Goal: Information Seeking & Learning: Learn about a topic

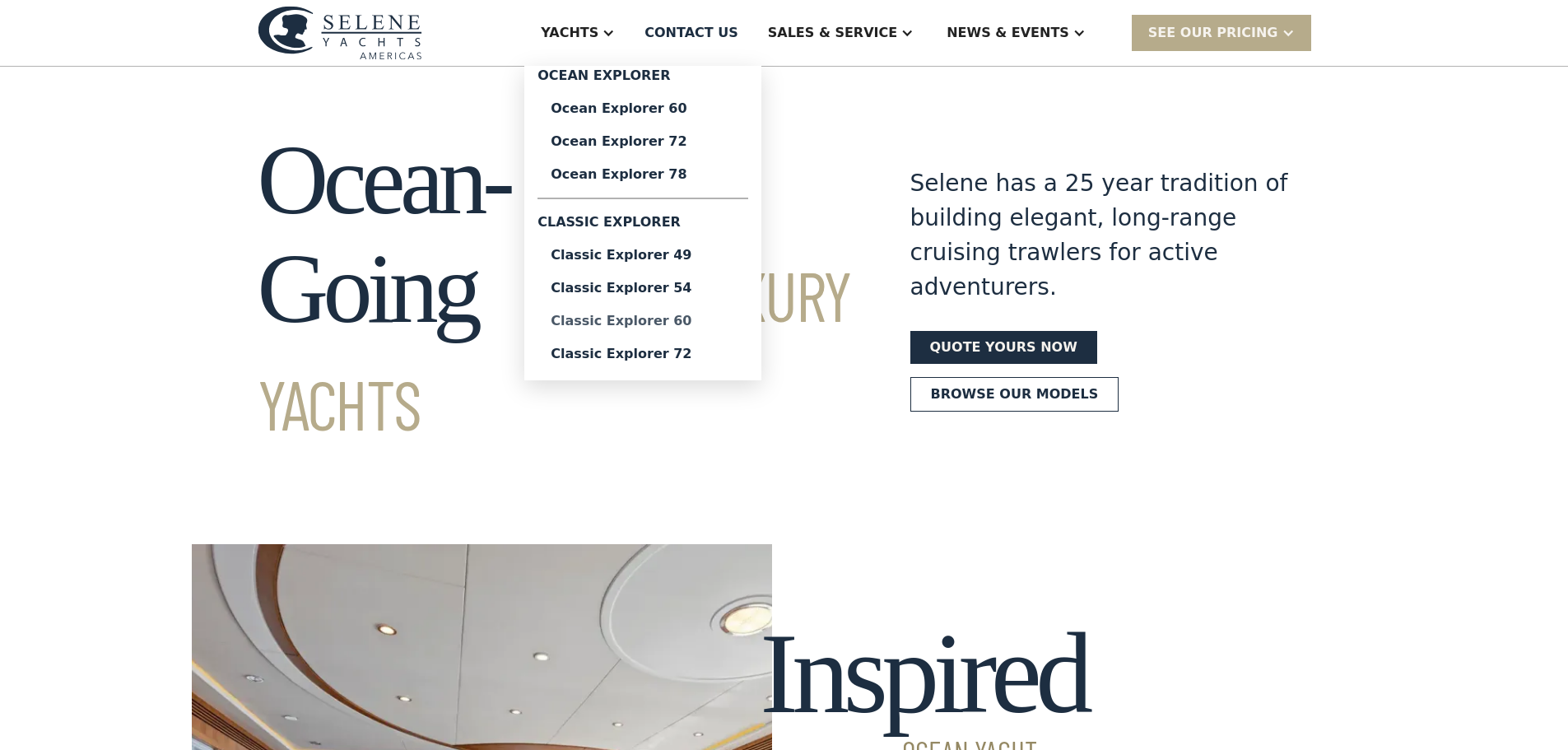
click at [726, 322] on div "Classic Explorer 60" at bounding box center [642, 321] width 185 height 13
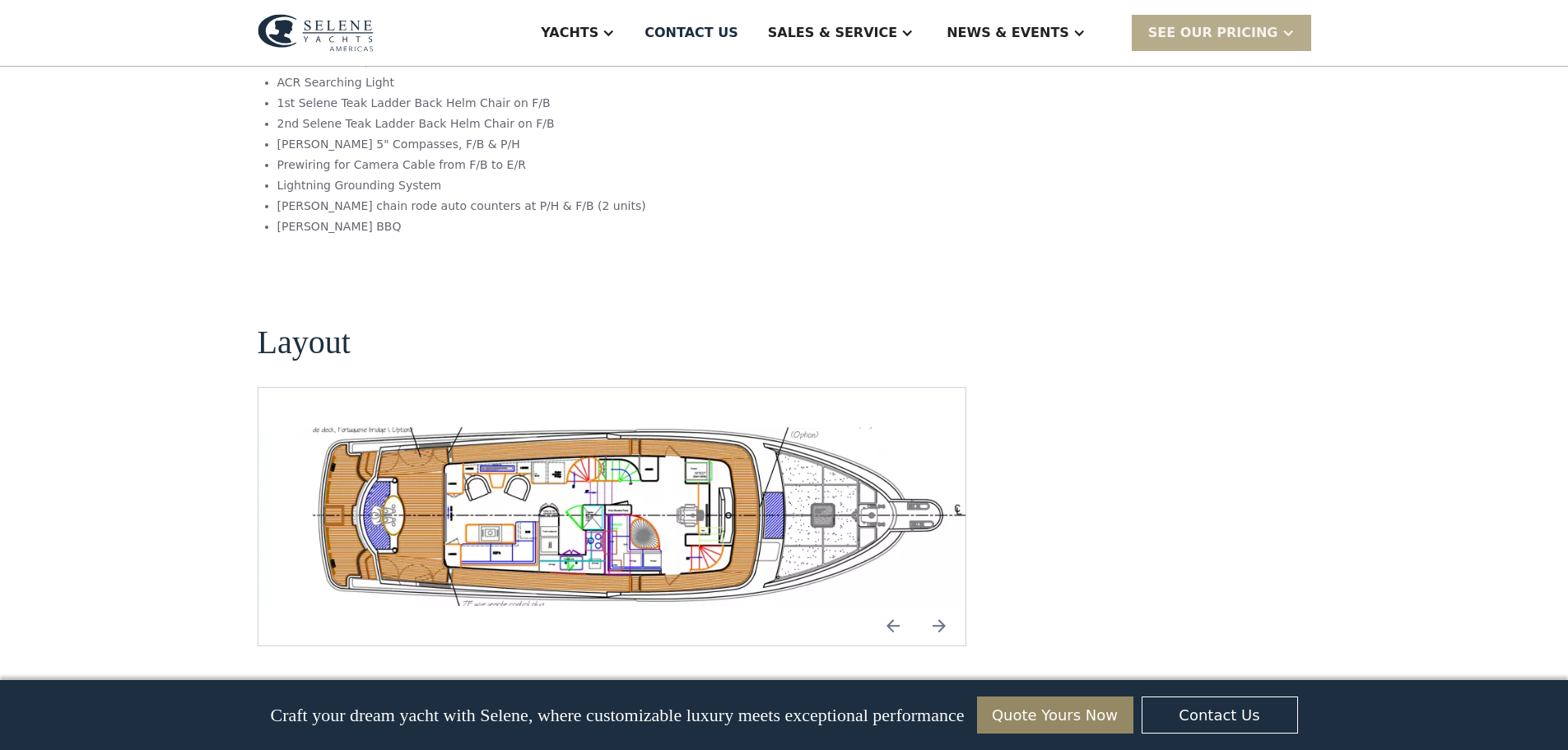
scroll to position [3074, 0]
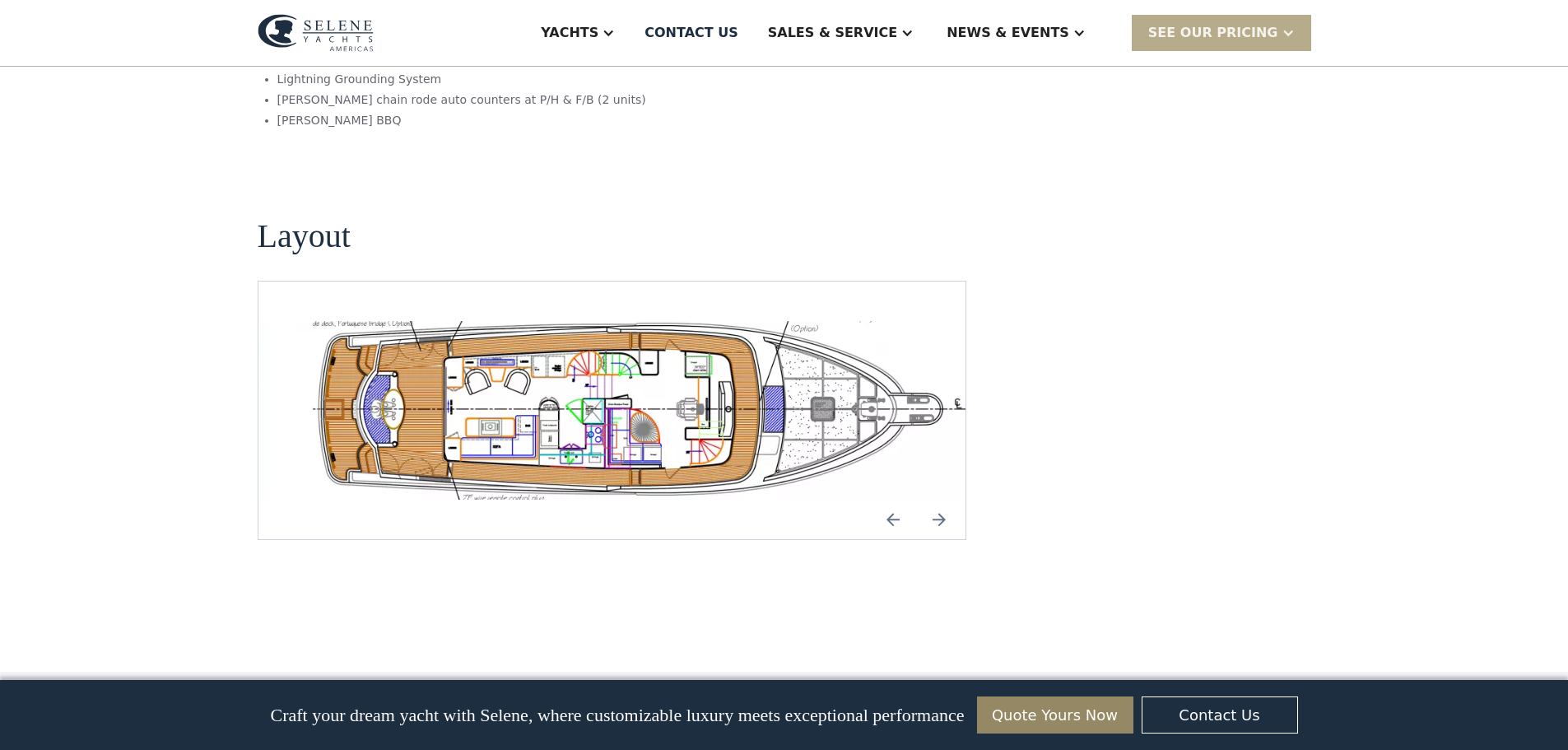
click at [946, 500] on img "Next slide" at bounding box center [938, 519] width 39 height 39
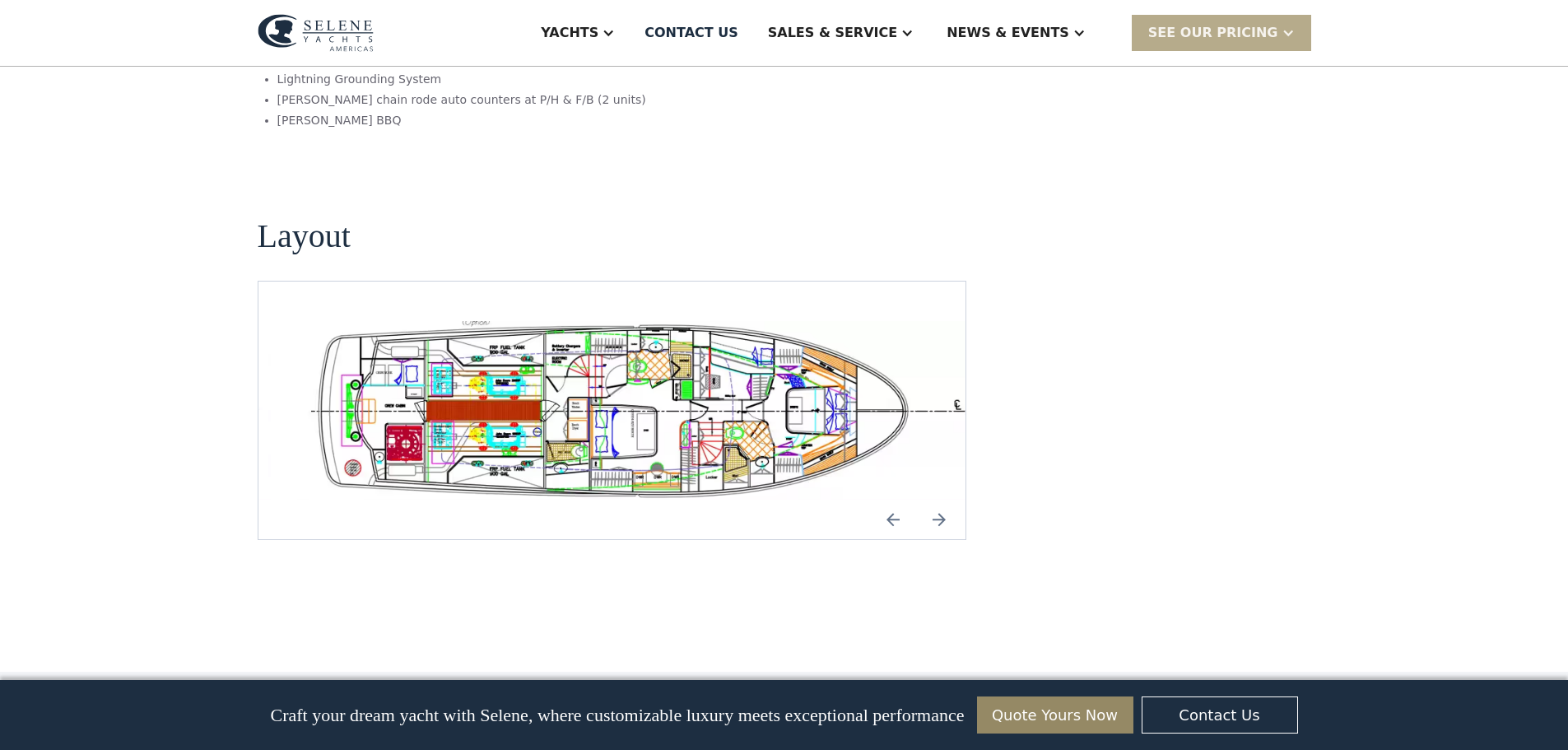
click at [946, 500] on img "Next slide" at bounding box center [938, 519] width 39 height 39
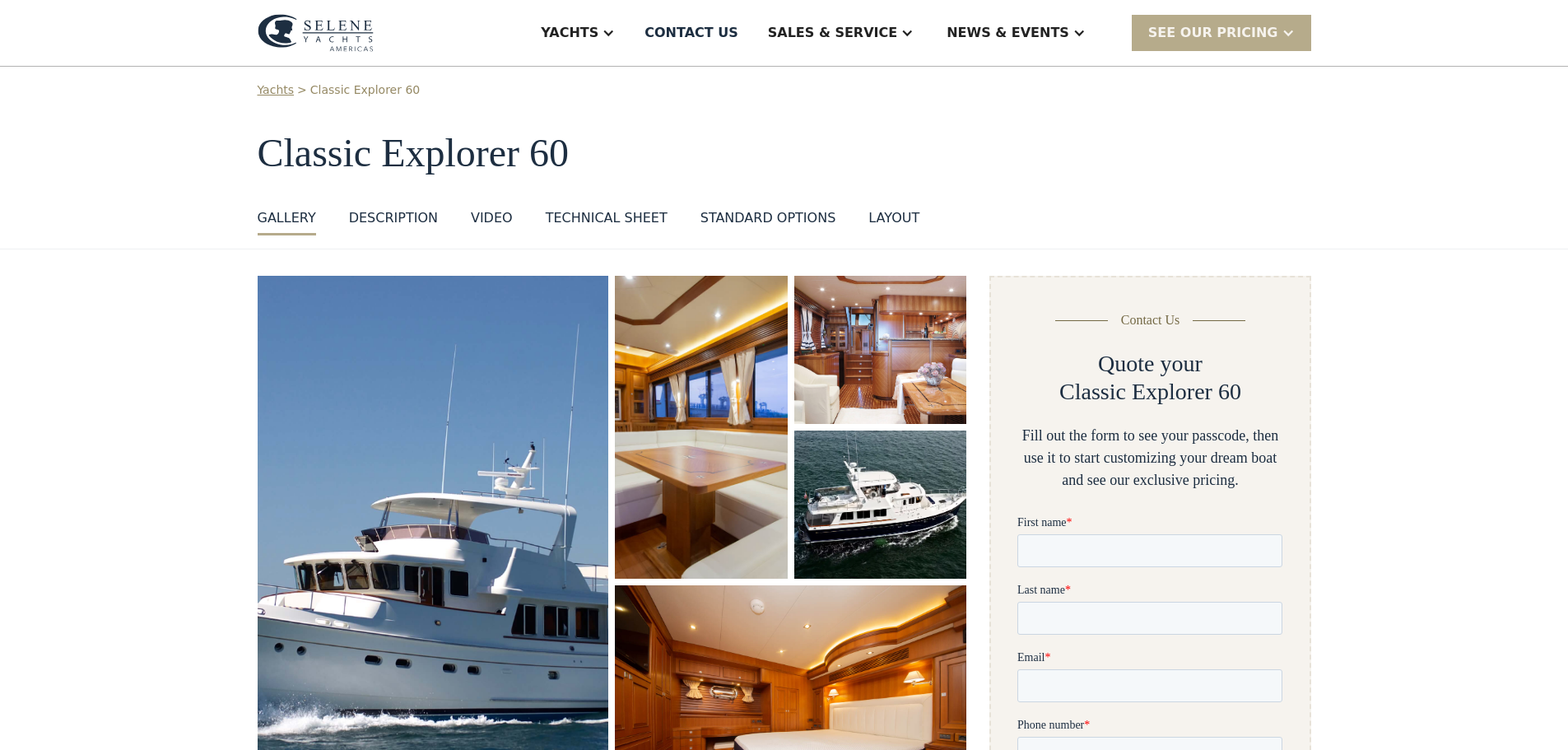
scroll to position [0, 0]
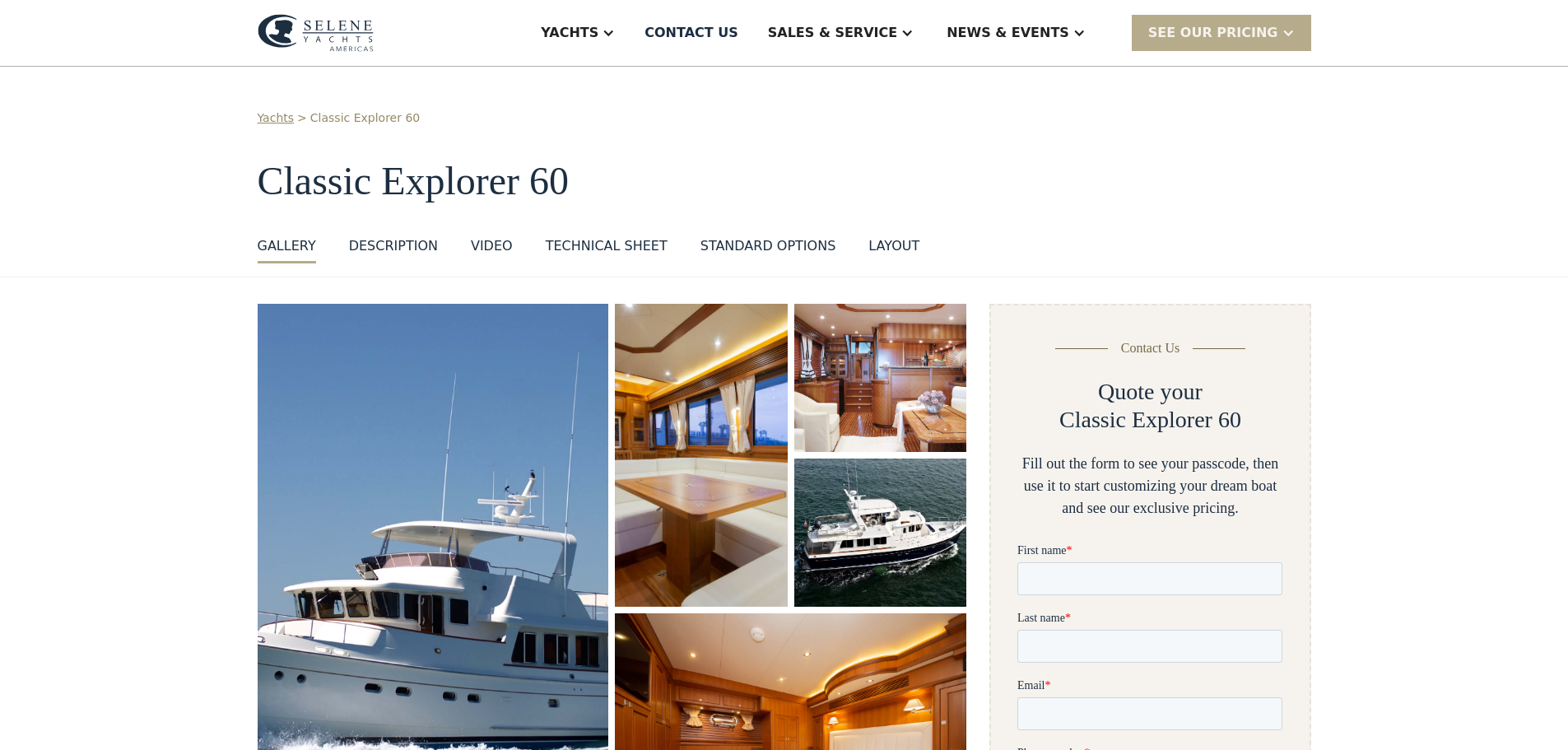
click at [391, 246] on div "DESCRIPTION" at bounding box center [394, 247] width 89 height 20
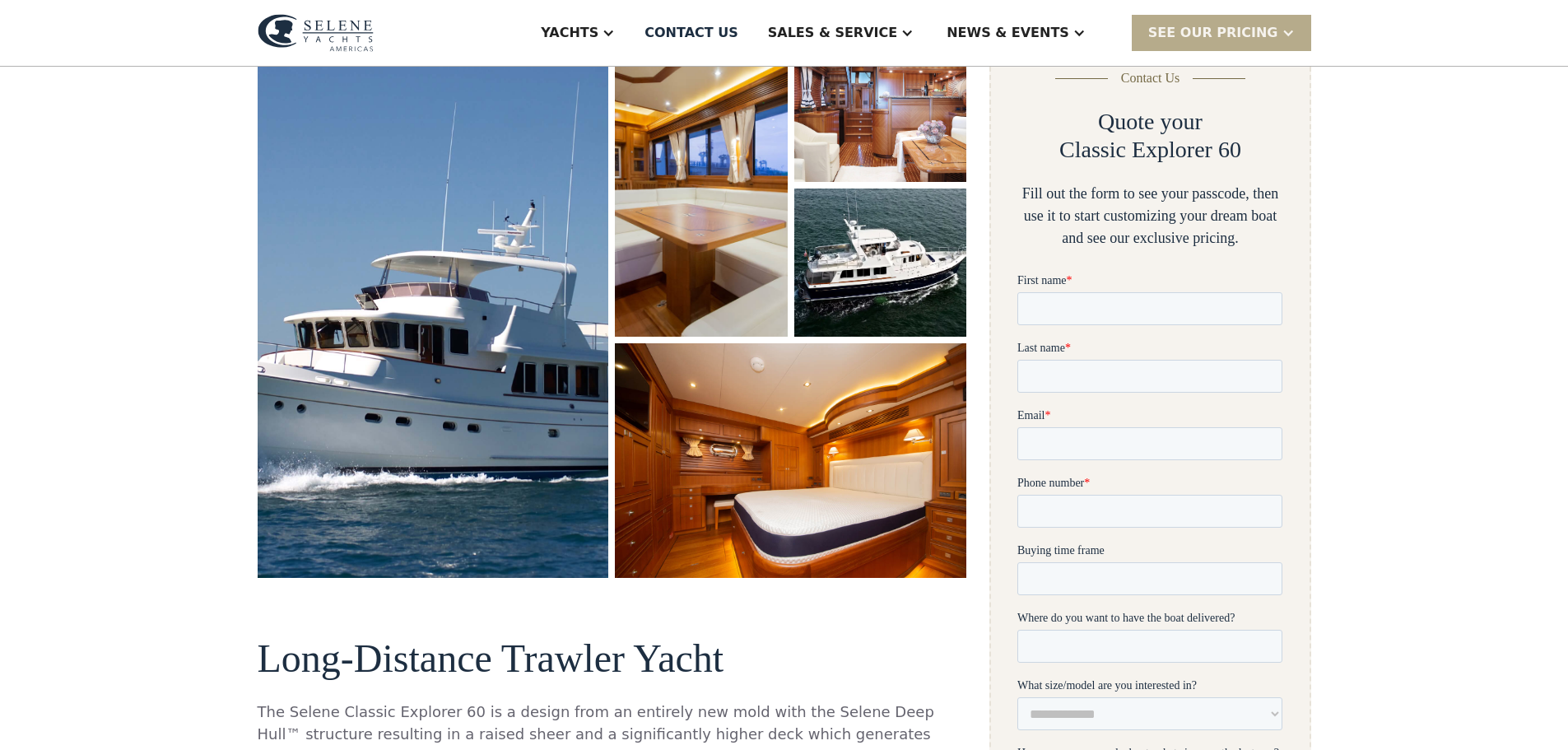
scroll to position [80, 0]
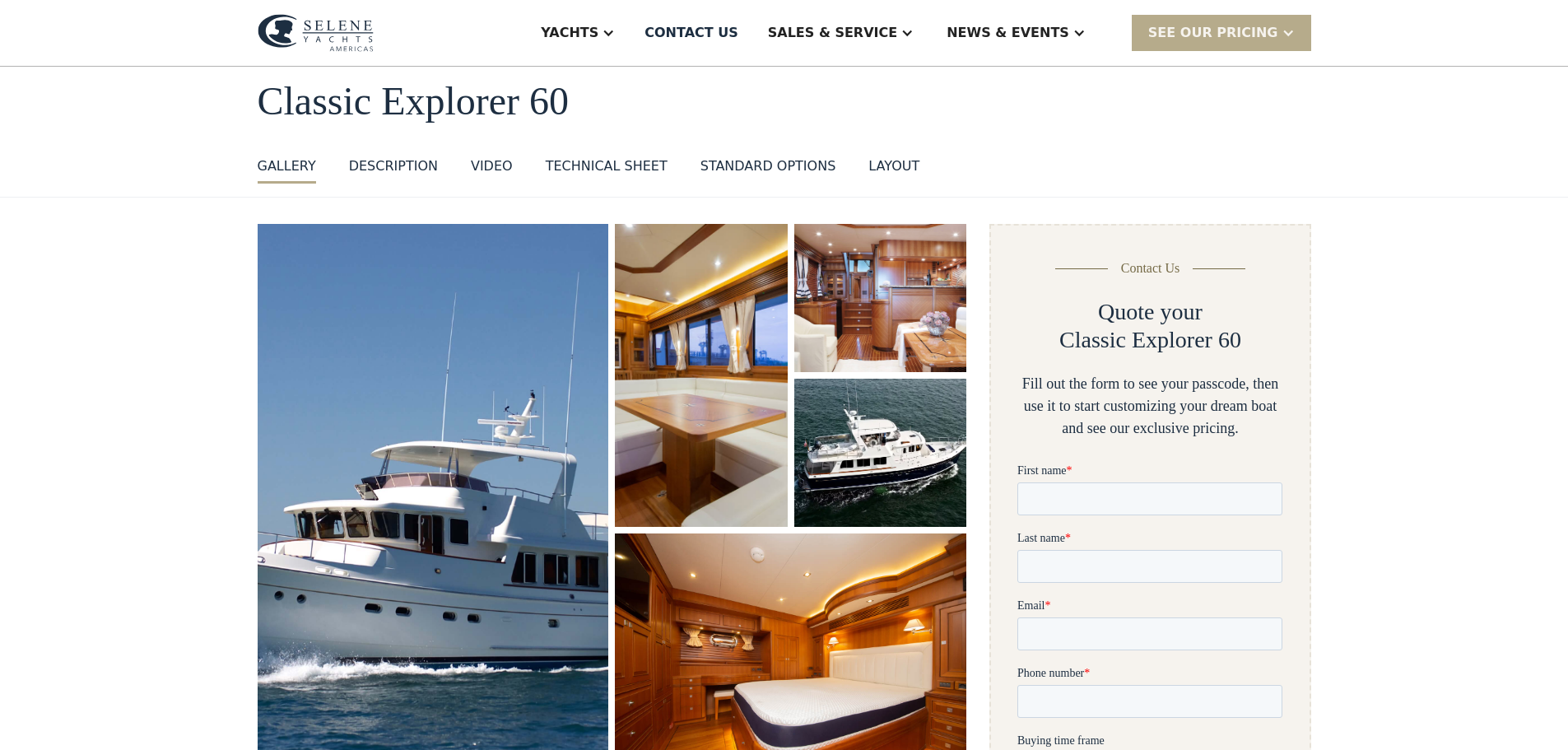
click at [841, 338] on img "open lightbox" at bounding box center [881, 299] width 183 height 157
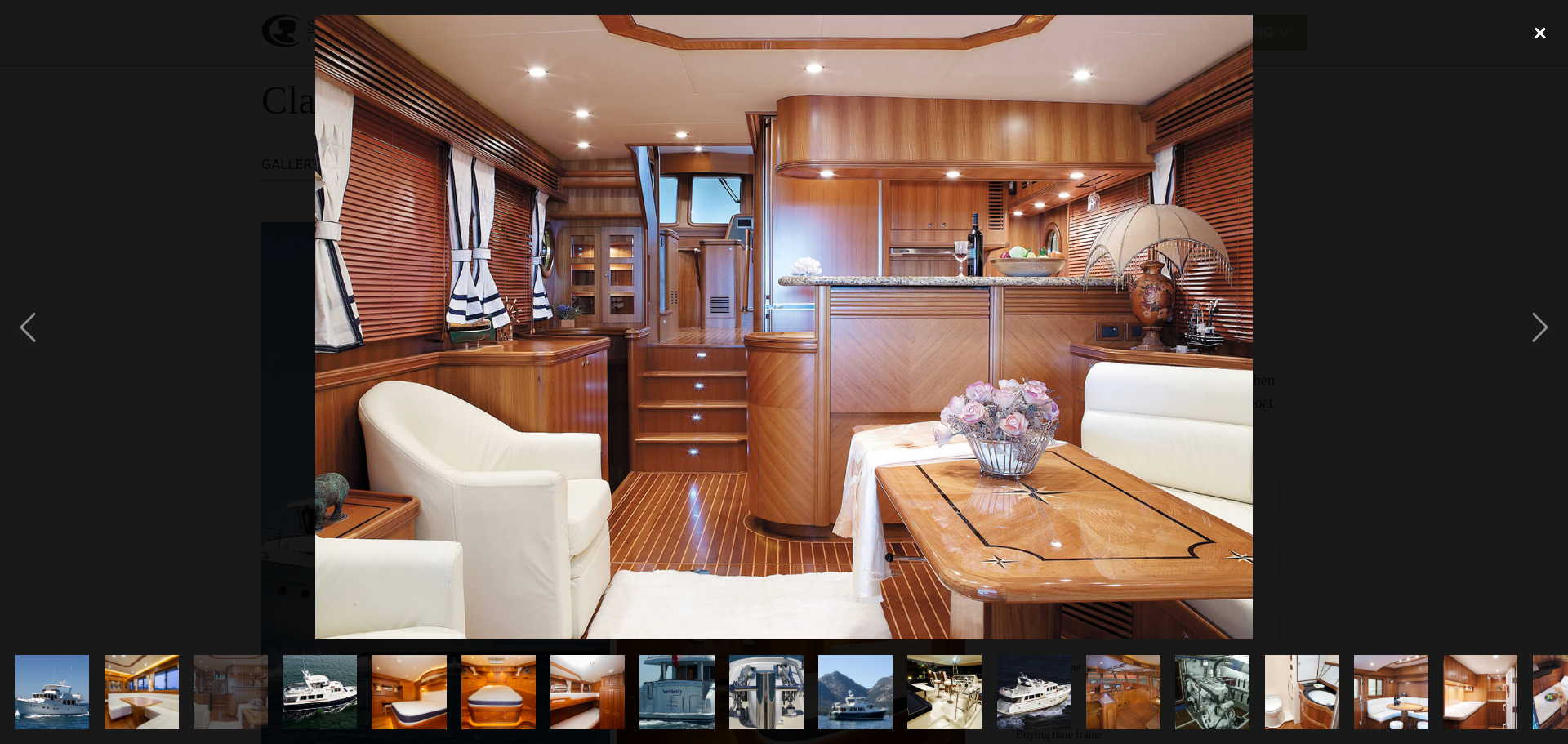
click at [1530, 34] on div "close lightbox" at bounding box center [1540, 33] width 56 height 36
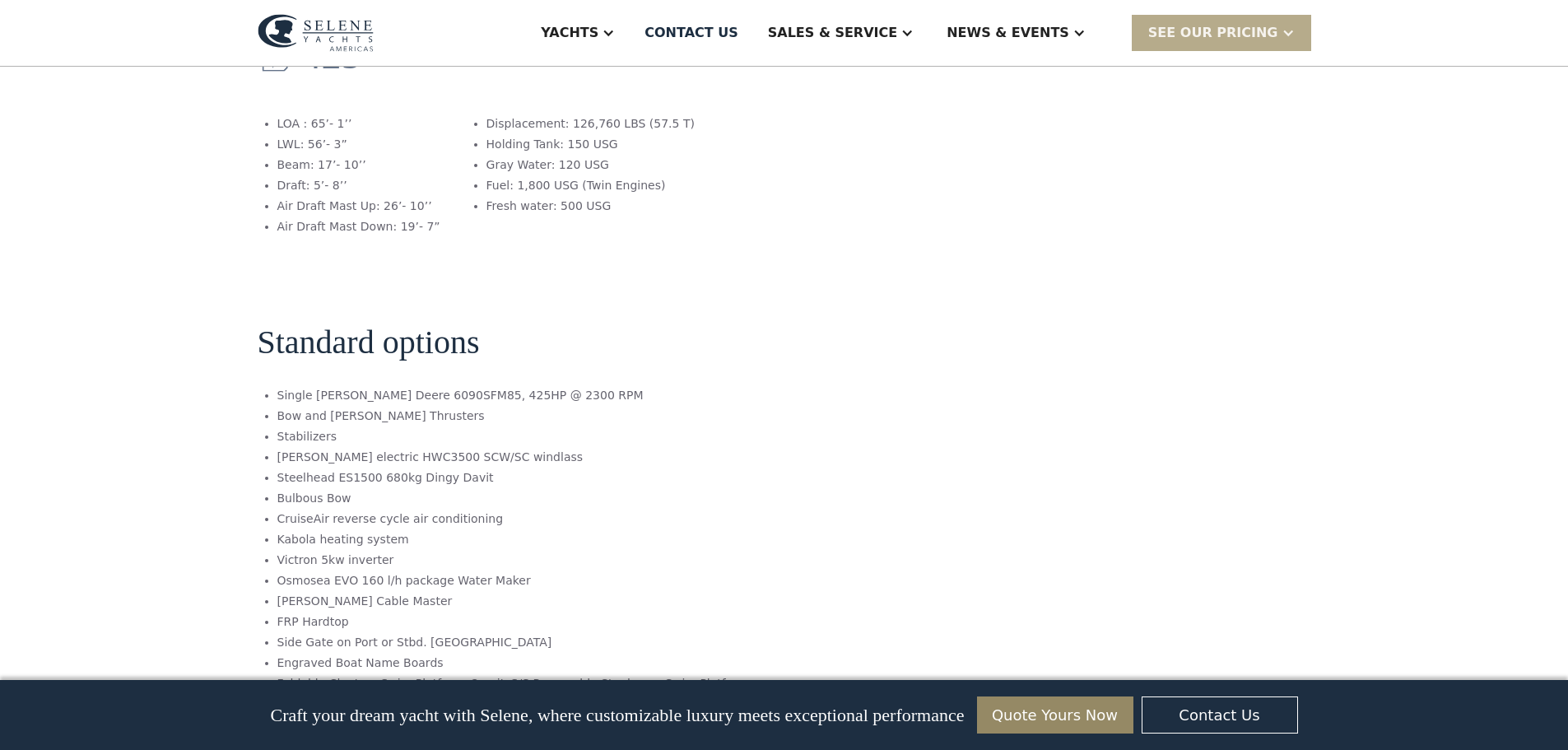
scroll to position [2306, 0]
drag, startPoint x: 428, startPoint y: 299, endPoint x: 310, endPoint y: 306, distance: 118.2
click at [310, 386] on li "Single [PERSON_NAME] Deere 6090SFM85, 425HP @ 2300 RPM" at bounding box center [513, 394] width 471 height 17
copy li "[PERSON_NAME] Deere 6090SFM85"
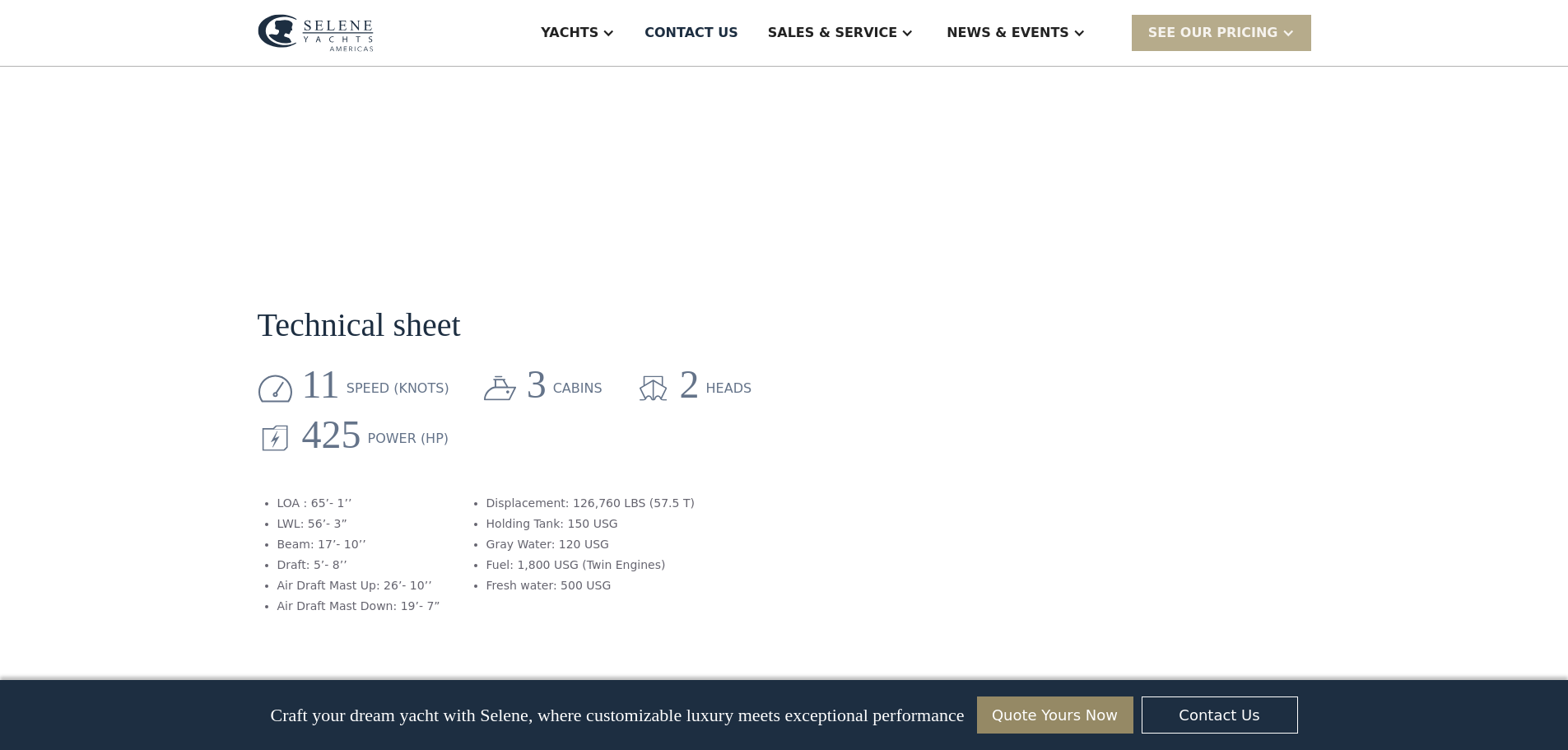
scroll to position [2113, 0]
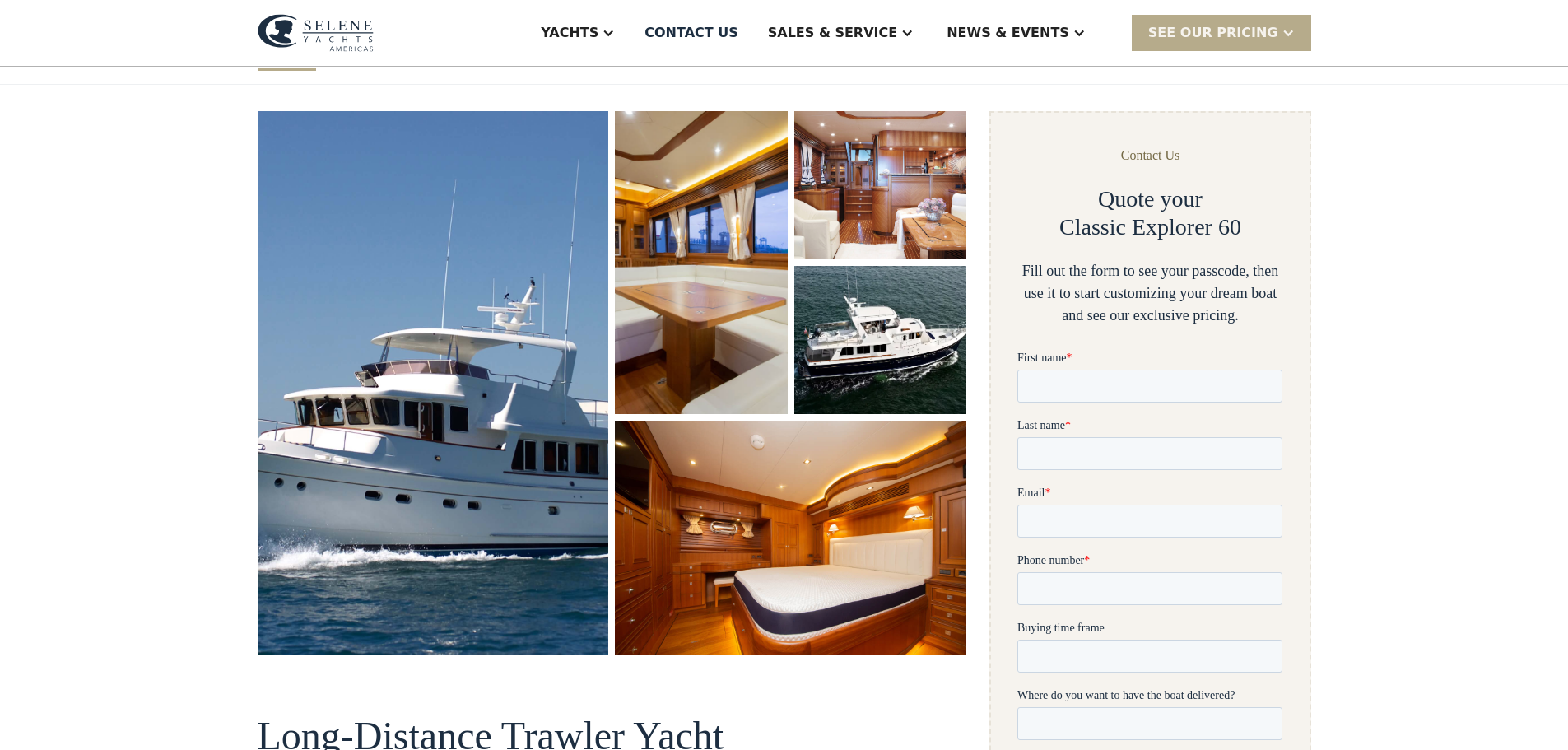
scroll to position [192, 0]
click at [880, 346] on img "open lightbox" at bounding box center [881, 341] width 183 height 157
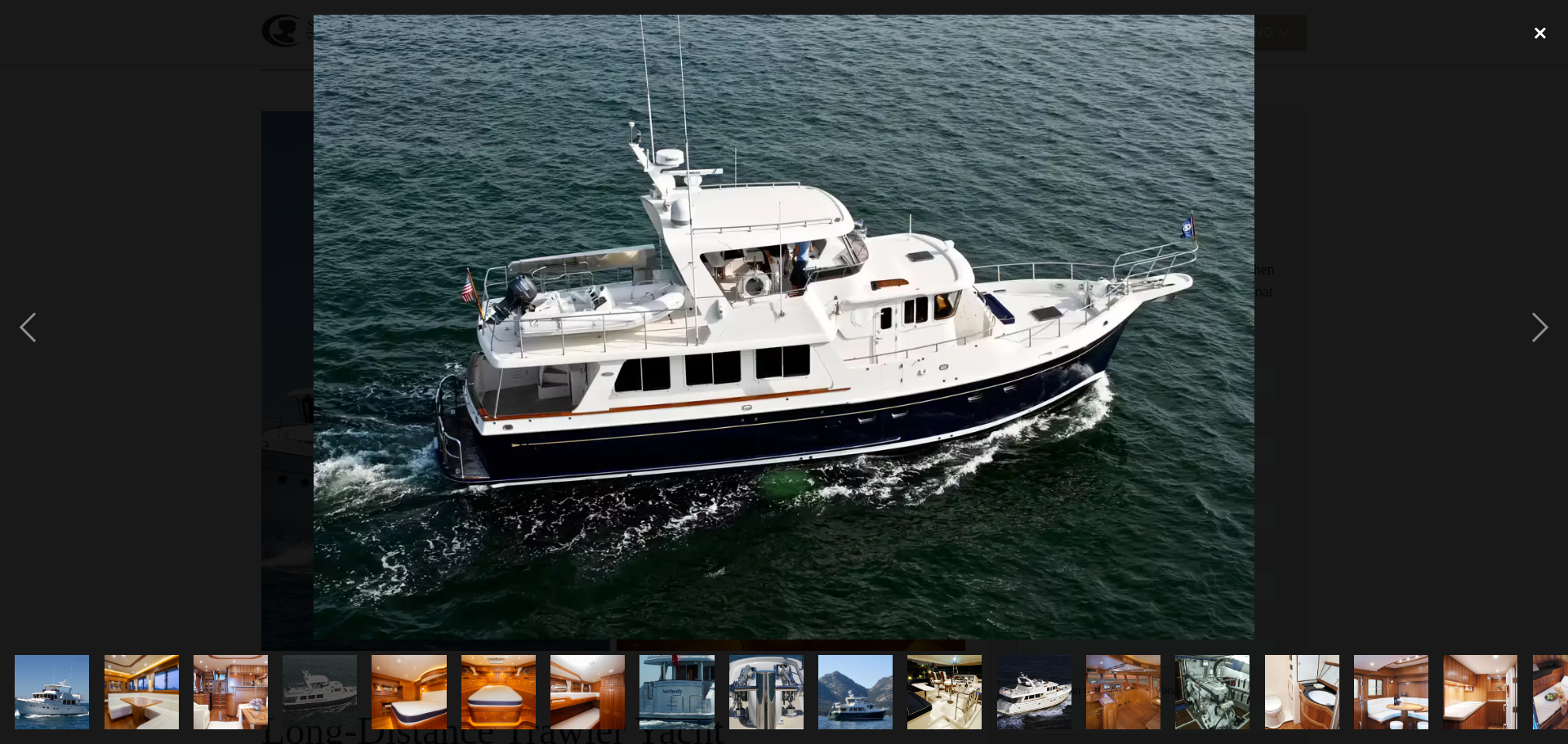
click at [1538, 35] on div "close lightbox" at bounding box center [1540, 33] width 56 height 36
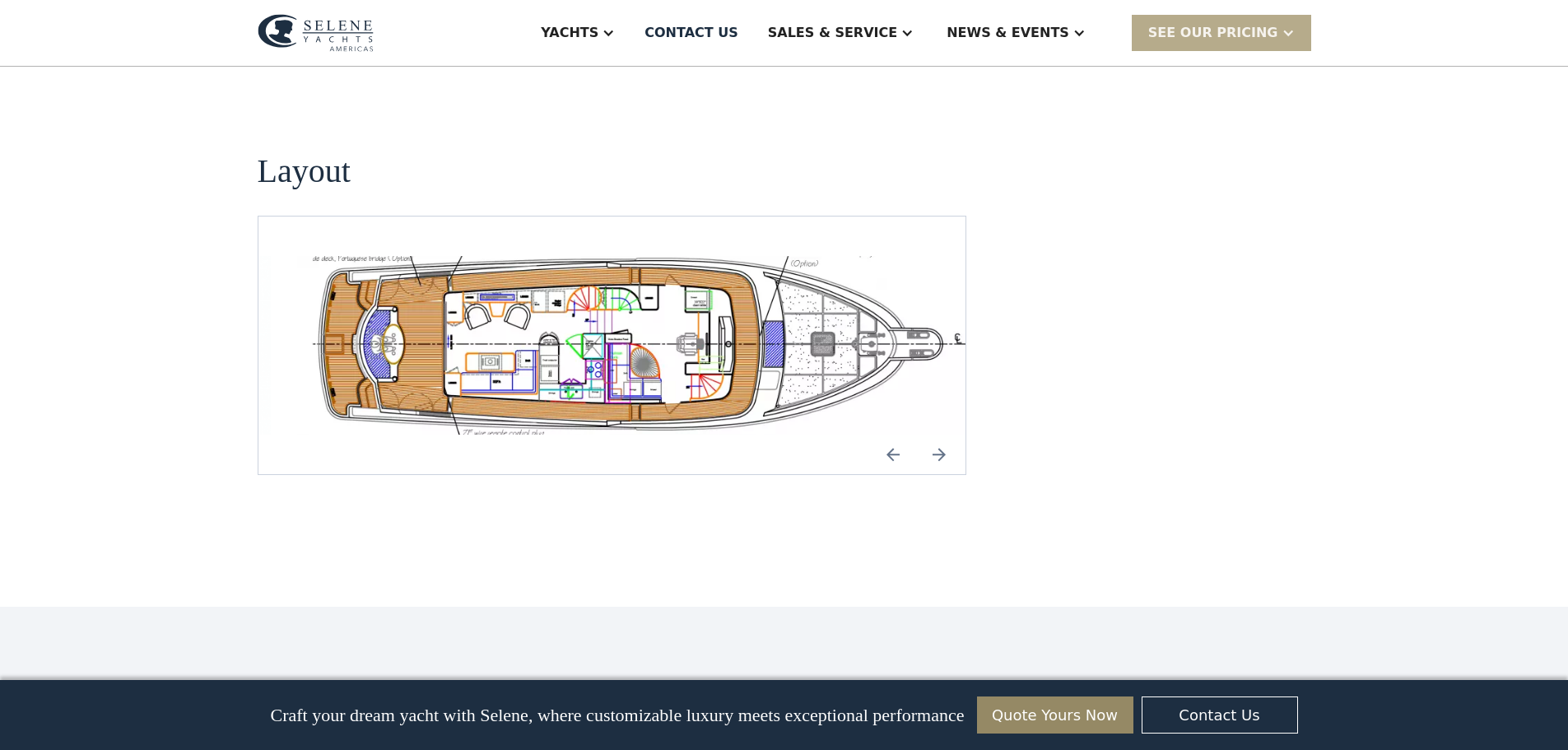
scroll to position [3074, 0]
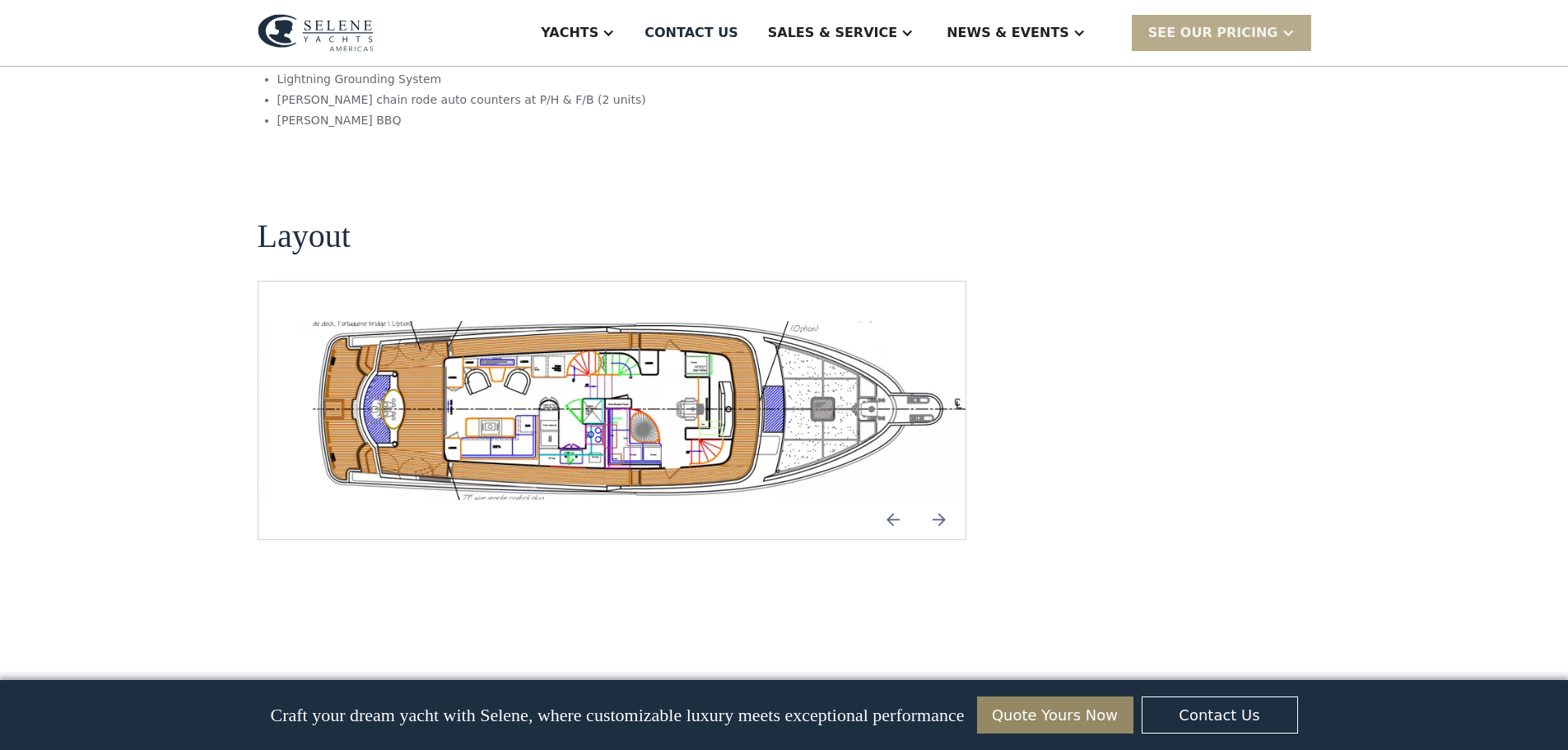
click at [890, 500] on img "Previous slide" at bounding box center [893, 519] width 39 height 39
click at [936, 500] on img "Next slide" at bounding box center [938, 519] width 39 height 39
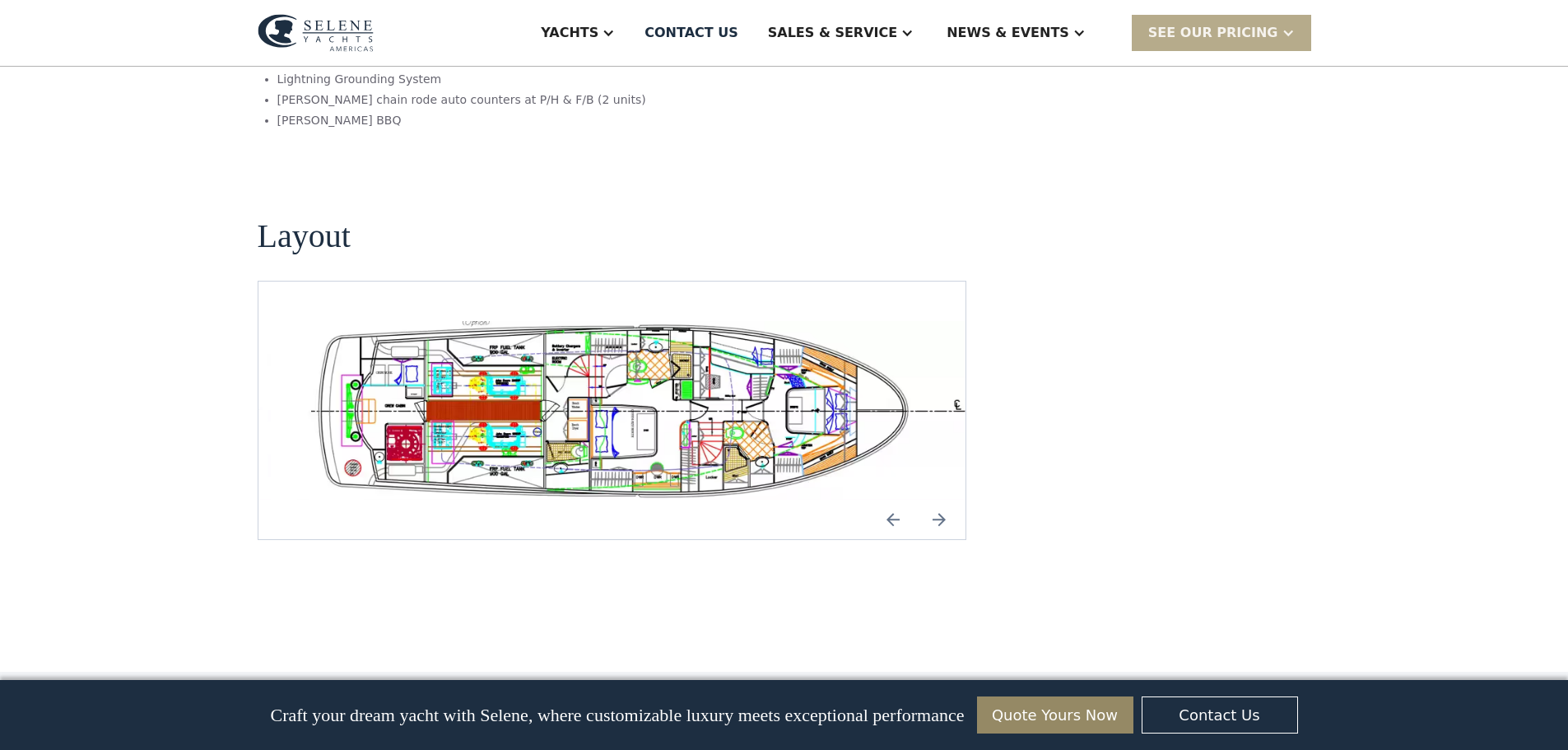
click at [936, 500] on img "Next slide" at bounding box center [938, 519] width 39 height 39
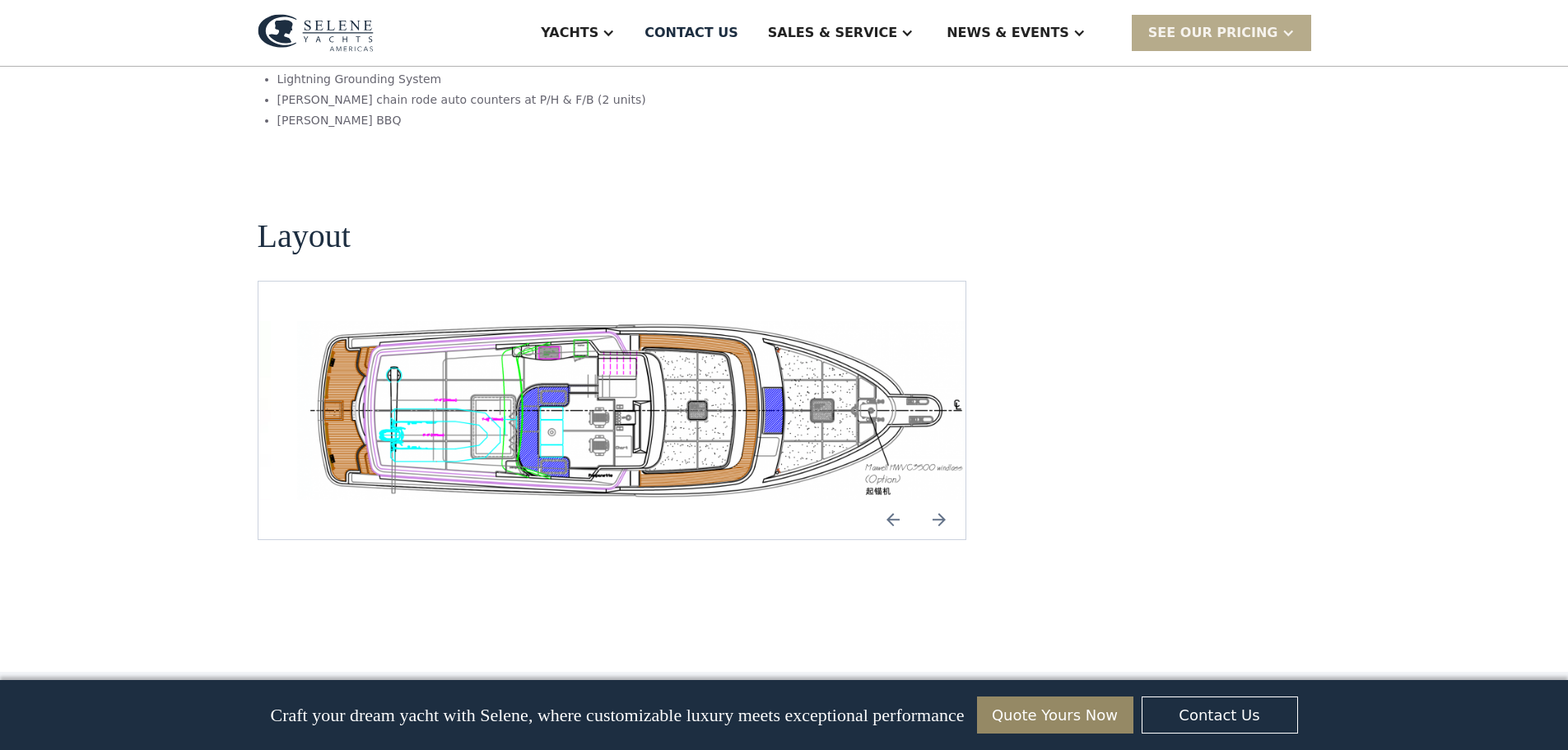
click at [936, 500] on img "Next slide" at bounding box center [938, 519] width 39 height 39
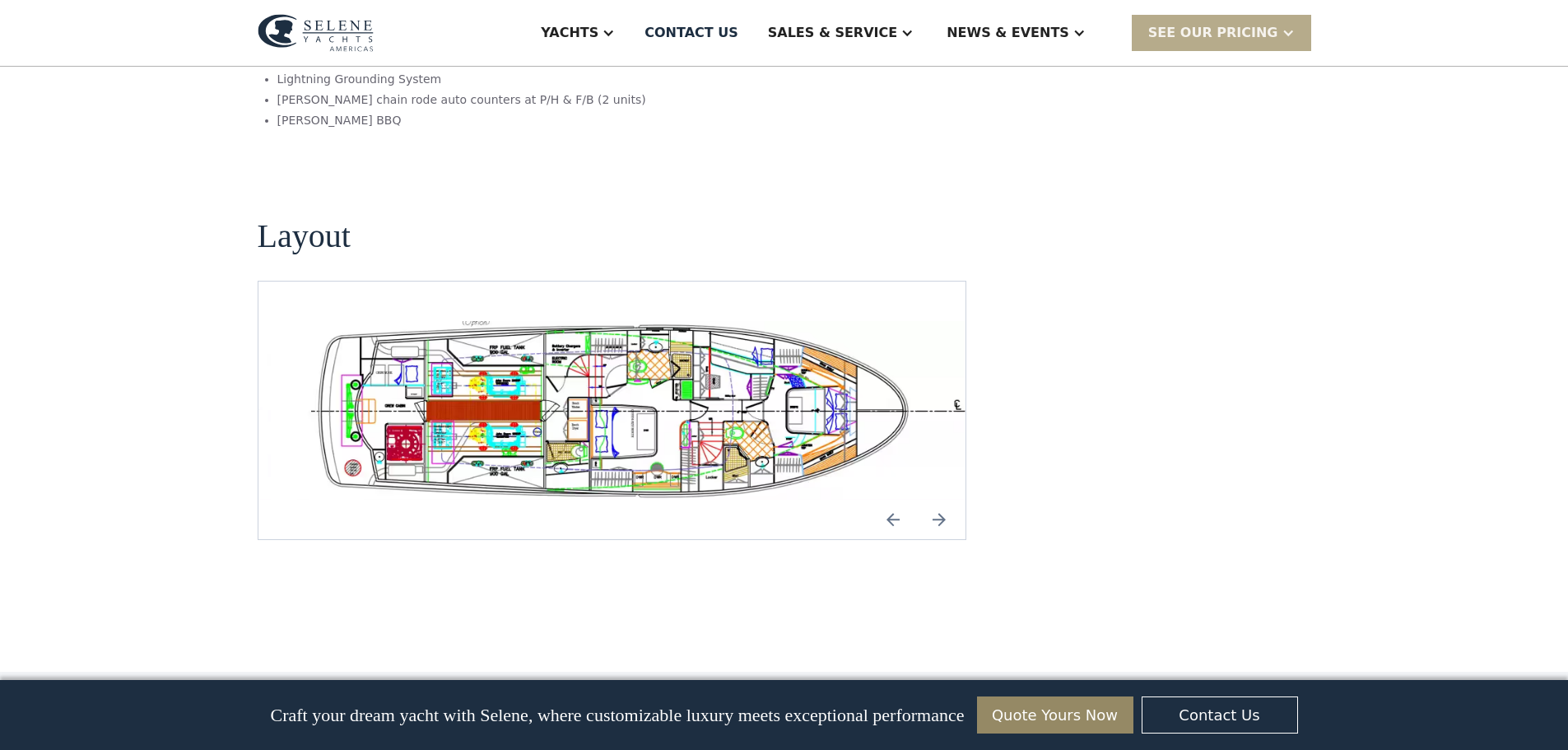
click at [899, 500] on img "Previous slide" at bounding box center [893, 519] width 39 height 39
click at [897, 500] on img "Previous slide" at bounding box center [893, 519] width 39 height 39
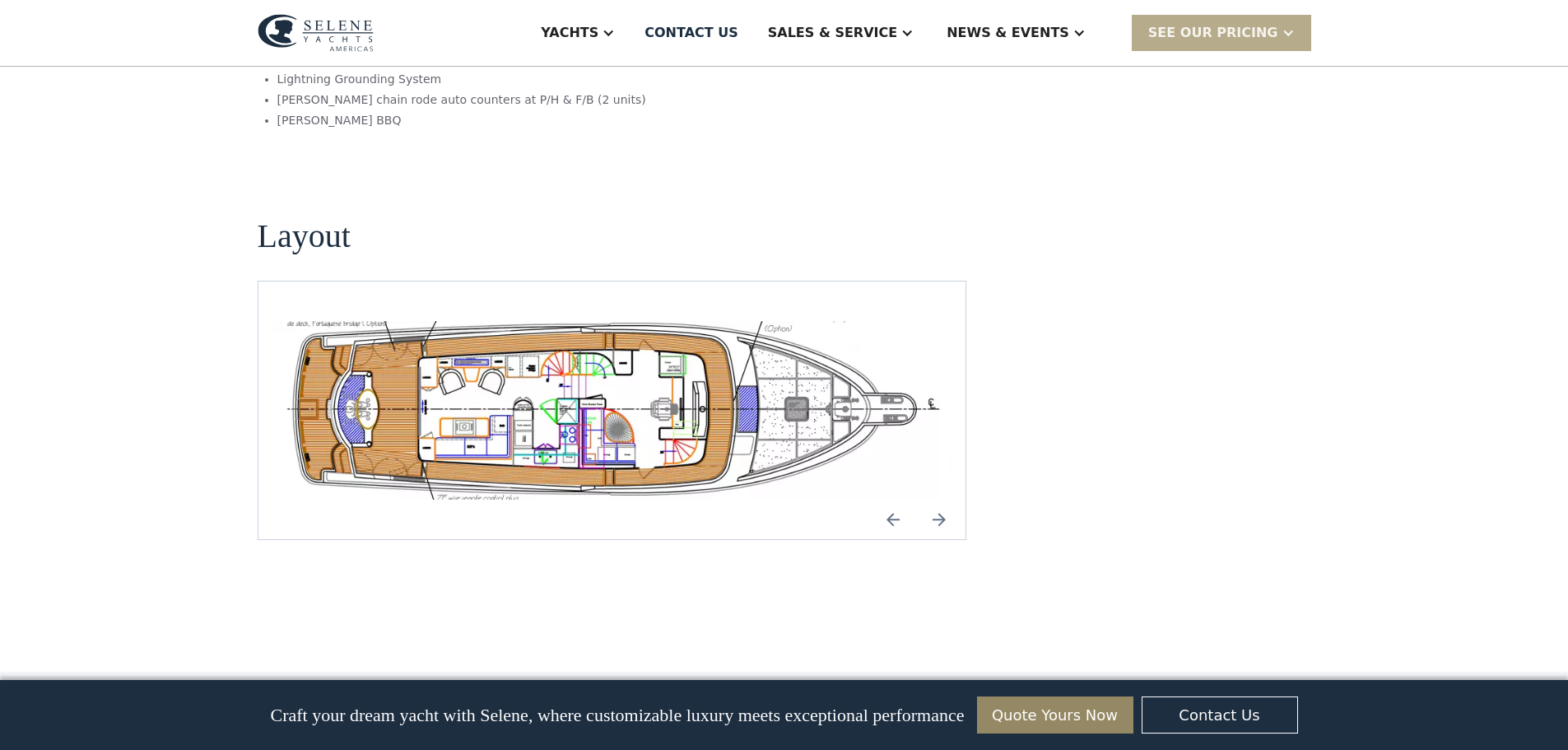
click at [663, 321] on img "open lightbox" at bounding box center [612, 410] width 682 height 178
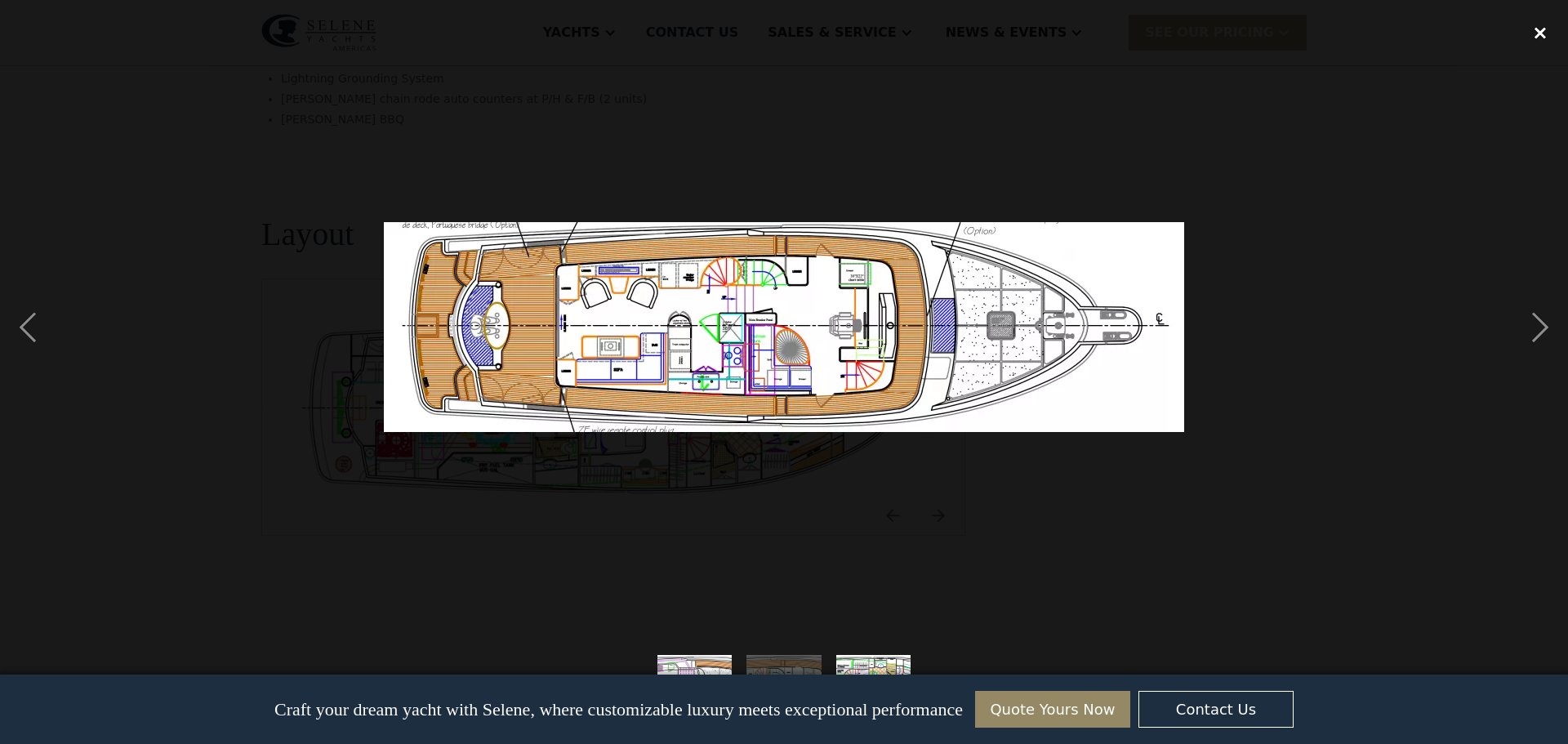
click at [1536, 35] on div "close lightbox" at bounding box center [1540, 33] width 56 height 36
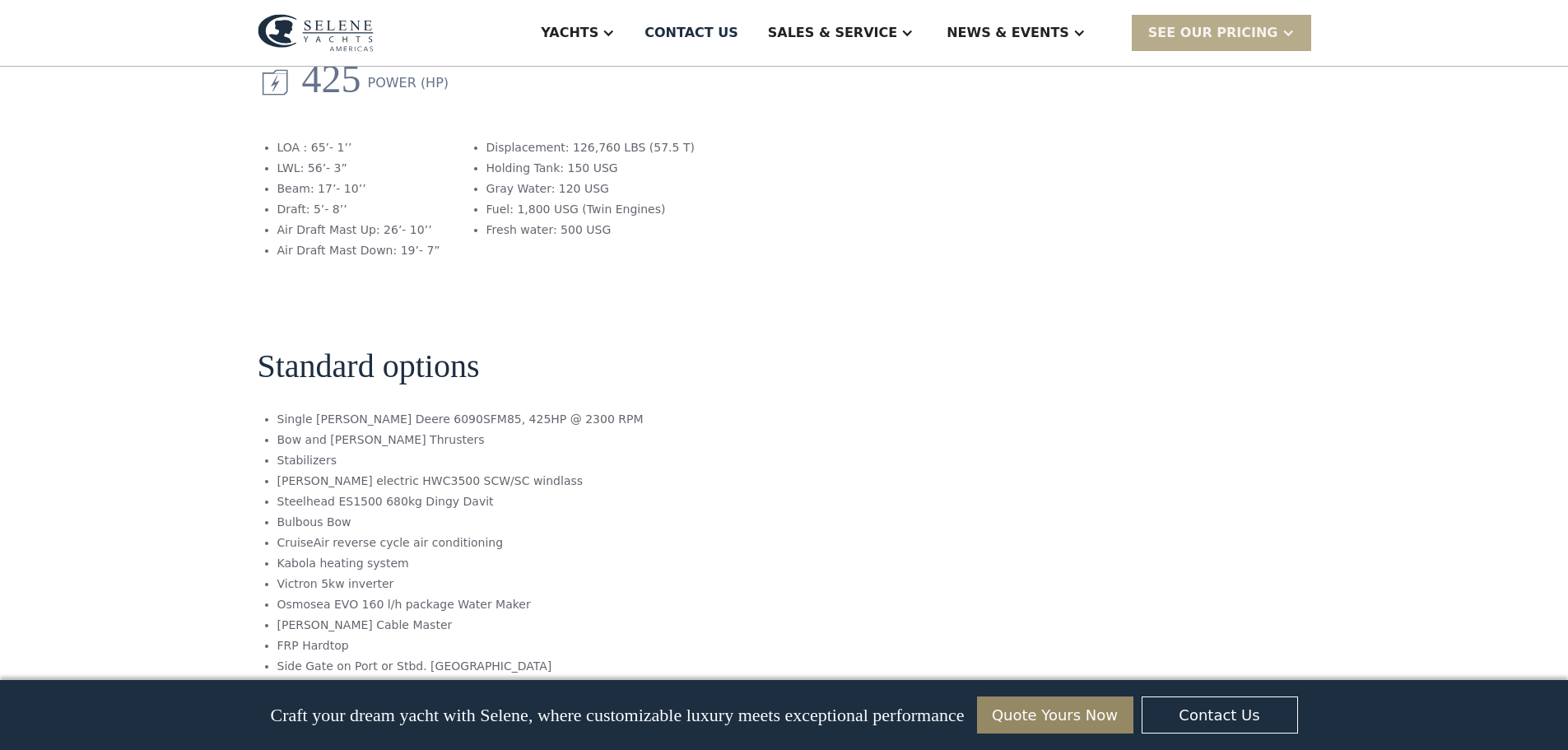
scroll to position [2306, 0]
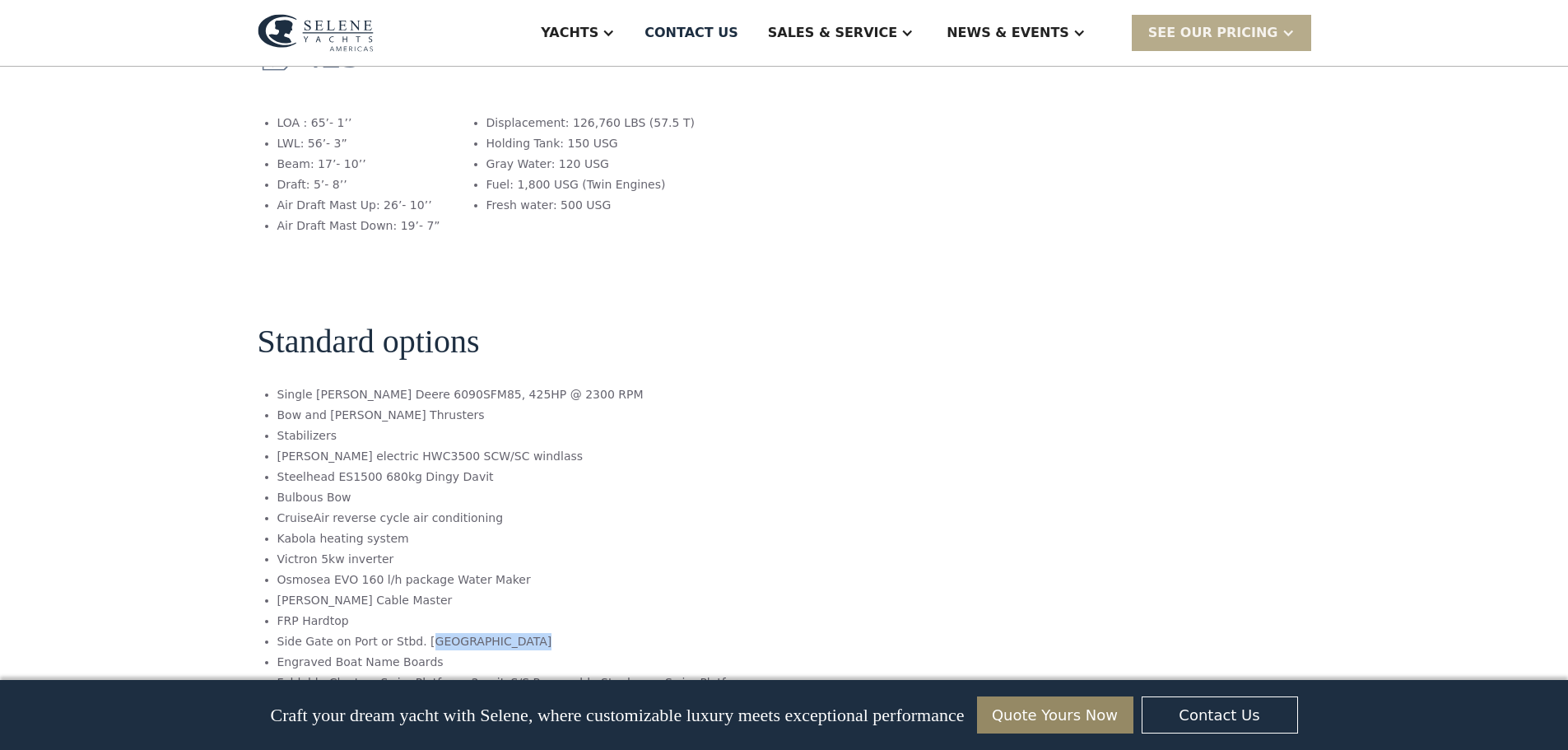
drag, startPoint x: 503, startPoint y: 543, endPoint x: 416, endPoint y: 545, distance: 87.0
click at [416, 633] on li "Side Gate on Port or Stbd. [GEOGRAPHIC_DATA]" at bounding box center [513, 642] width 471 height 17
drag, startPoint x: 506, startPoint y: 548, endPoint x: 414, endPoint y: 552, distance: 92.1
click at [414, 633] on li "Side Gate on Port or Stbd. [GEOGRAPHIC_DATA]" at bounding box center [513, 642] width 471 height 17
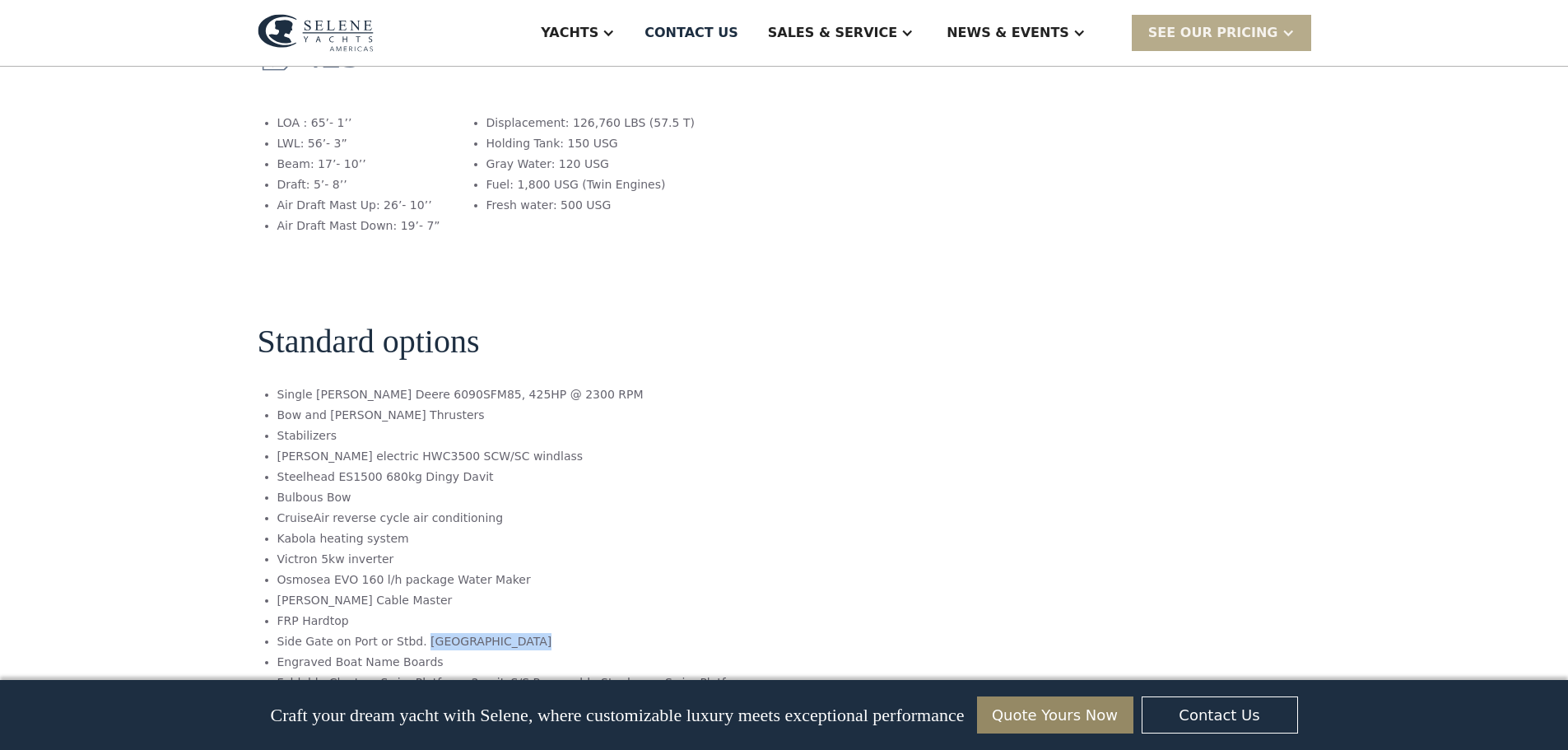
copy li "Portuguese Bridge"
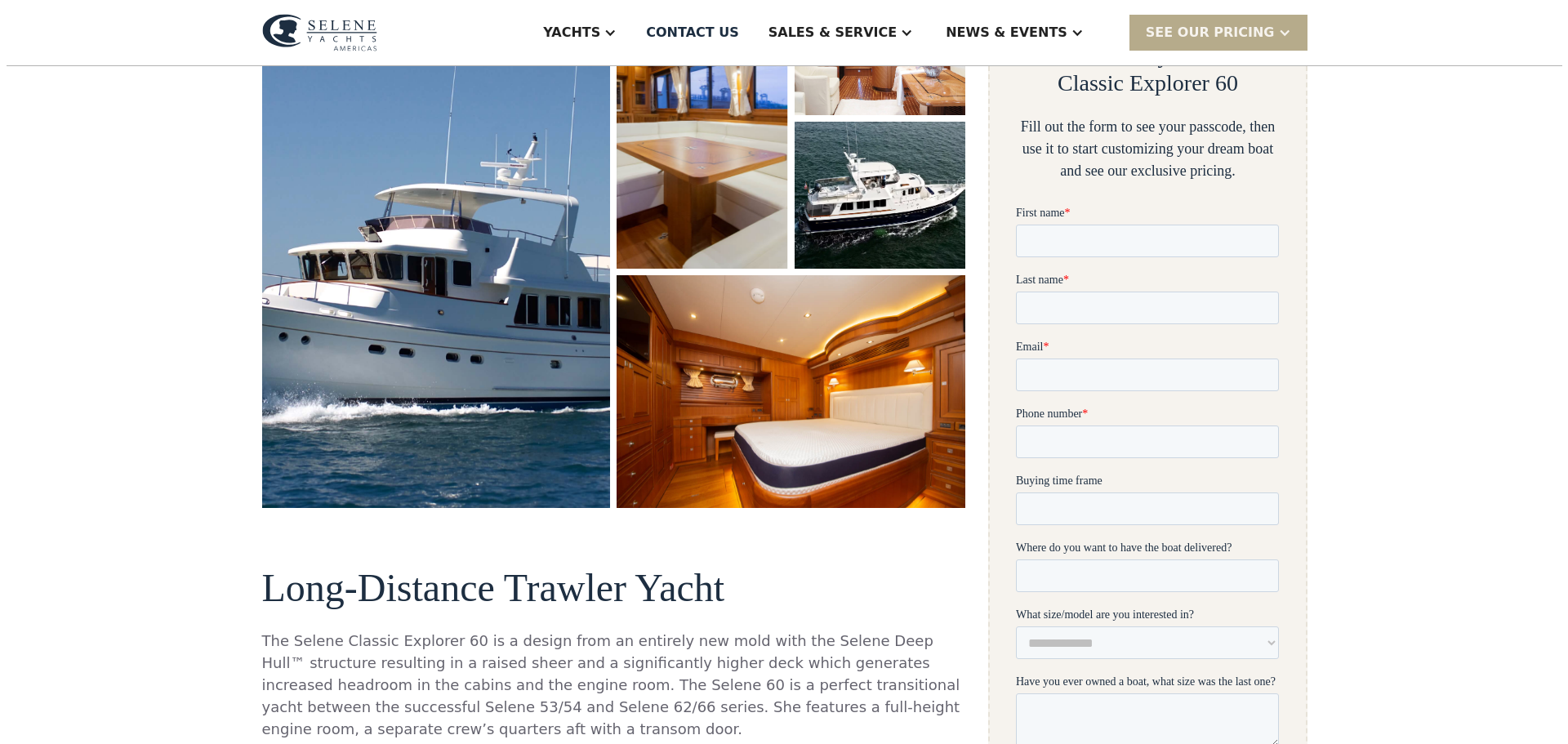
scroll to position [191, 0]
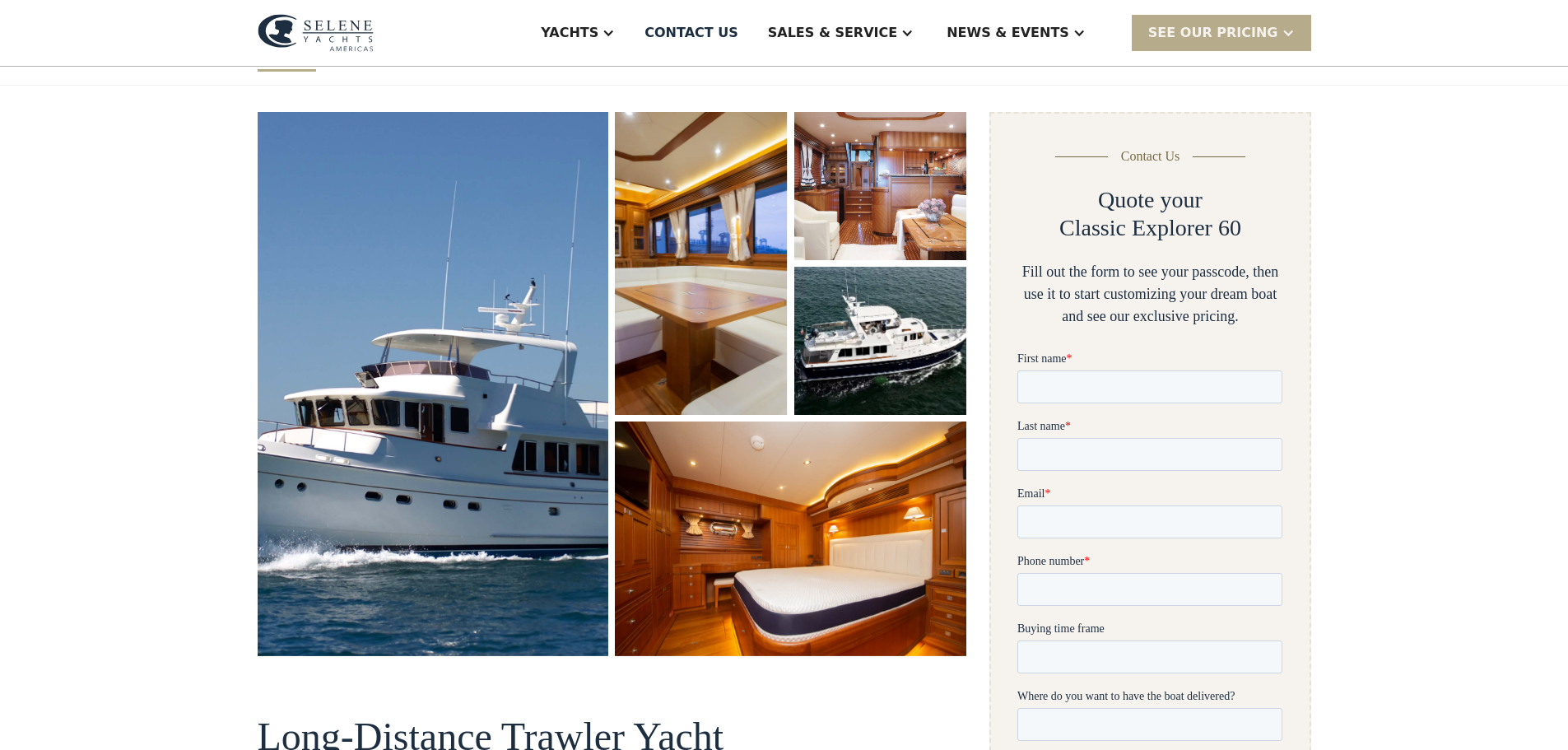
click at [857, 345] on img "open lightbox" at bounding box center [880, 340] width 180 height 155
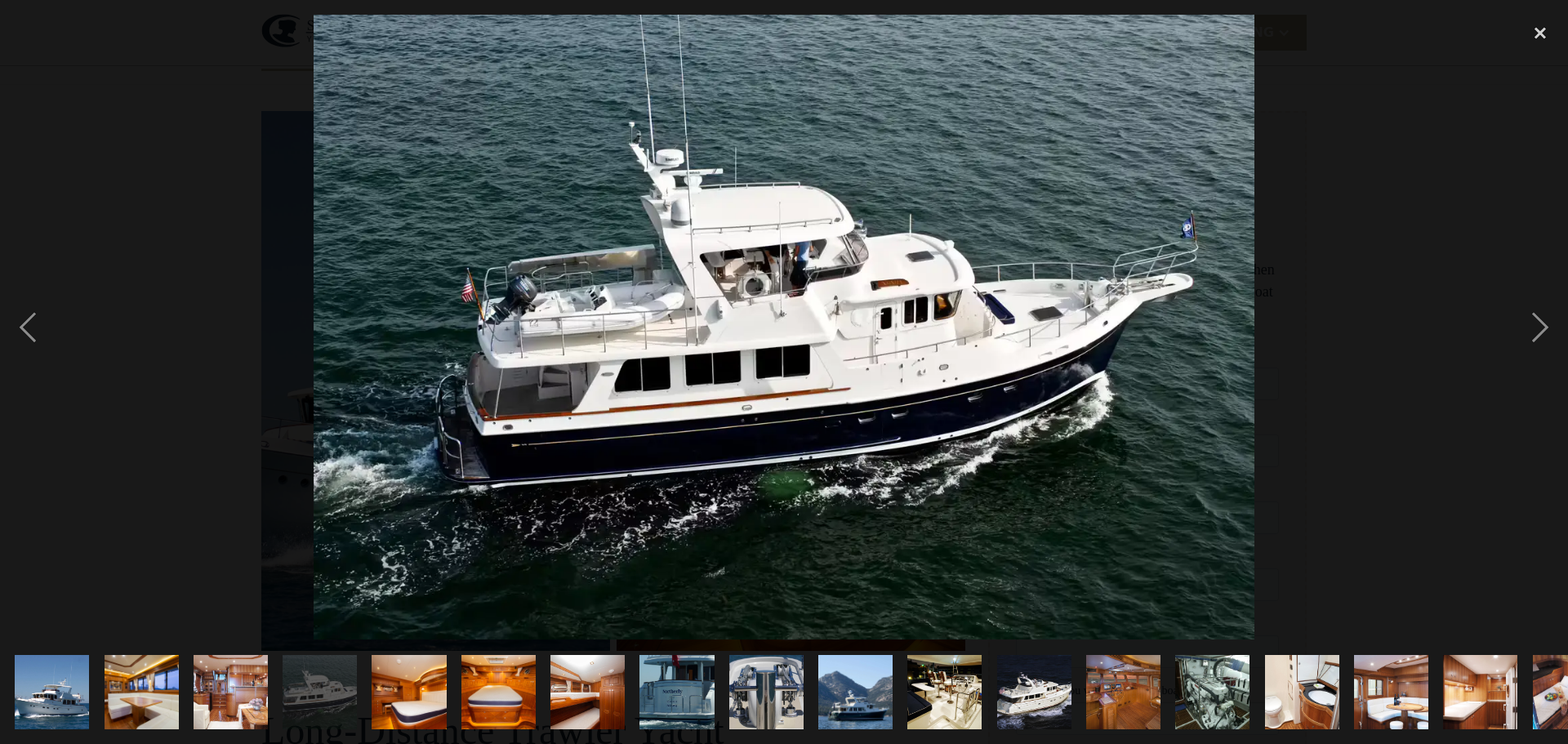
click at [147, 692] on img "show item 2 of 19" at bounding box center [142, 693] width 112 height 74
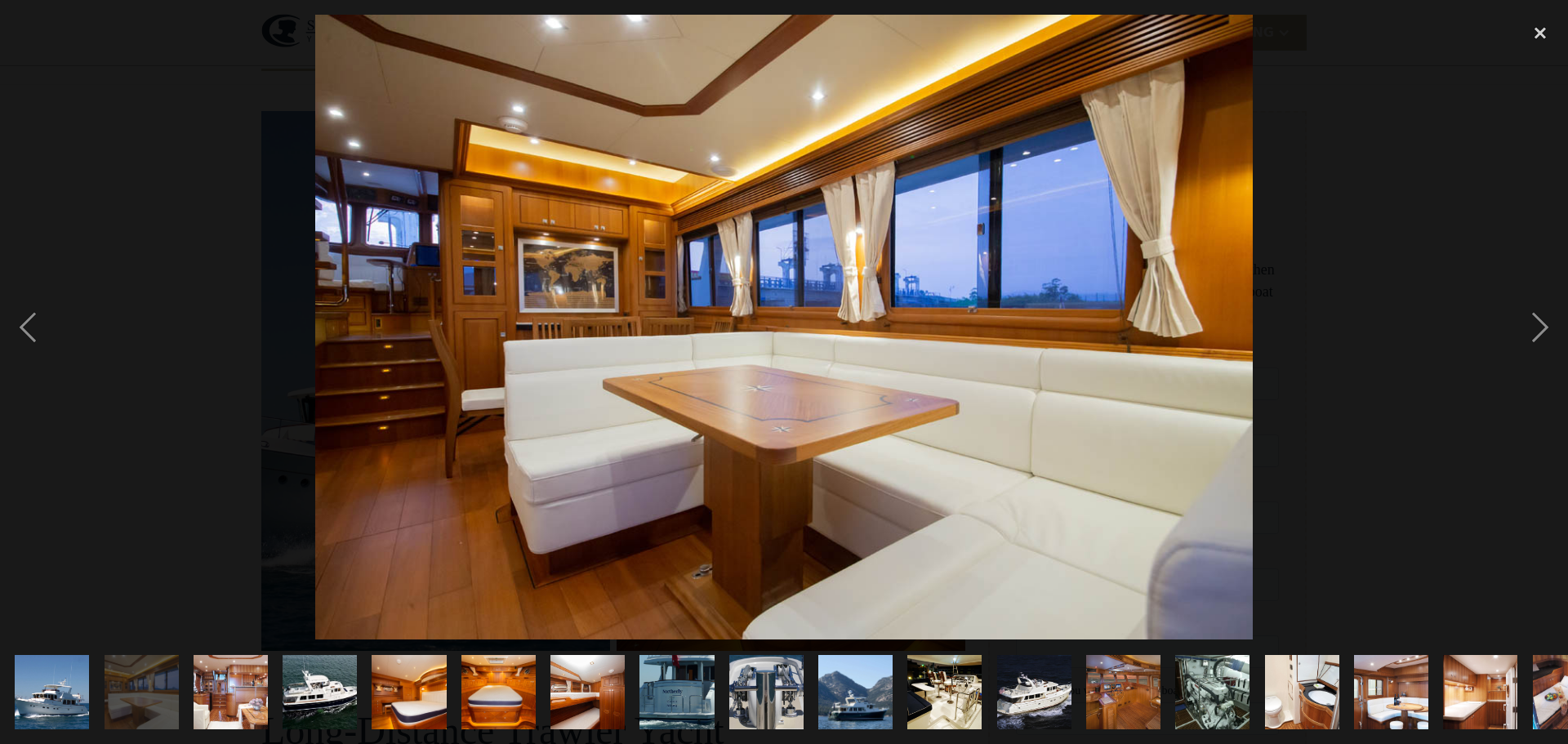
click at [217, 688] on img "show item 3 of 19" at bounding box center [231, 693] width 112 height 74
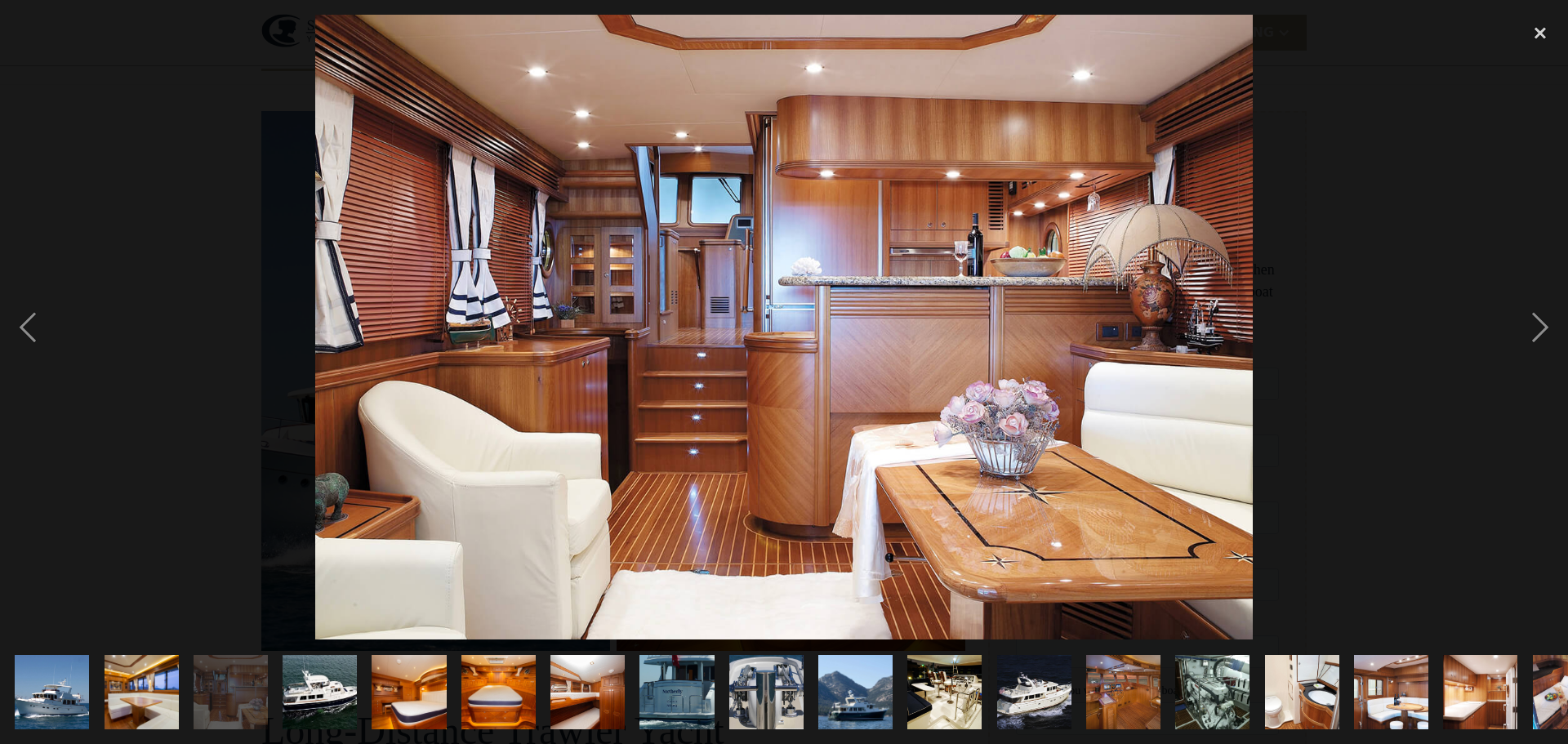
click at [929, 680] on img "show item 11 of 19" at bounding box center [944, 693] width 112 height 74
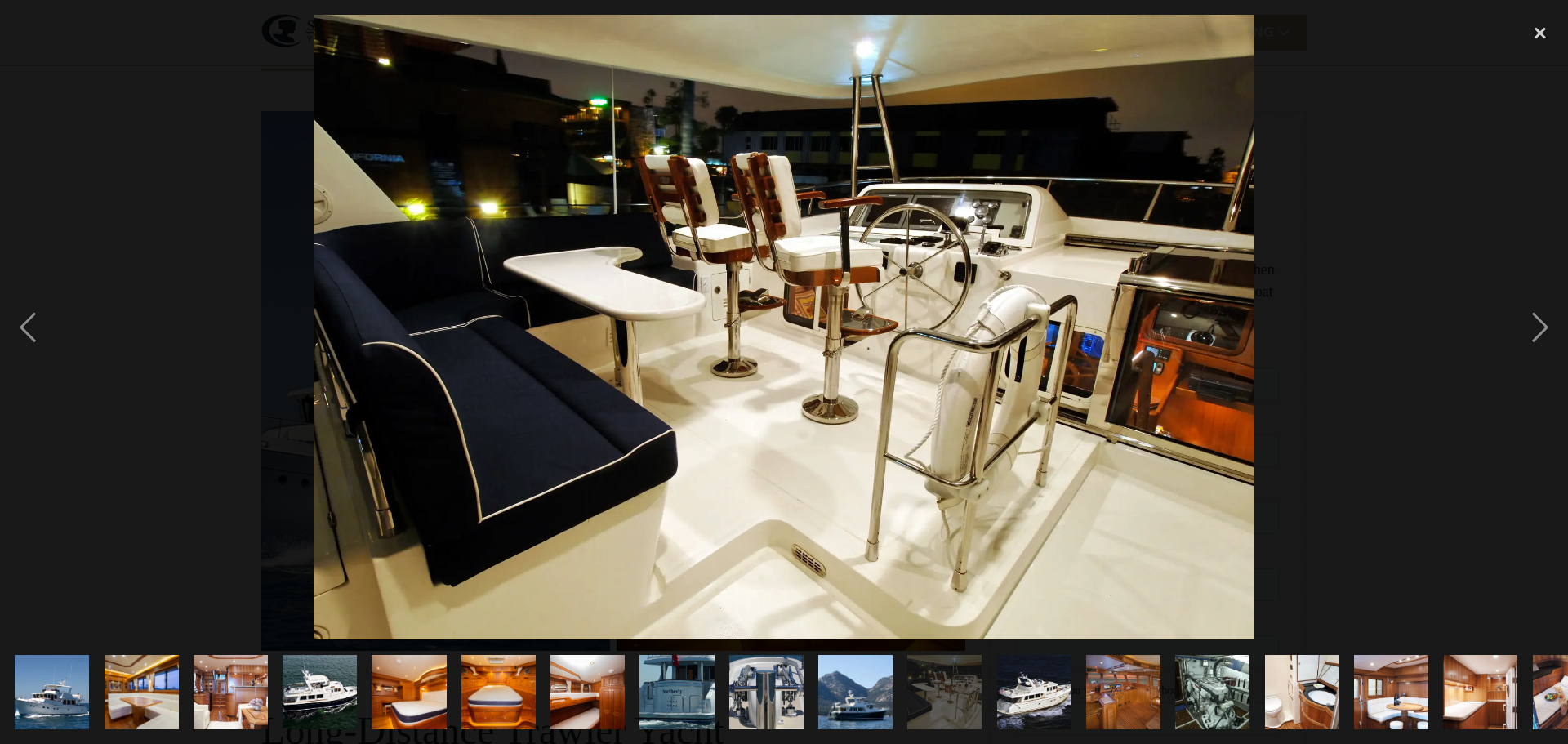
click at [1118, 685] on img "show item 13 of 19" at bounding box center [1123, 693] width 112 height 74
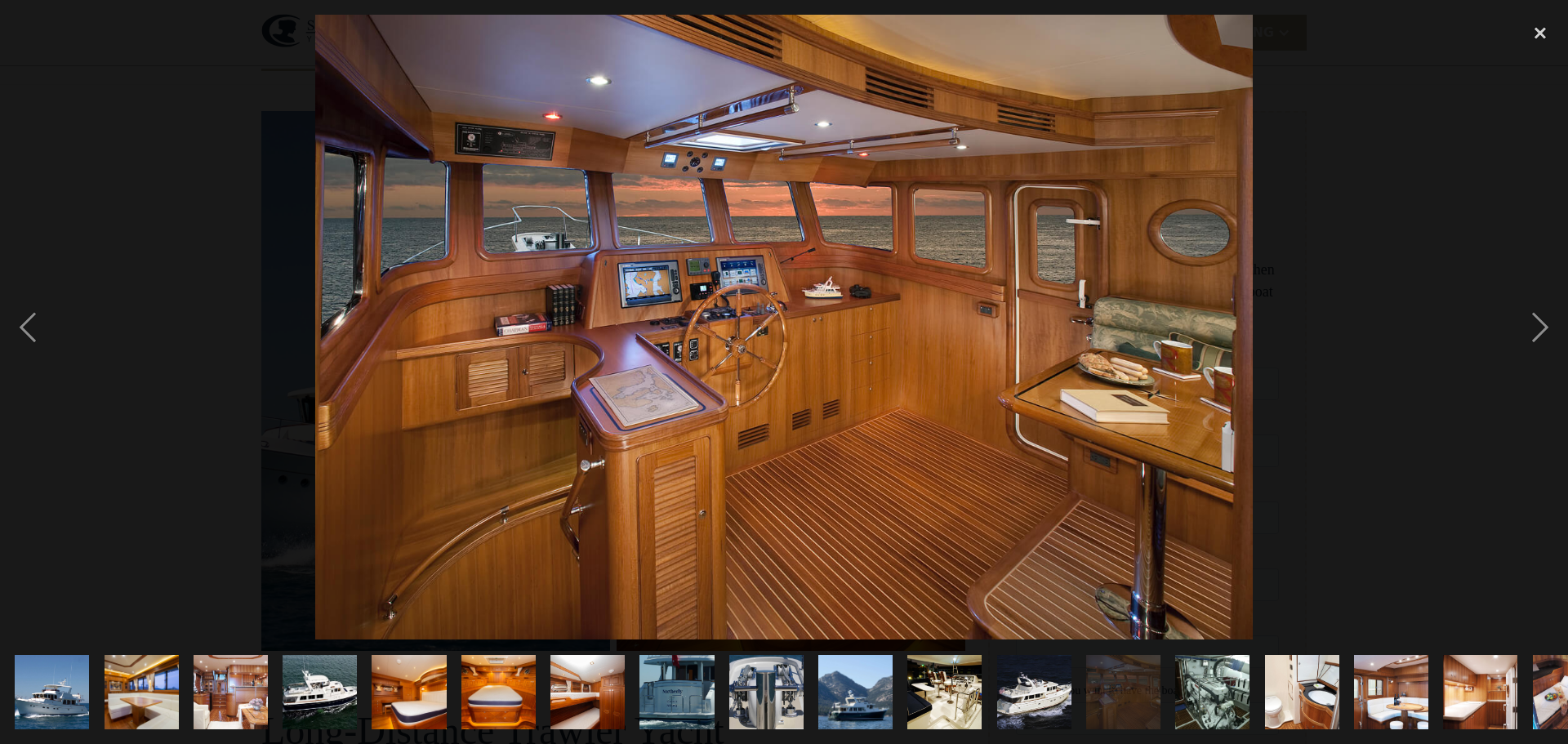
click at [1316, 693] on img "show item 15 of 19" at bounding box center [1302, 693] width 112 height 74
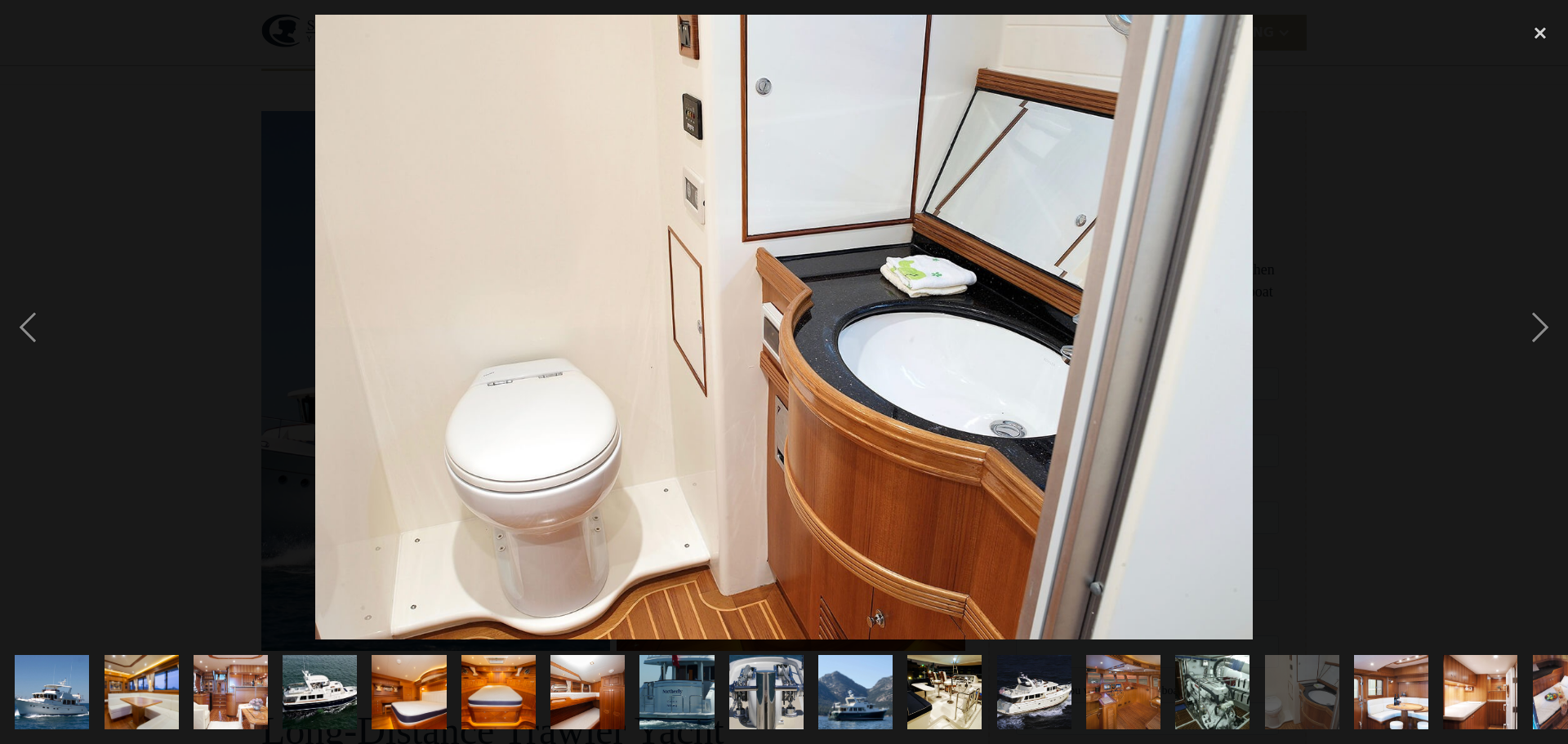
click at [1383, 679] on img "show item 16 of 19" at bounding box center [1391, 693] width 112 height 74
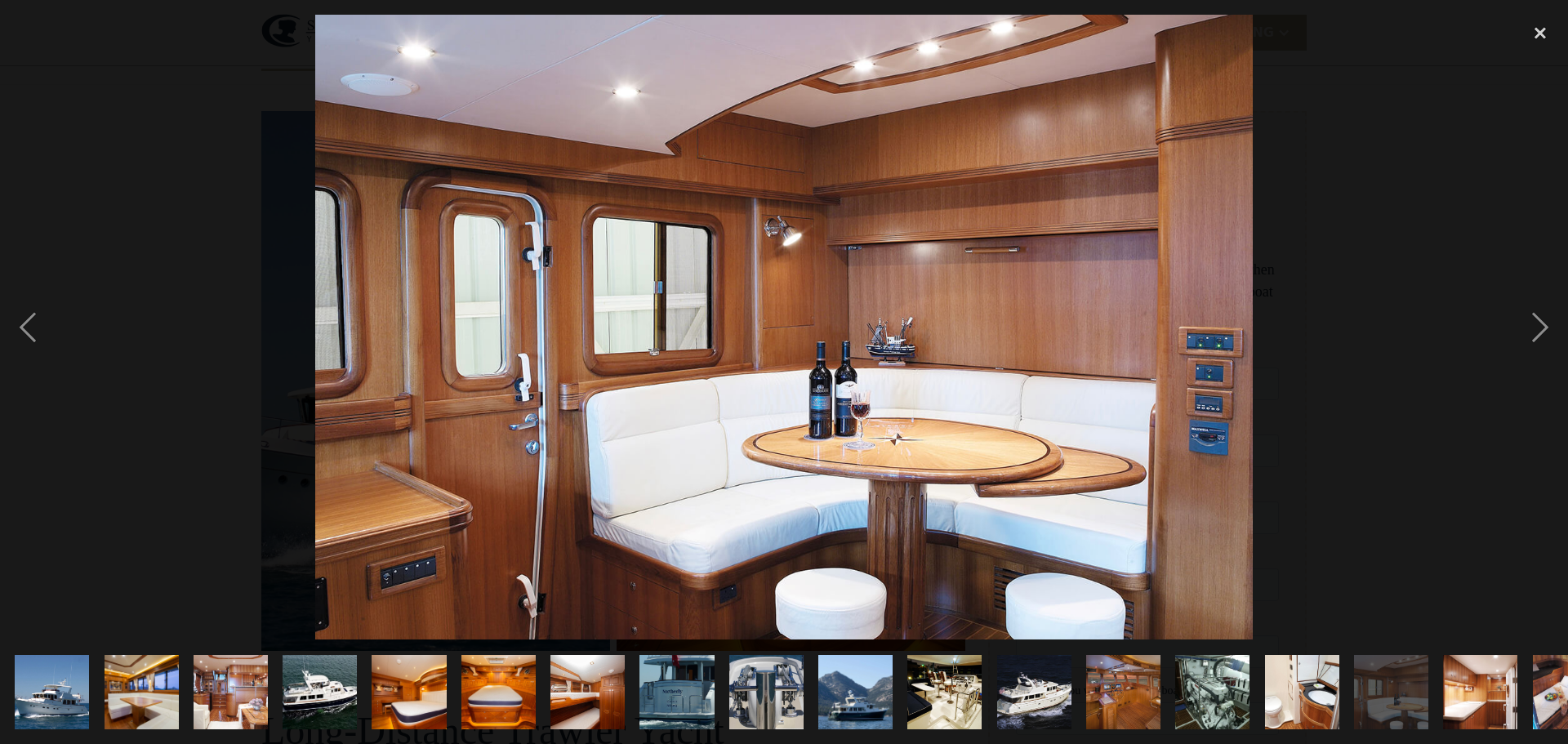
click at [1481, 679] on img "show item 17 of 19" at bounding box center [1480, 693] width 112 height 74
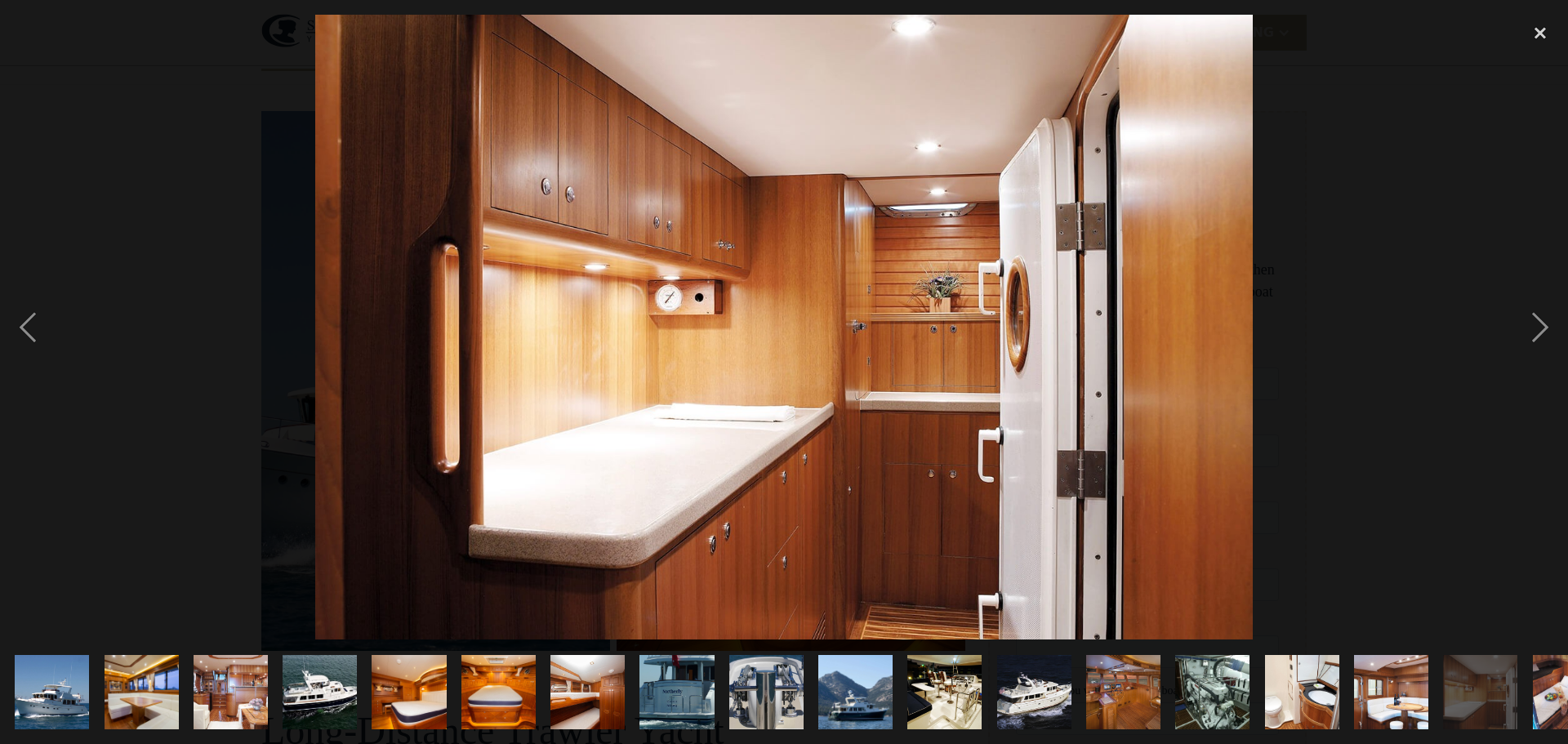
click at [1544, 670] on img "show item 18 of 19" at bounding box center [1570, 693] width 112 height 74
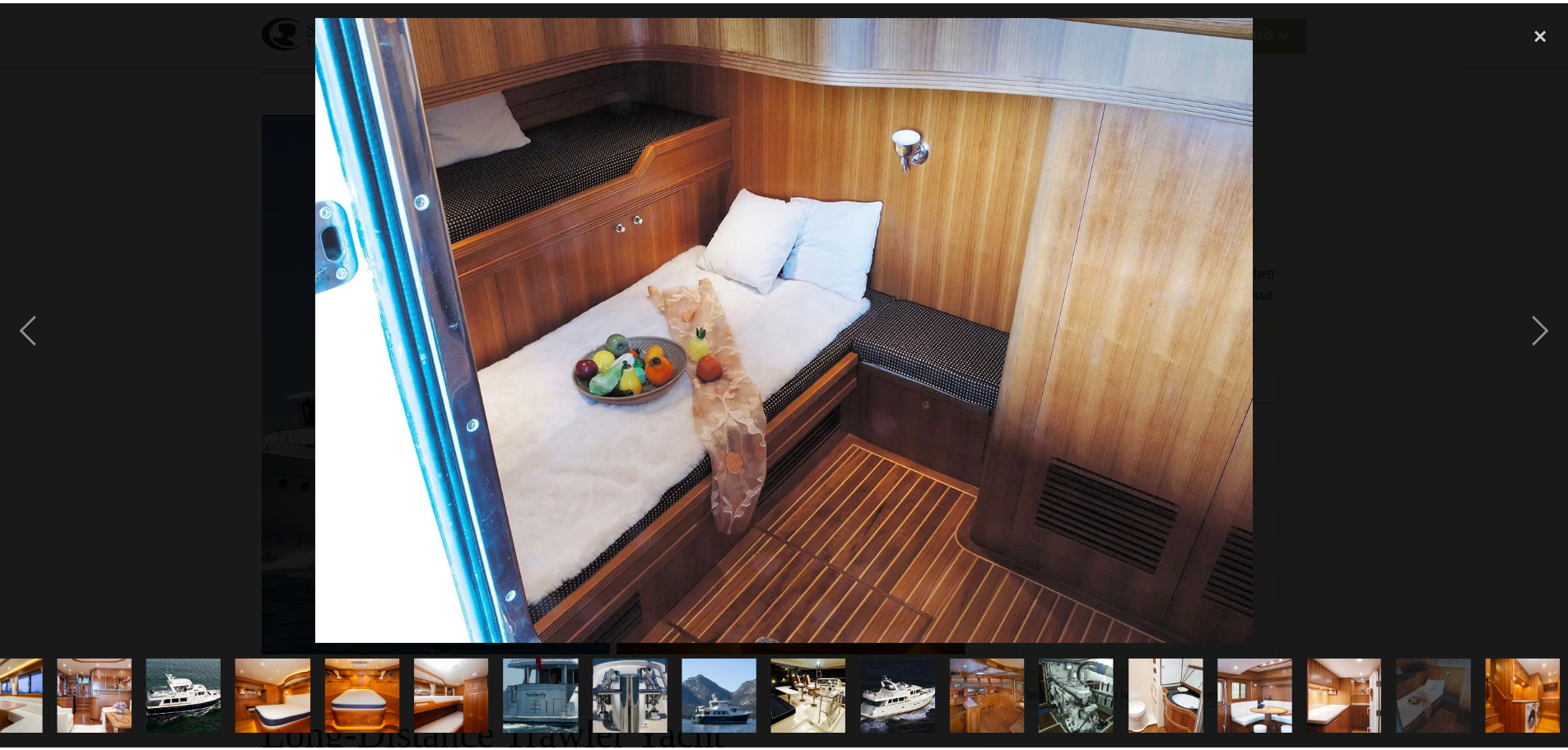
scroll to position [0, 144]
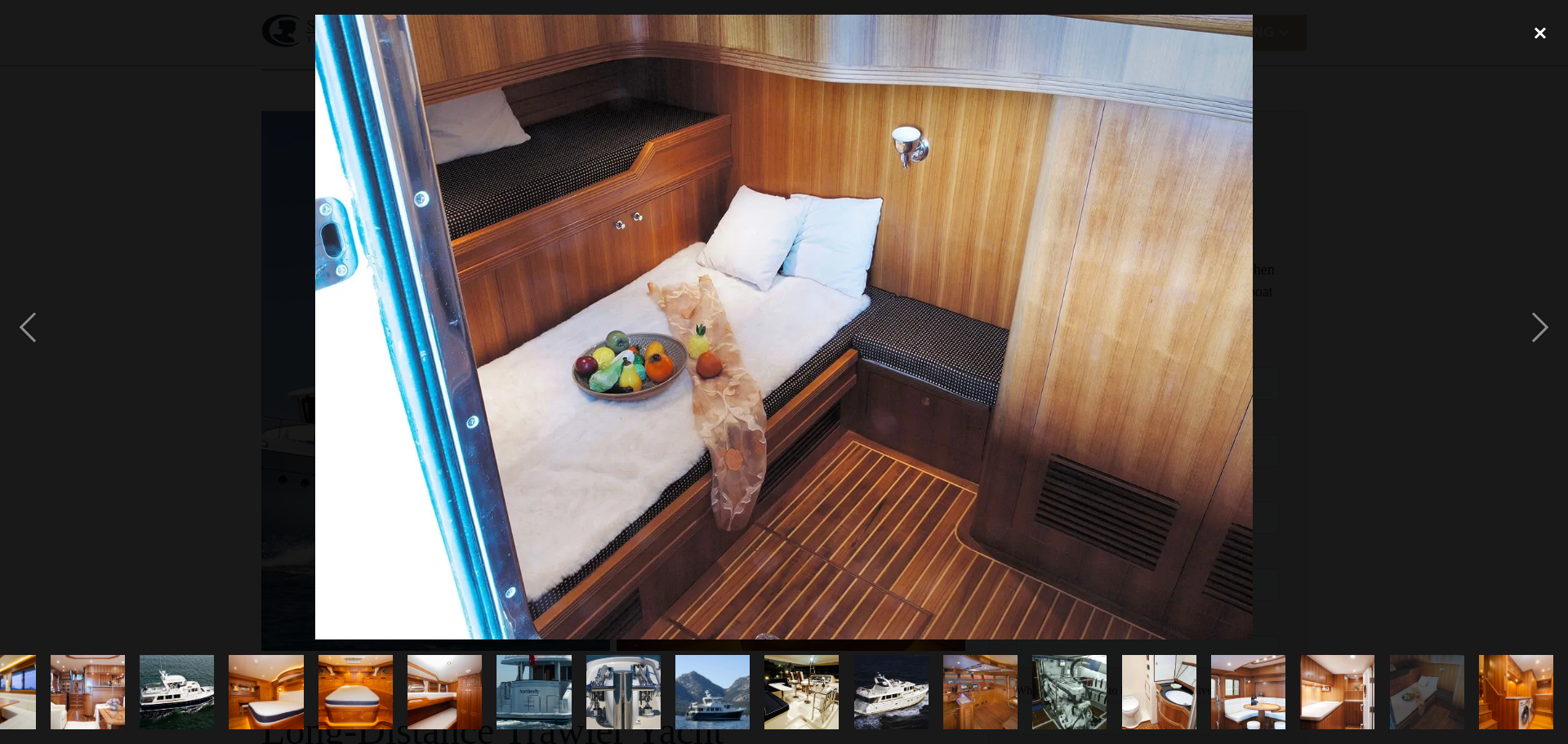
click at [1540, 36] on div "close lightbox" at bounding box center [1540, 33] width 56 height 36
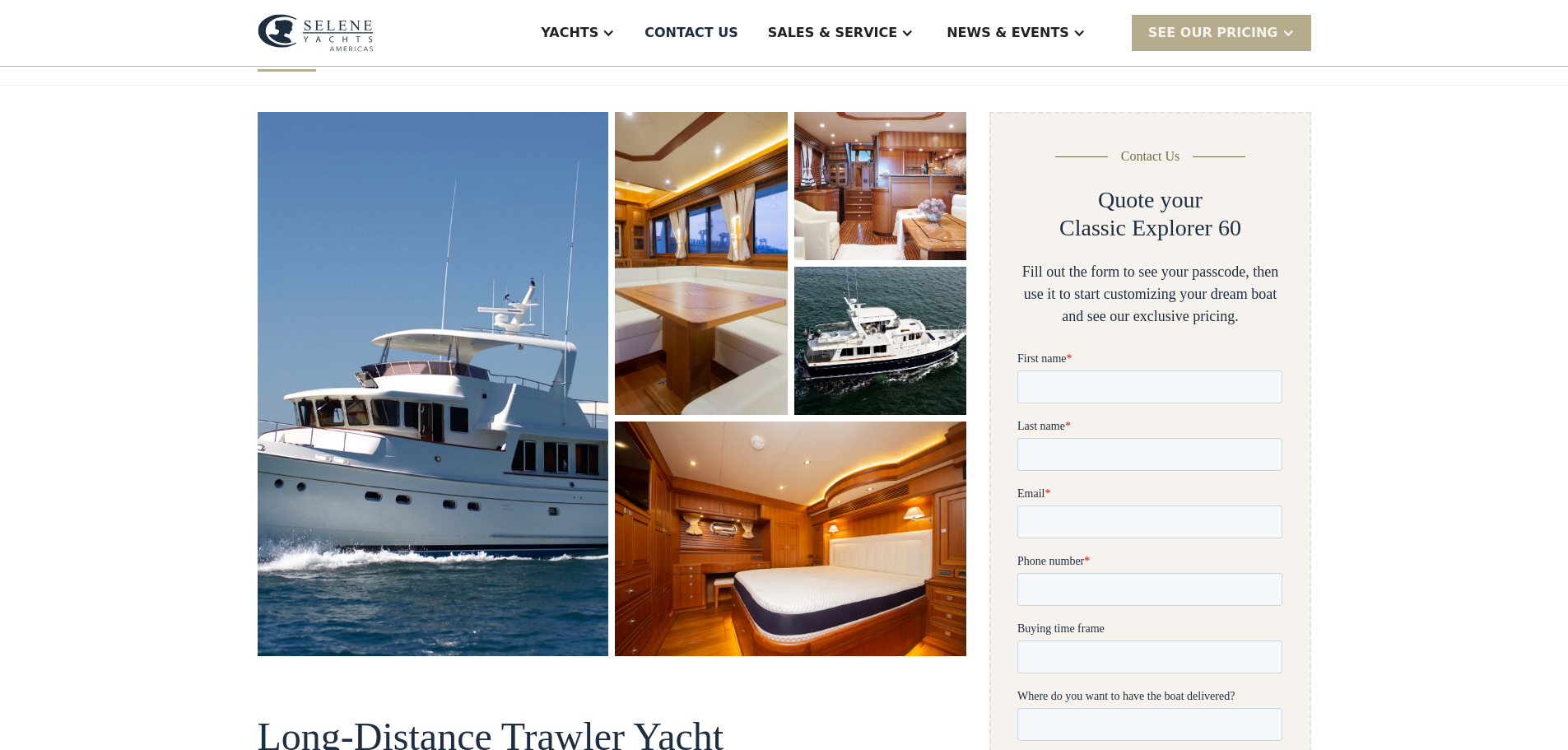
scroll to position [0, 0]
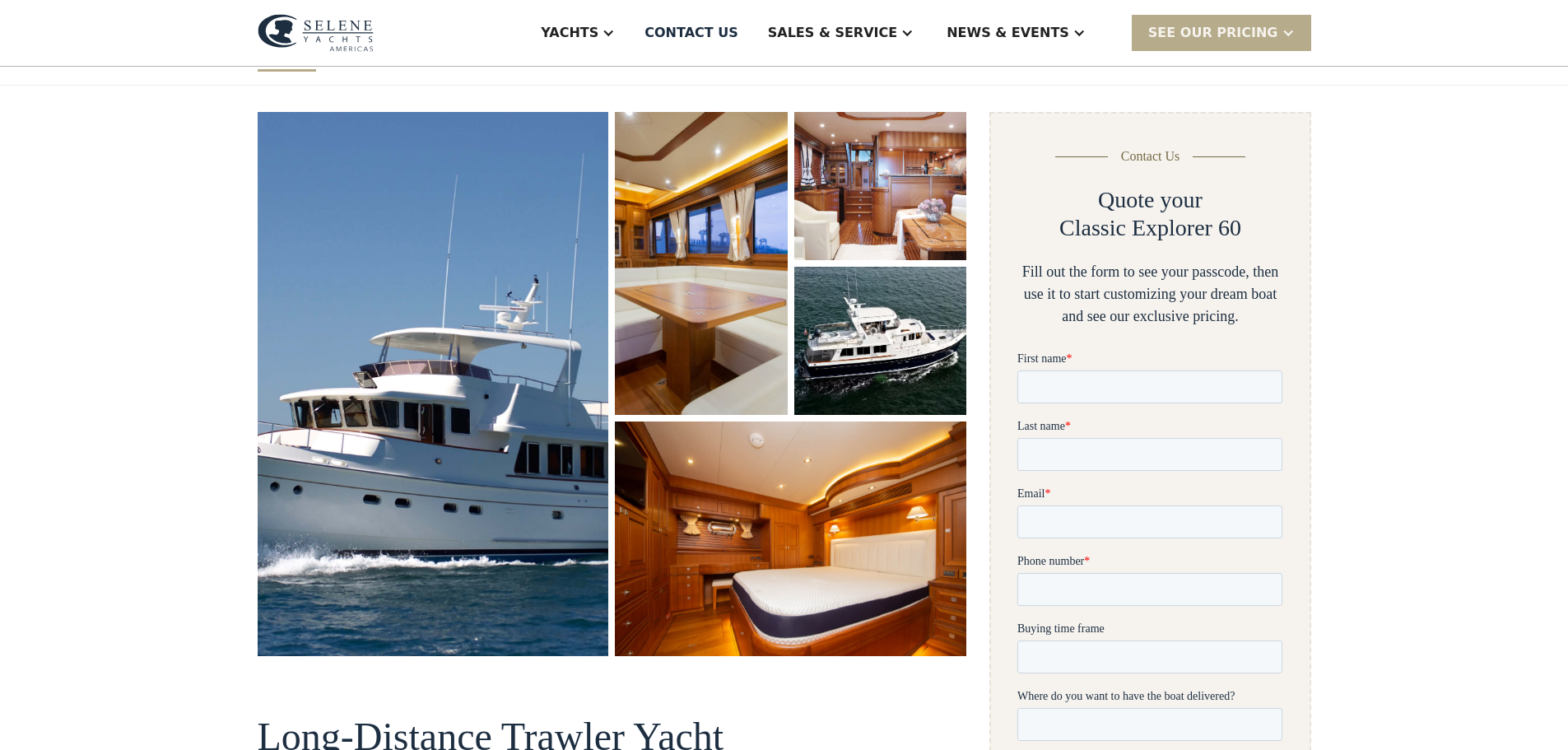
click at [670, 490] on img "open lightbox" at bounding box center [791, 539] width 360 height 240
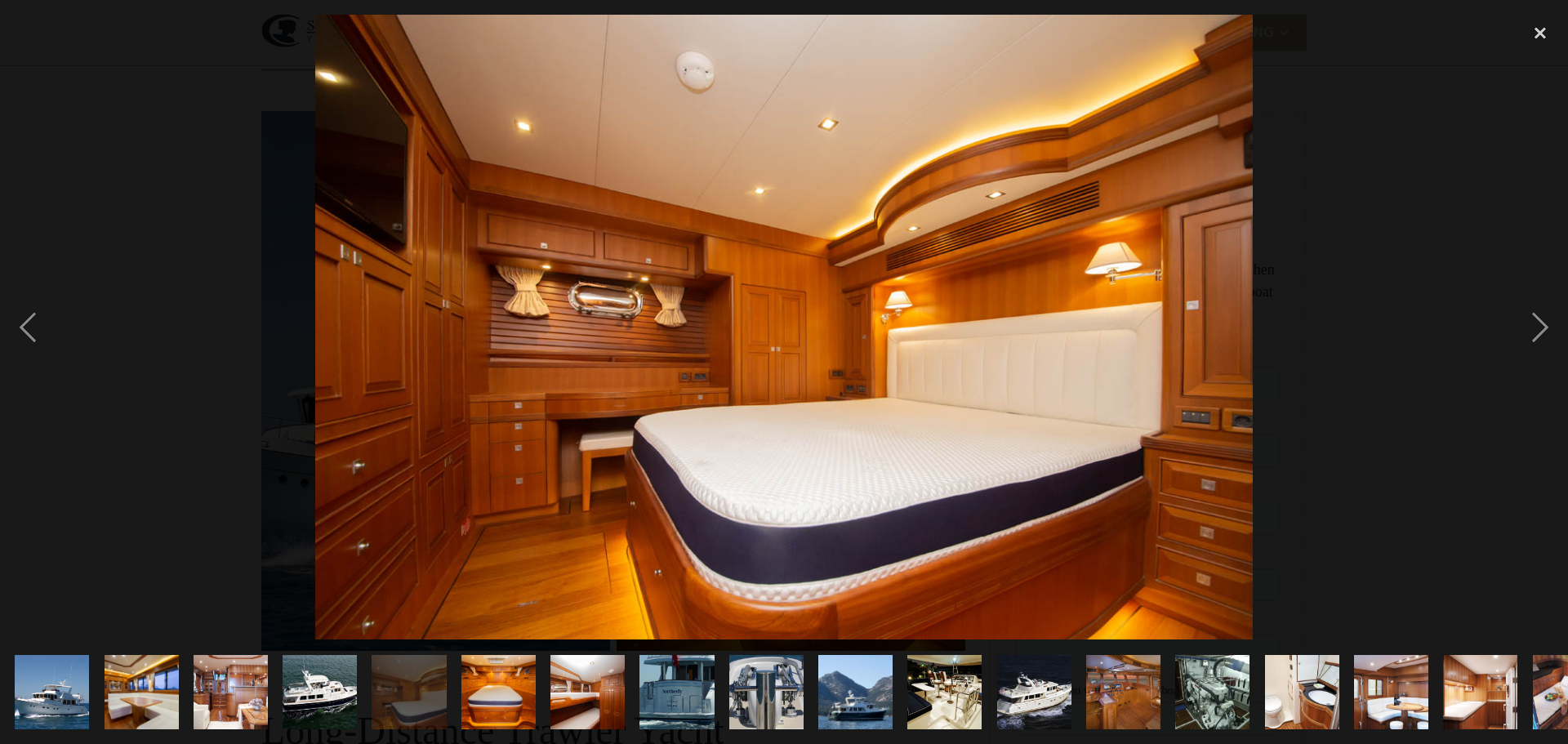
click at [1146, 694] on img "show item 13 of 19" at bounding box center [1123, 693] width 112 height 74
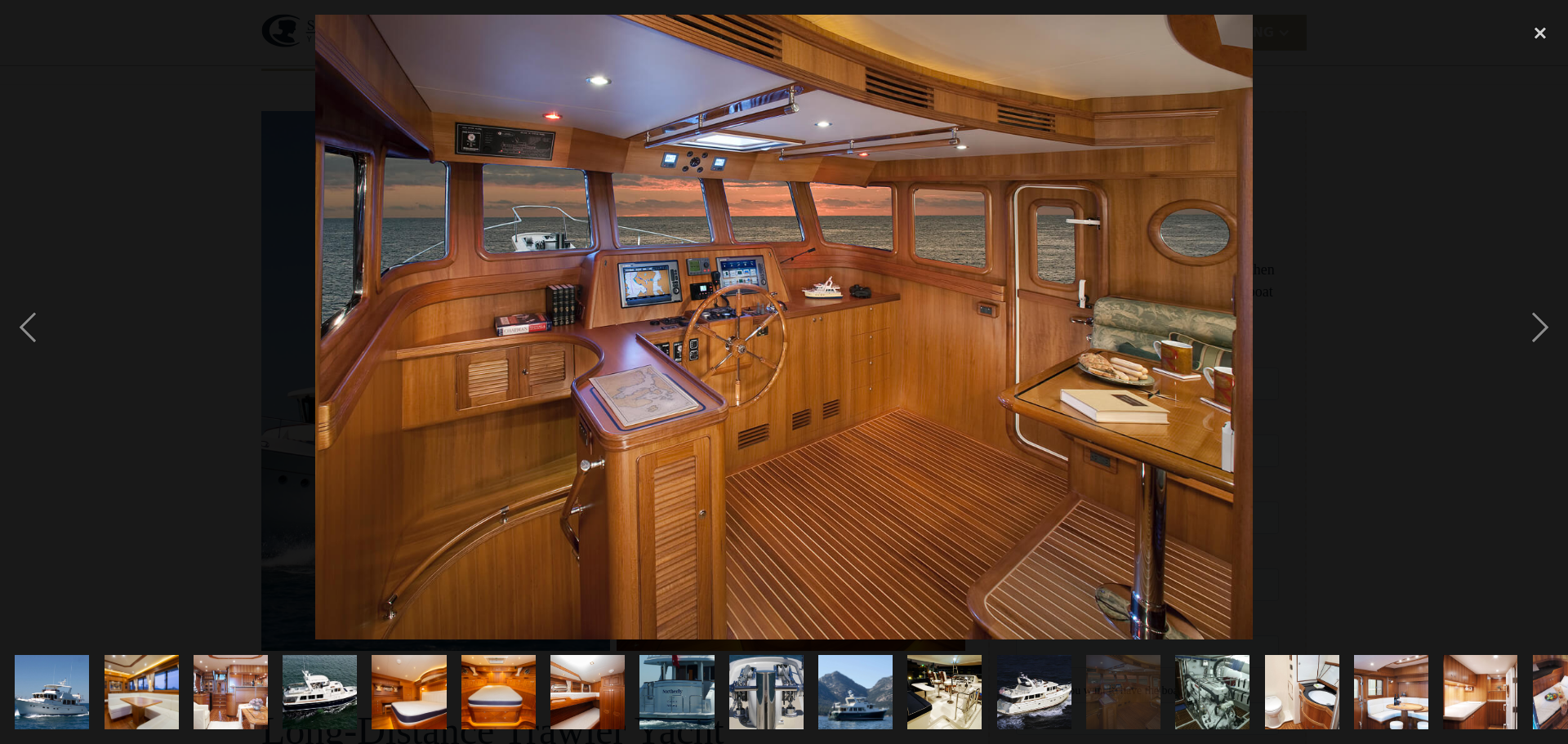
click at [1457, 687] on img "show item 17 of 19" at bounding box center [1480, 693] width 112 height 74
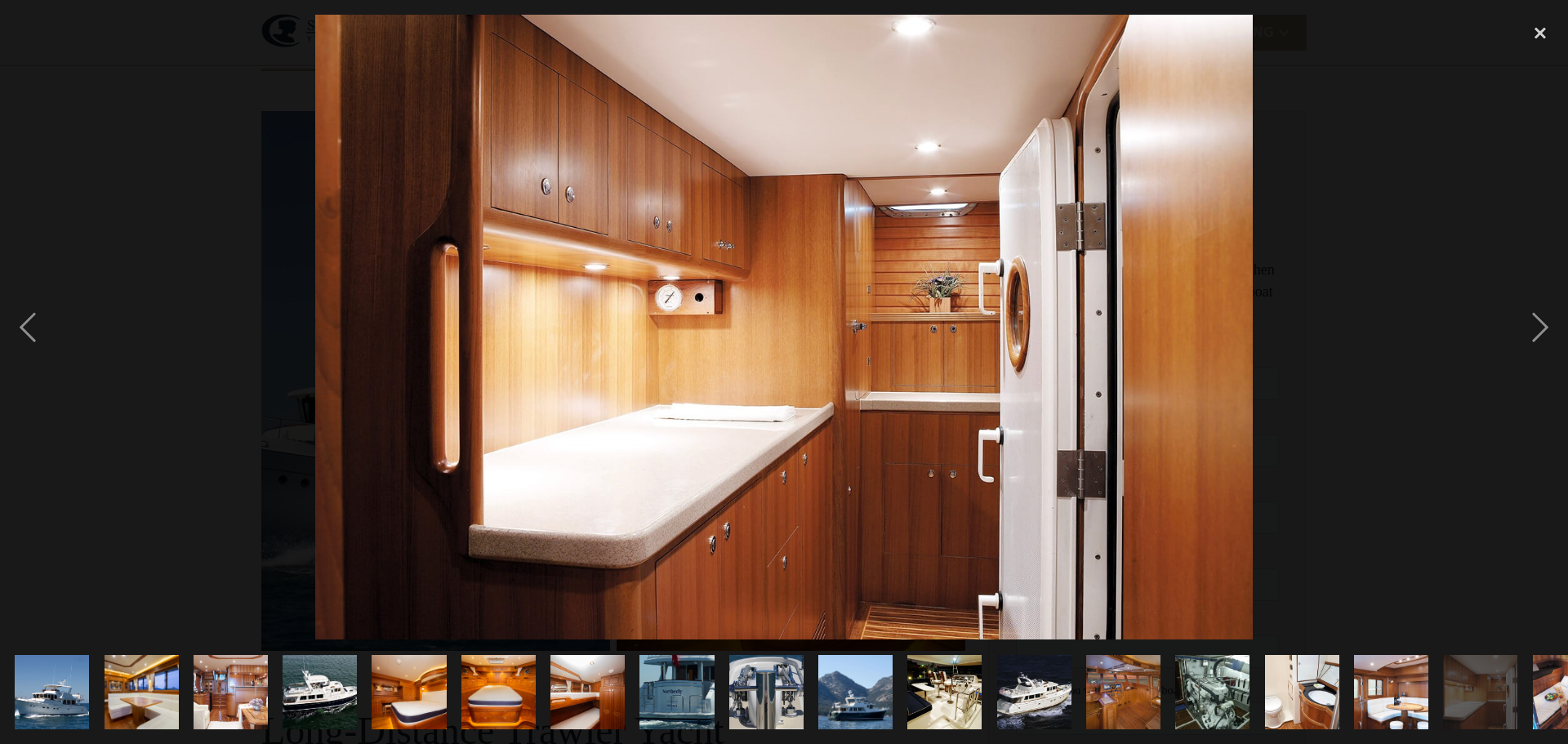
click at [1310, 678] on img "show item 15 of 19" at bounding box center [1302, 693] width 112 height 74
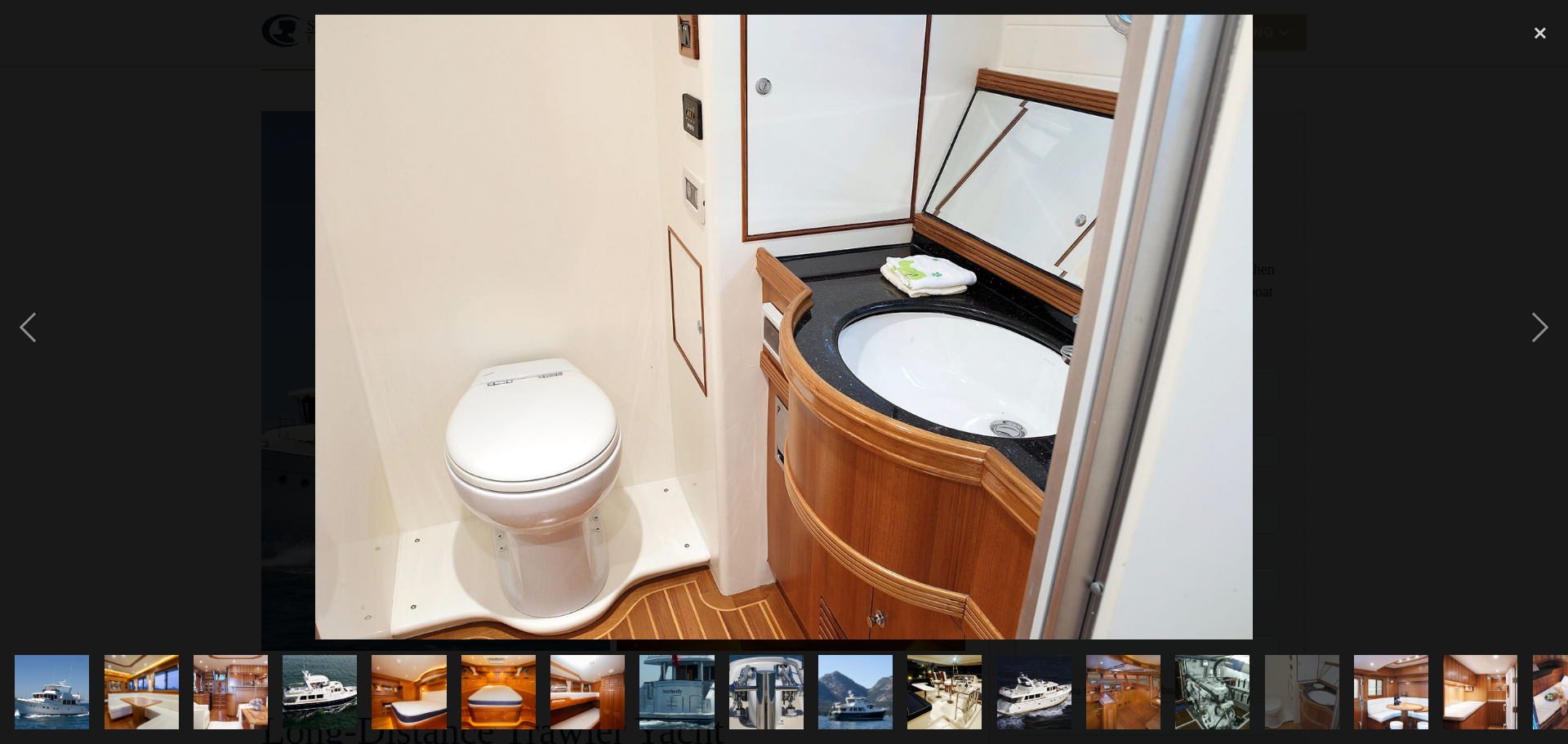
click at [237, 687] on img "show item 3 of 19" at bounding box center [231, 693] width 112 height 74
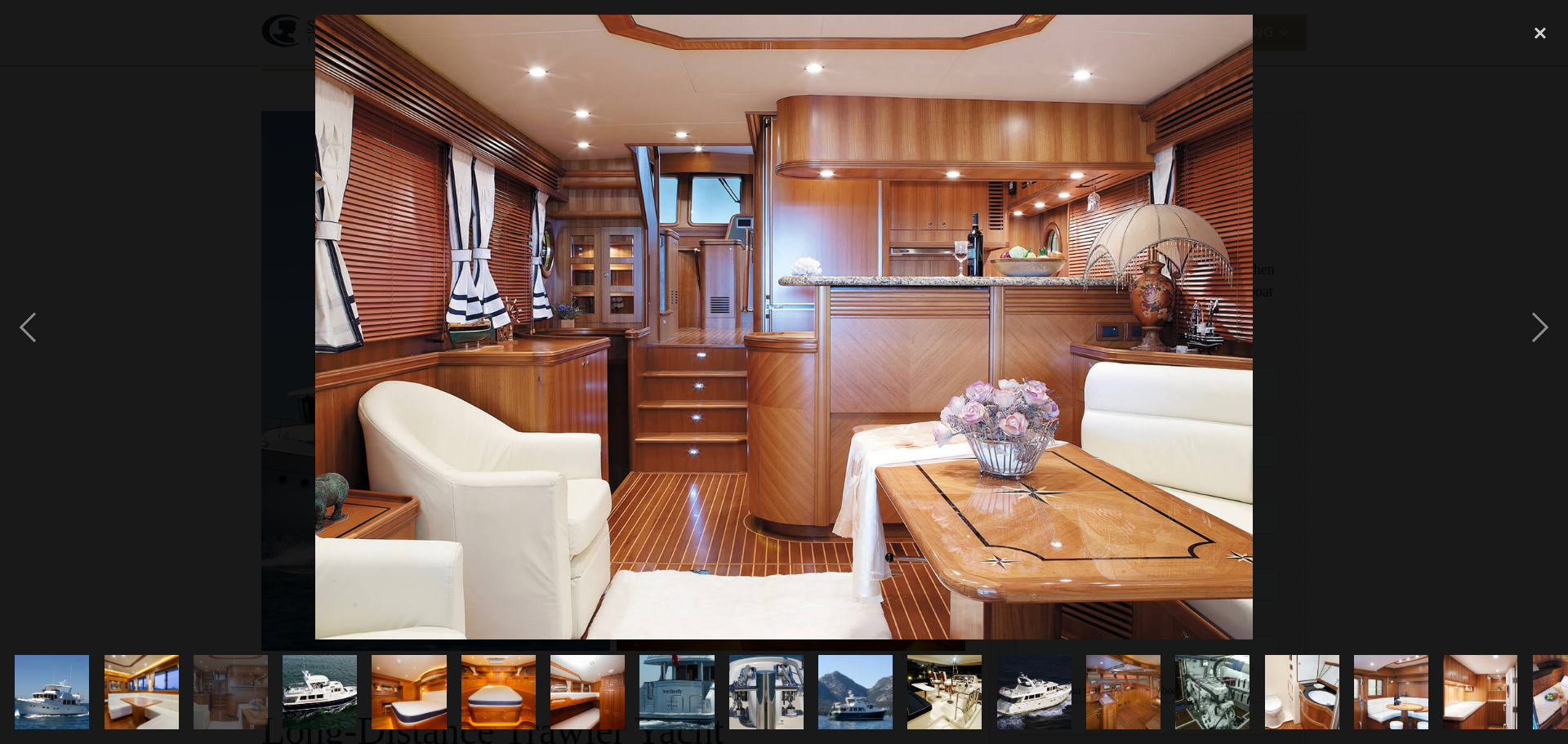
click at [1123, 701] on img "show item 13 of 19" at bounding box center [1123, 693] width 112 height 74
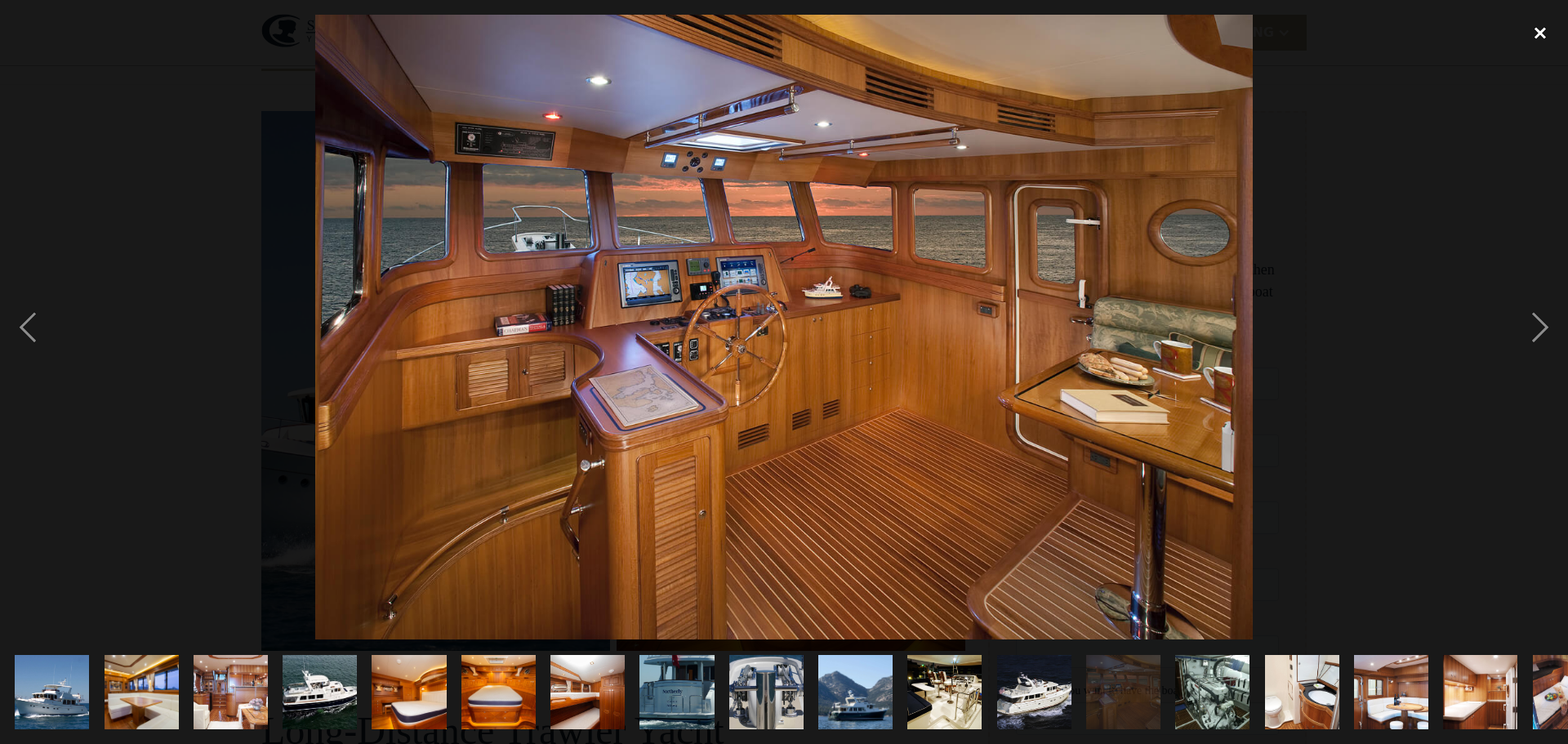
click at [1531, 34] on div "close lightbox" at bounding box center [1540, 33] width 56 height 36
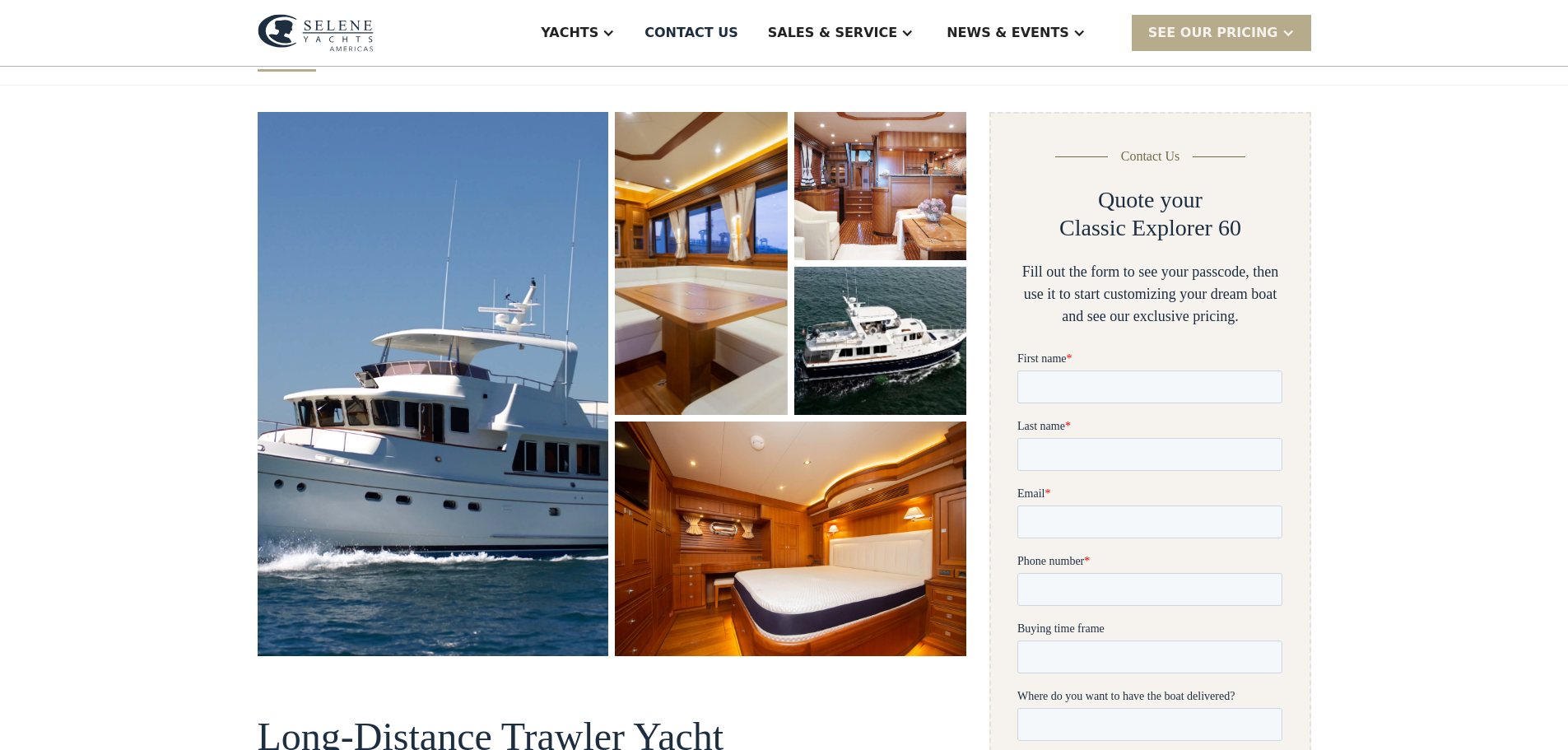
click at [826, 338] on img "open lightbox" at bounding box center [880, 340] width 177 height 152
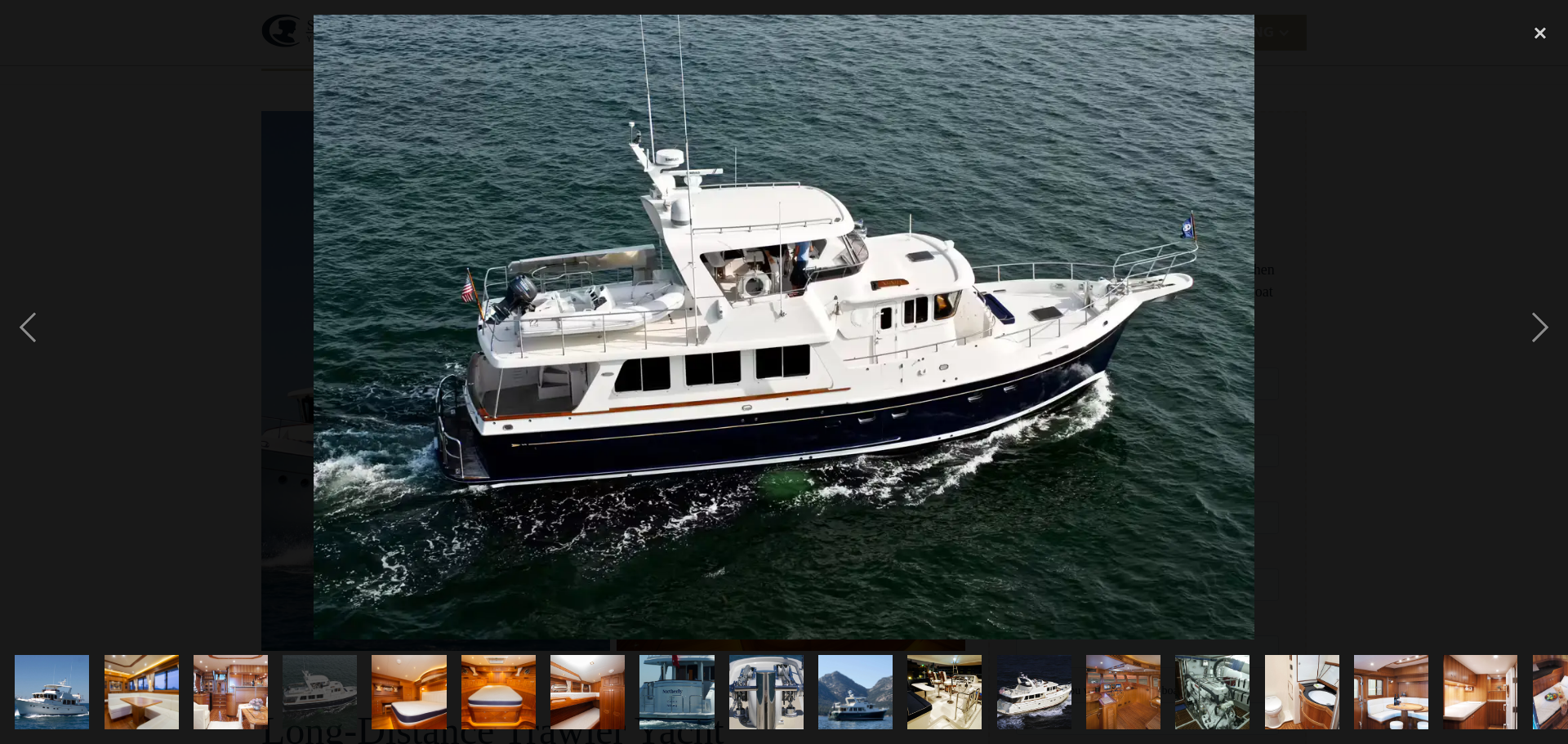
click at [929, 664] on img "show item 11 of 19" at bounding box center [944, 693] width 112 height 74
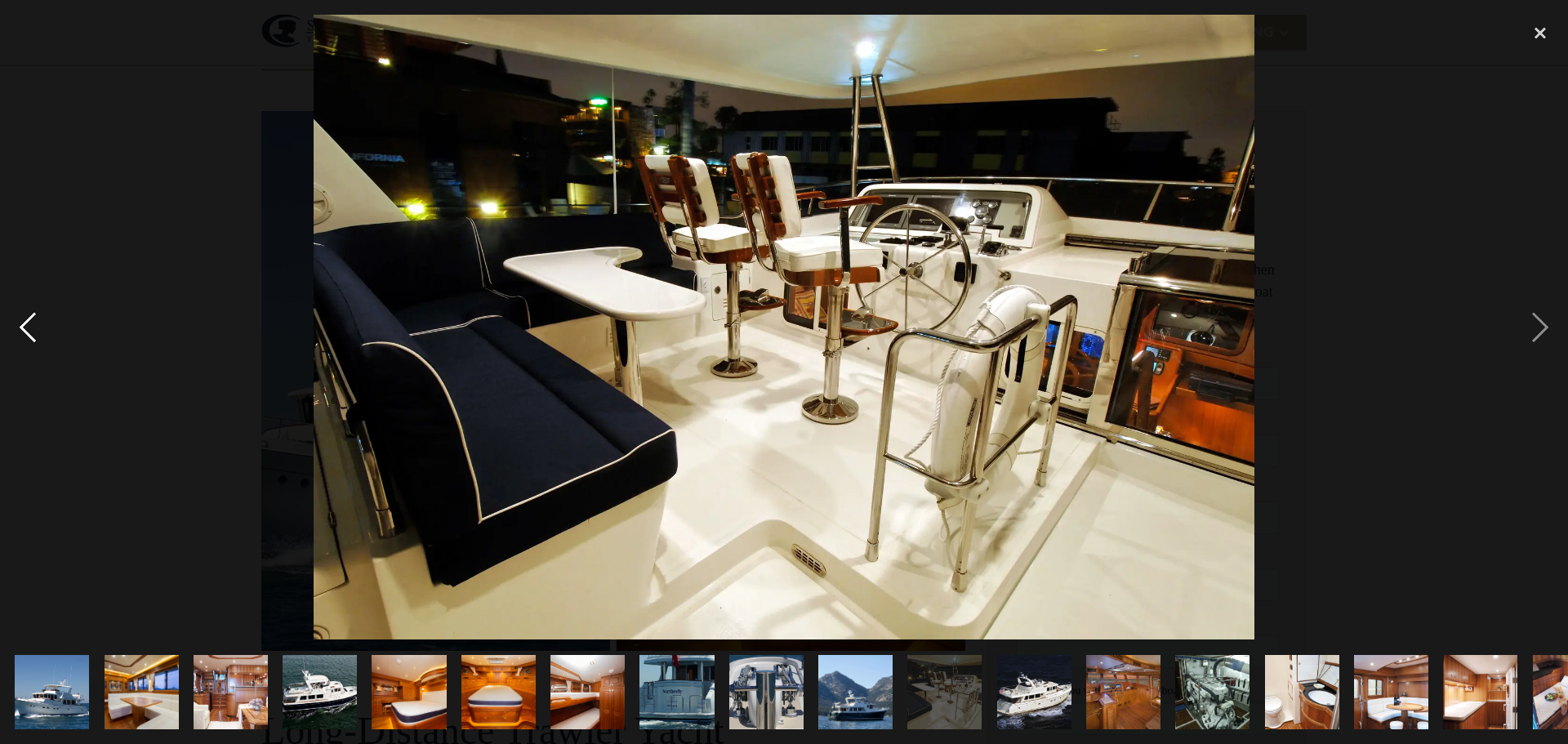
click at [30, 335] on div "previous image" at bounding box center [28, 327] width 56 height 625
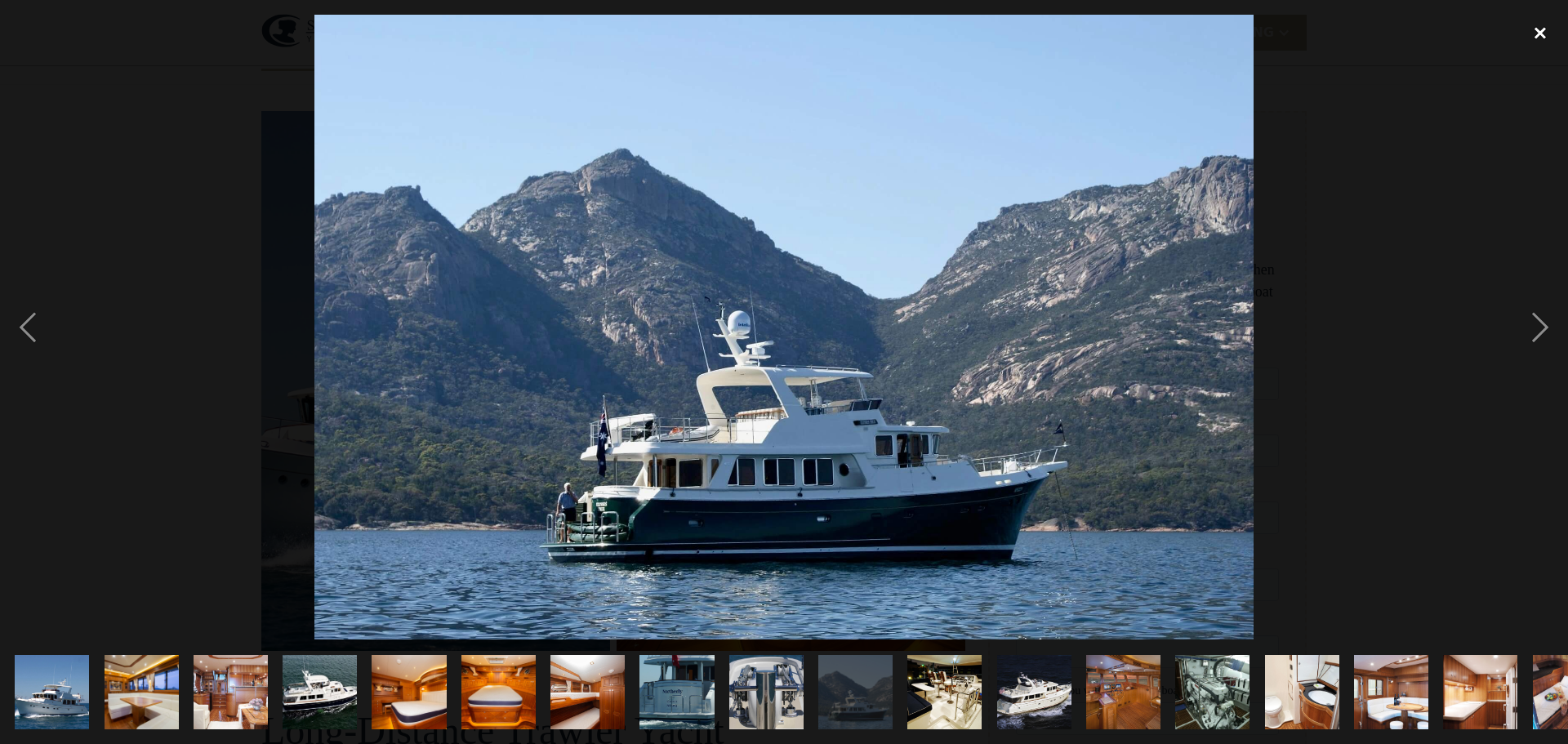
click at [1543, 37] on div "close lightbox" at bounding box center [1540, 33] width 56 height 36
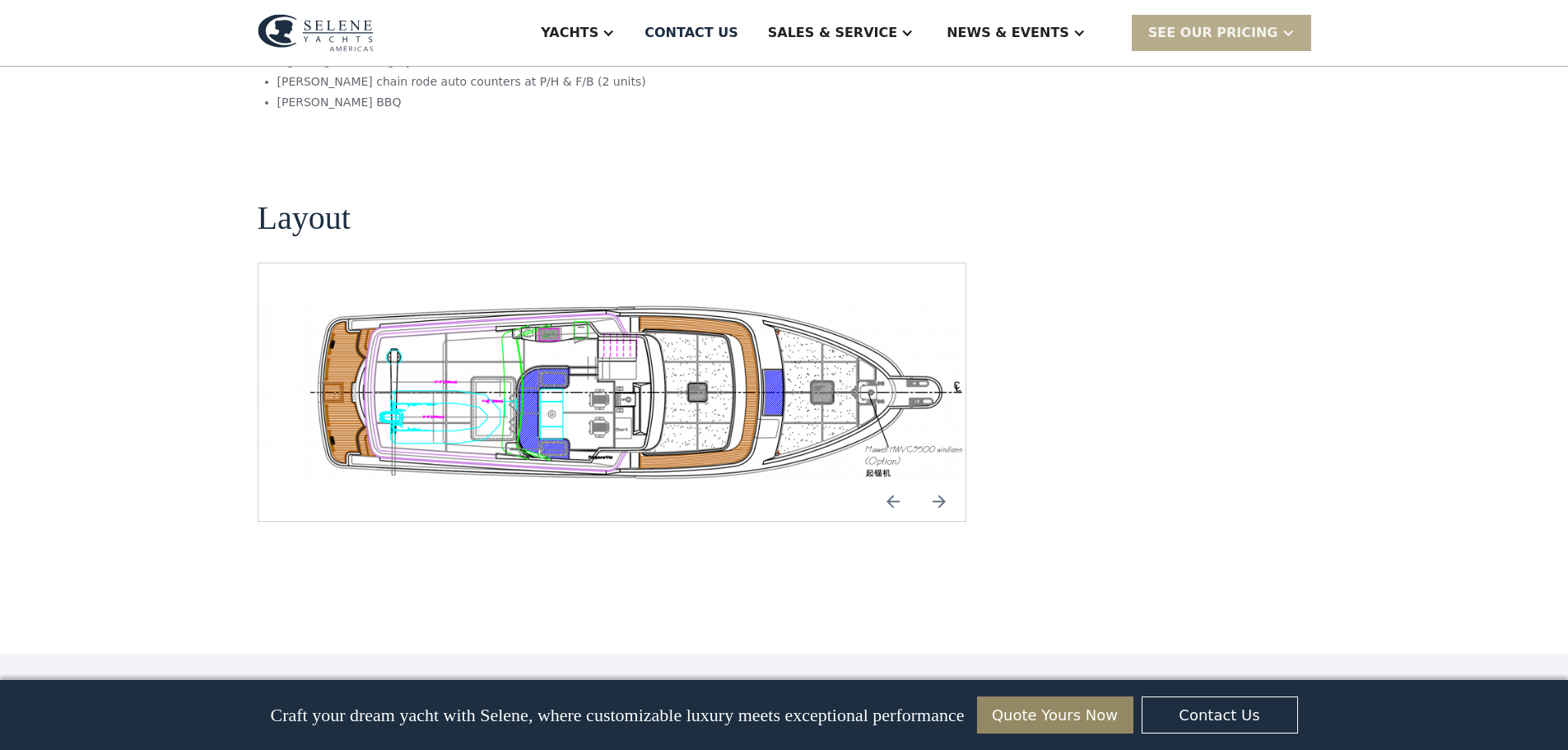
scroll to position [3074, 0]
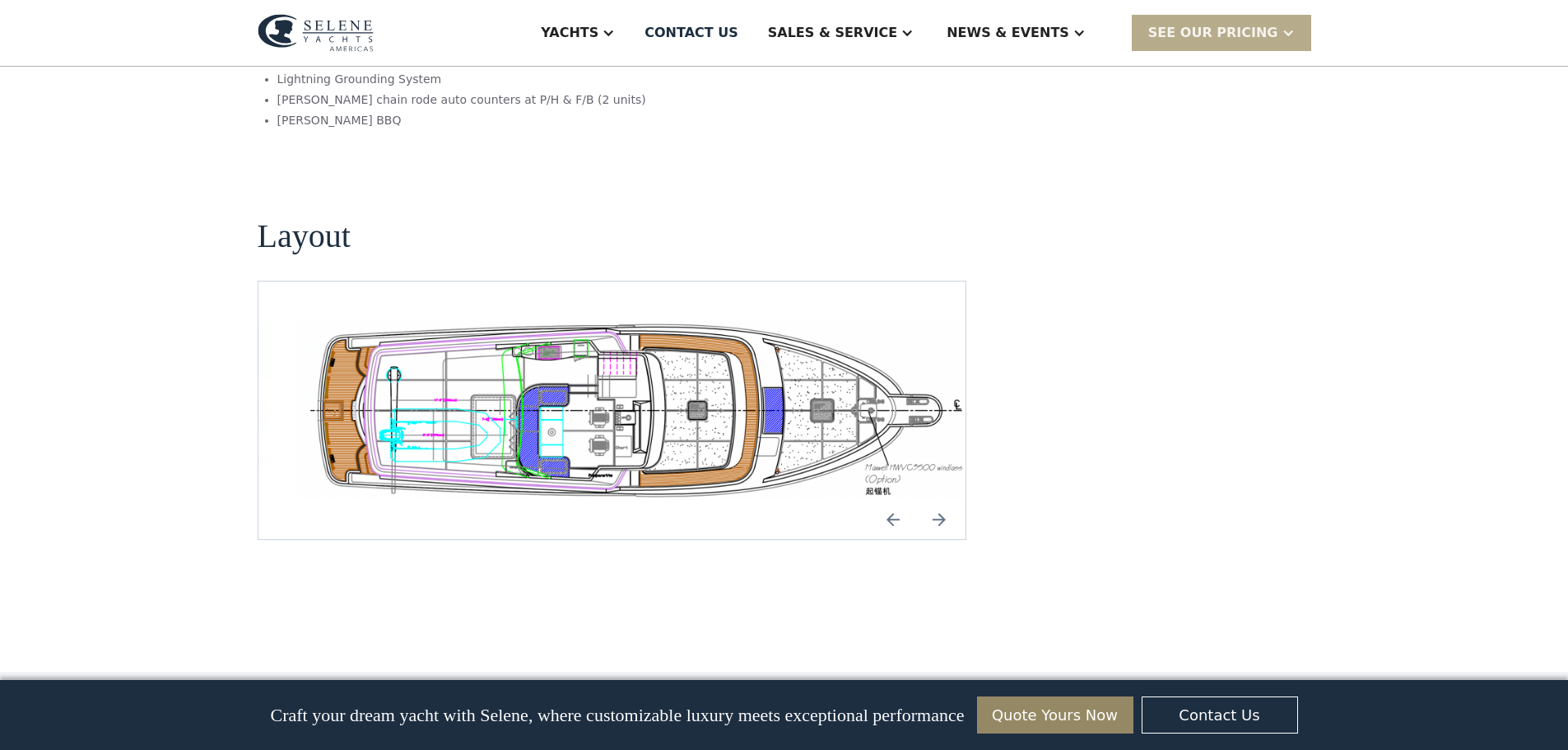
click at [893, 500] on img "Previous slide" at bounding box center [893, 519] width 39 height 39
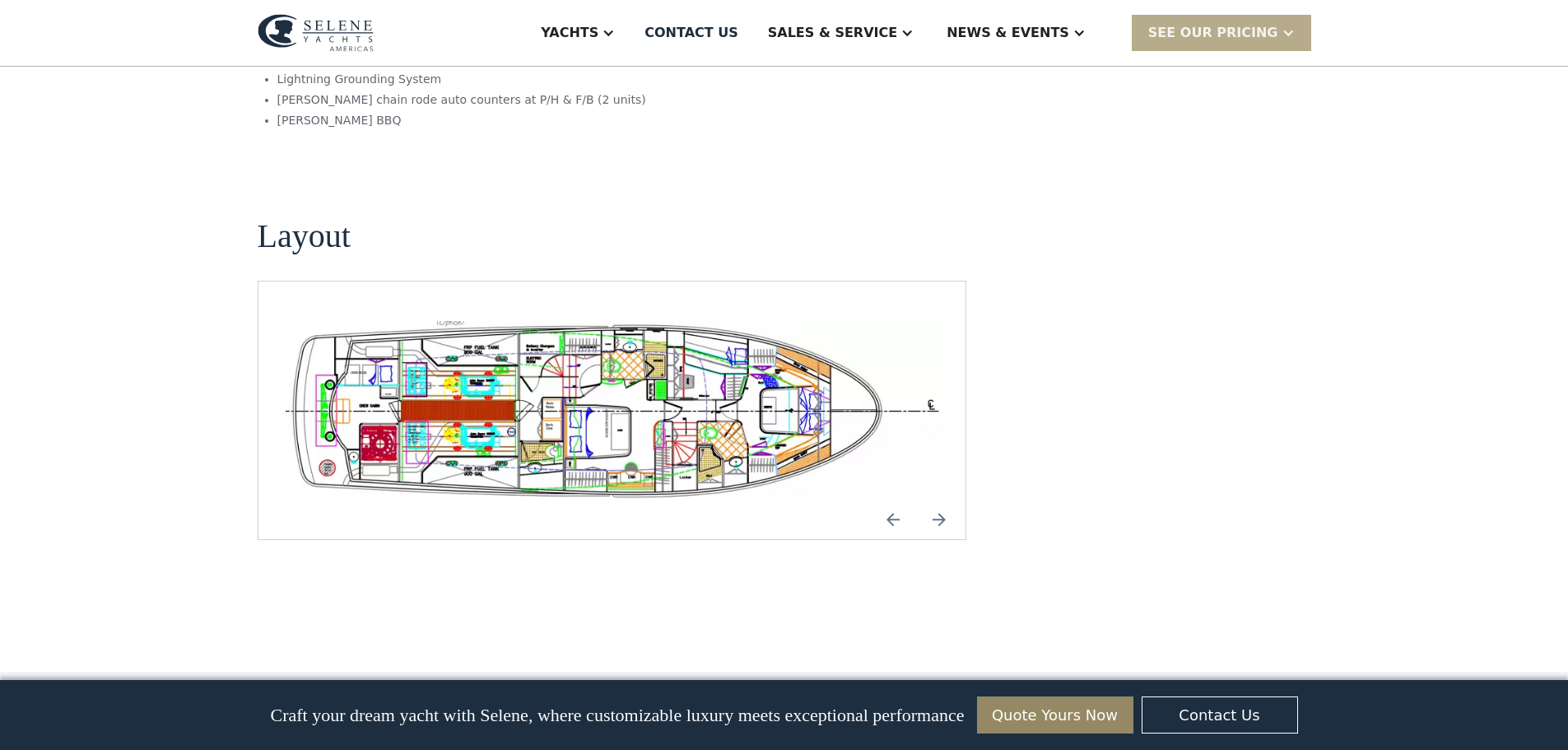
click at [893, 500] on img "Previous slide" at bounding box center [893, 519] width 39 height 39
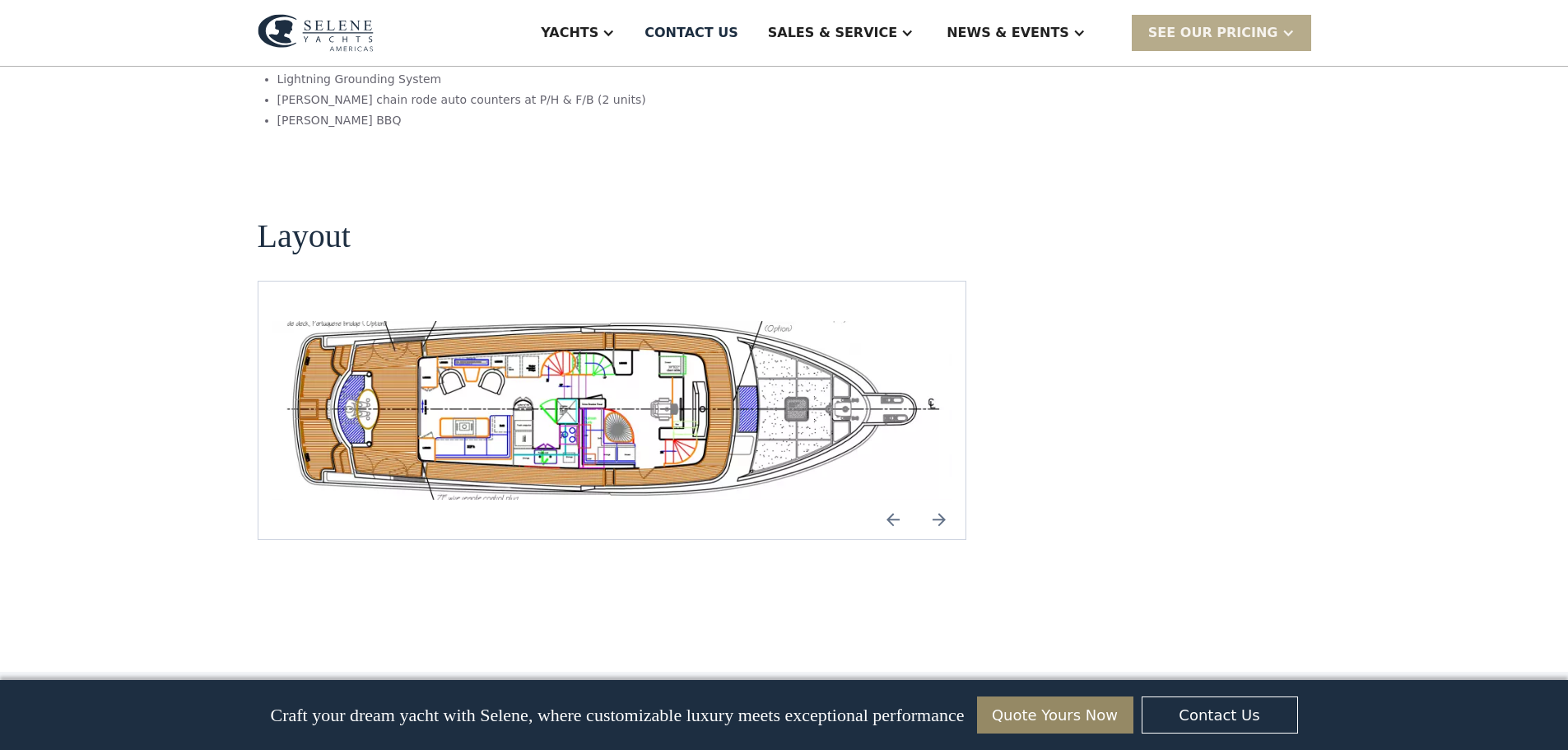
click at [573, 356] on img "open lightbox" at bounding box center [612, 410] width 682 height 178
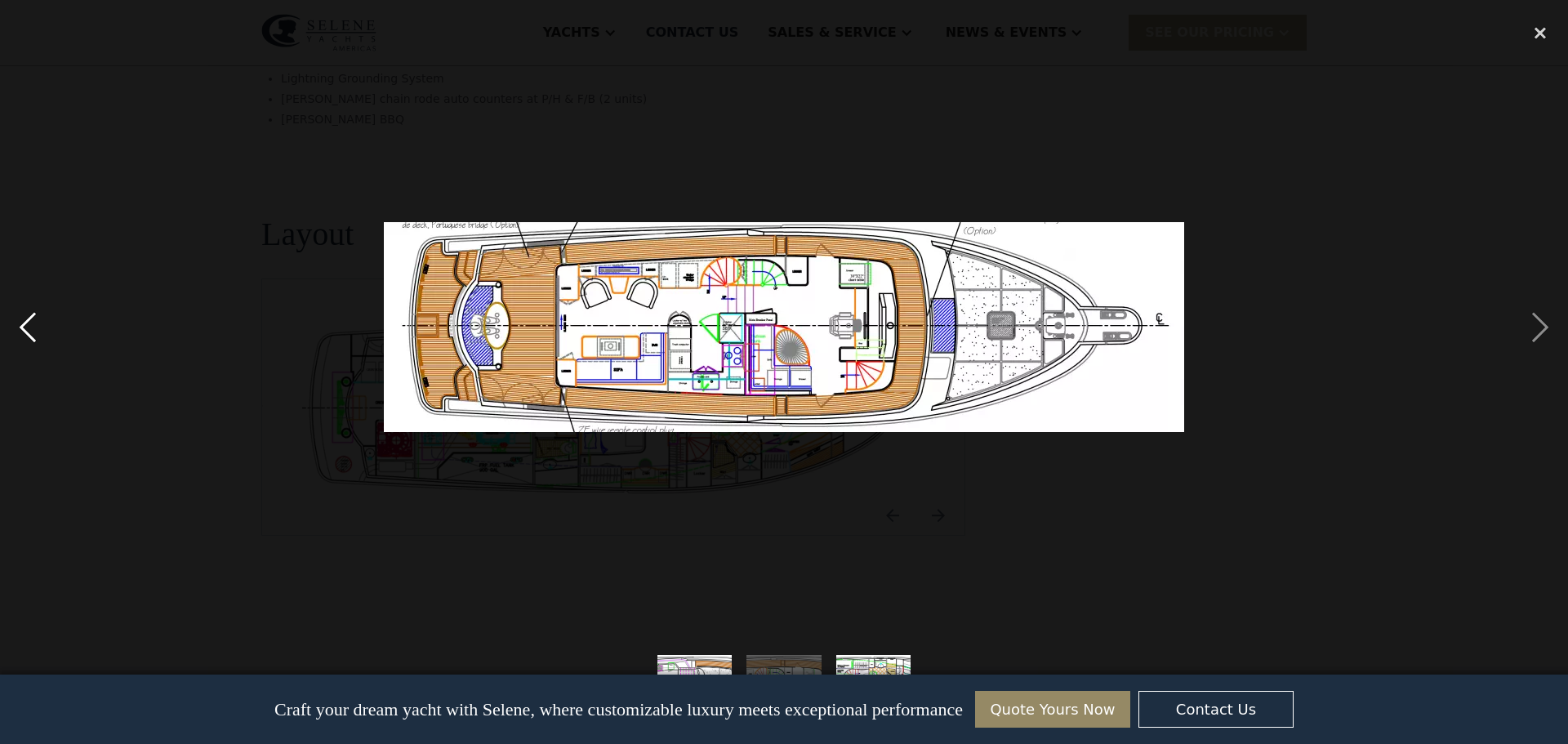
click at [22, 333] on div "previous image" at bounding box center [28, 327] width 56 height 625
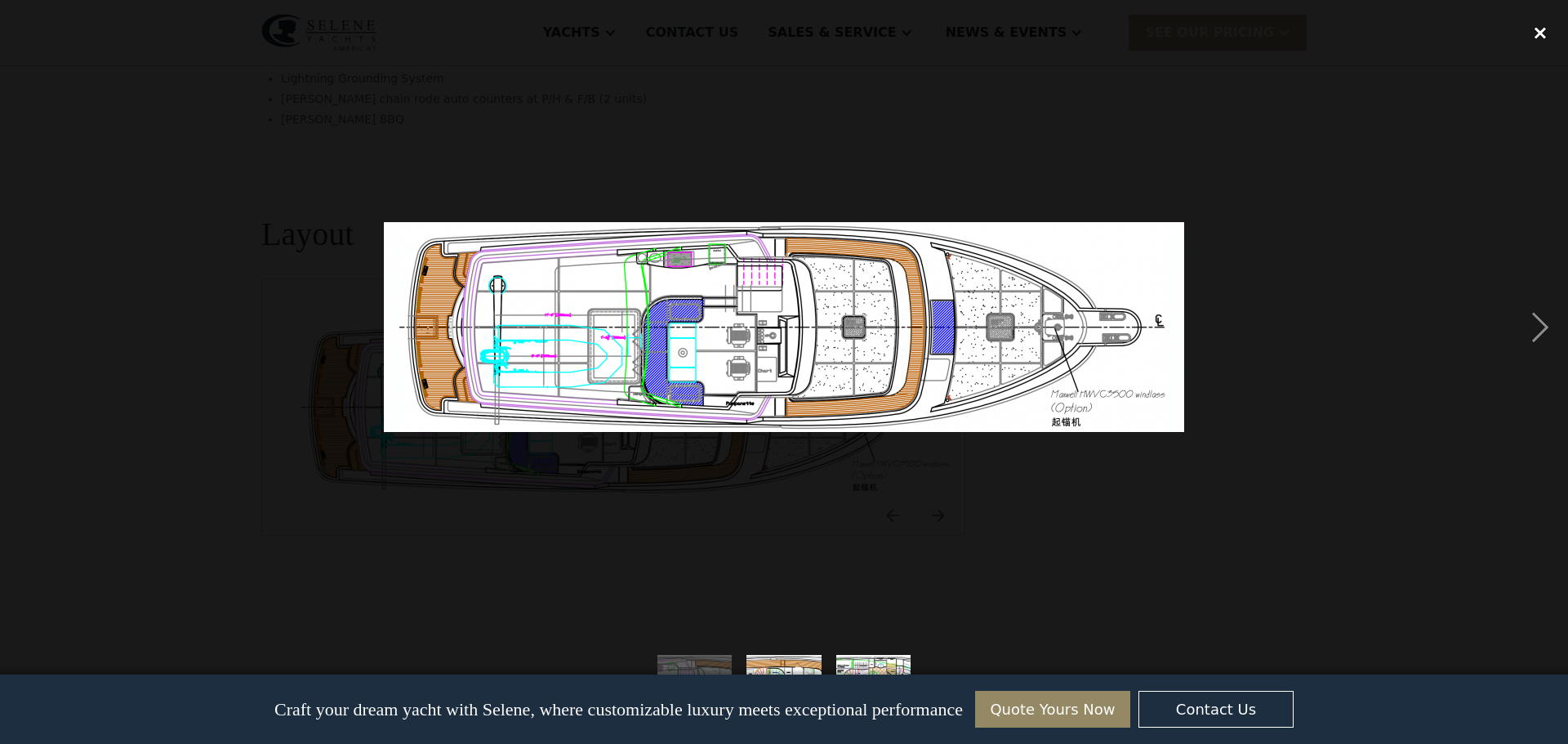
click at [1526, 37] on div "close lightbox" at bounding box center [1540, 33] width 56 height 36
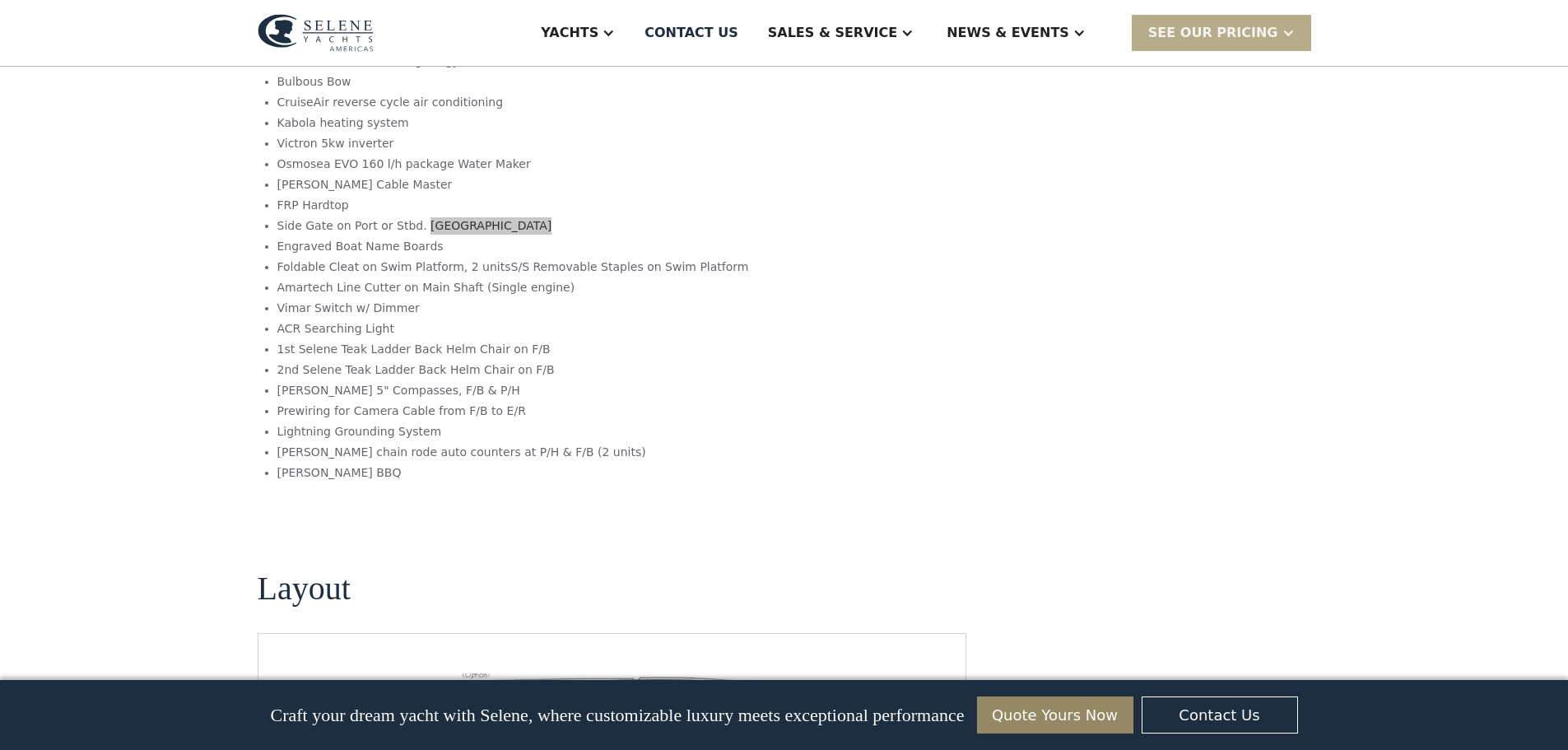
scroll to position [2498, 0]
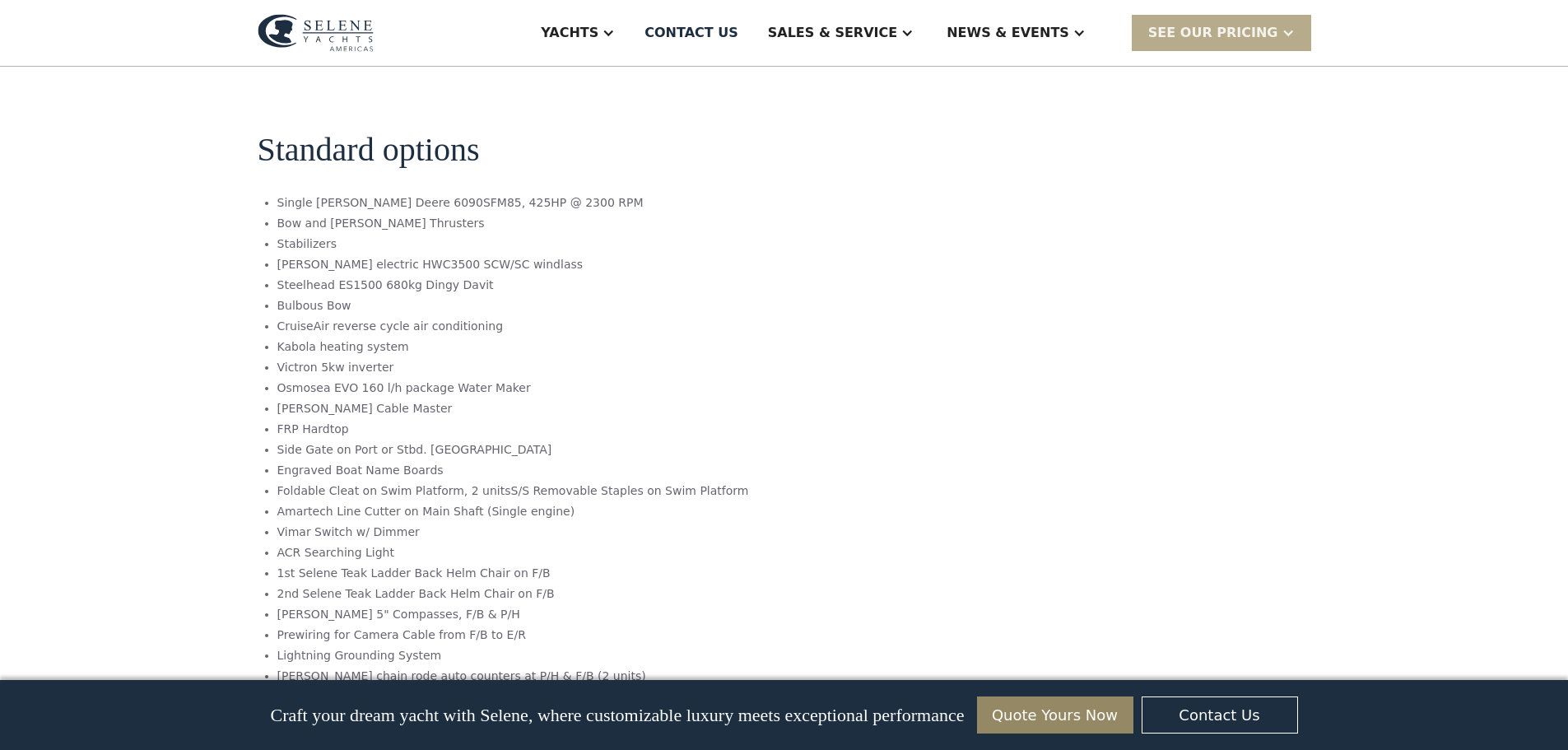
click at [359, 503] on li "Amartech Line Cutter on Main Shaft (Single engine)" at bounding box center [513, 512] width 471 height 17
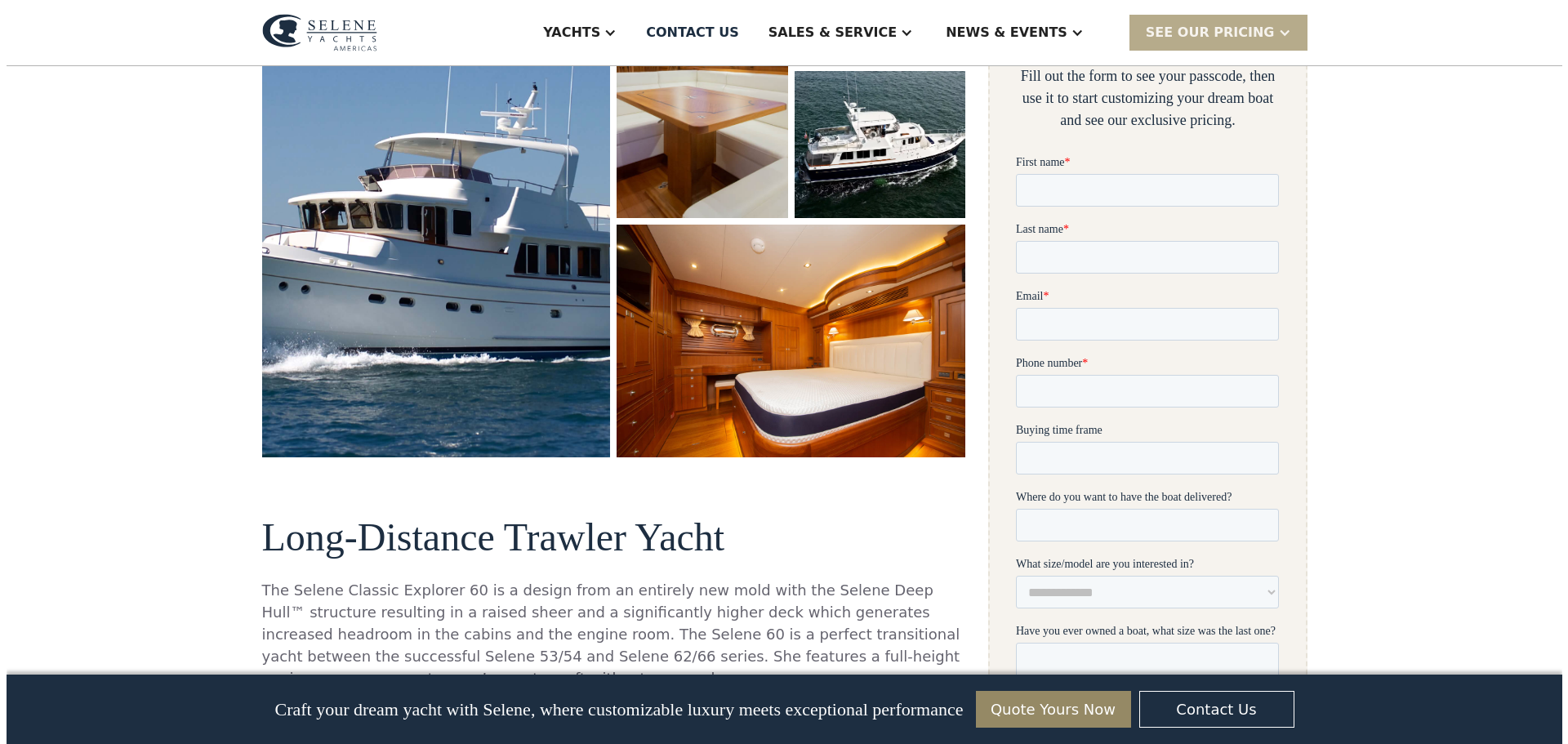
scroll to position [381, 0]
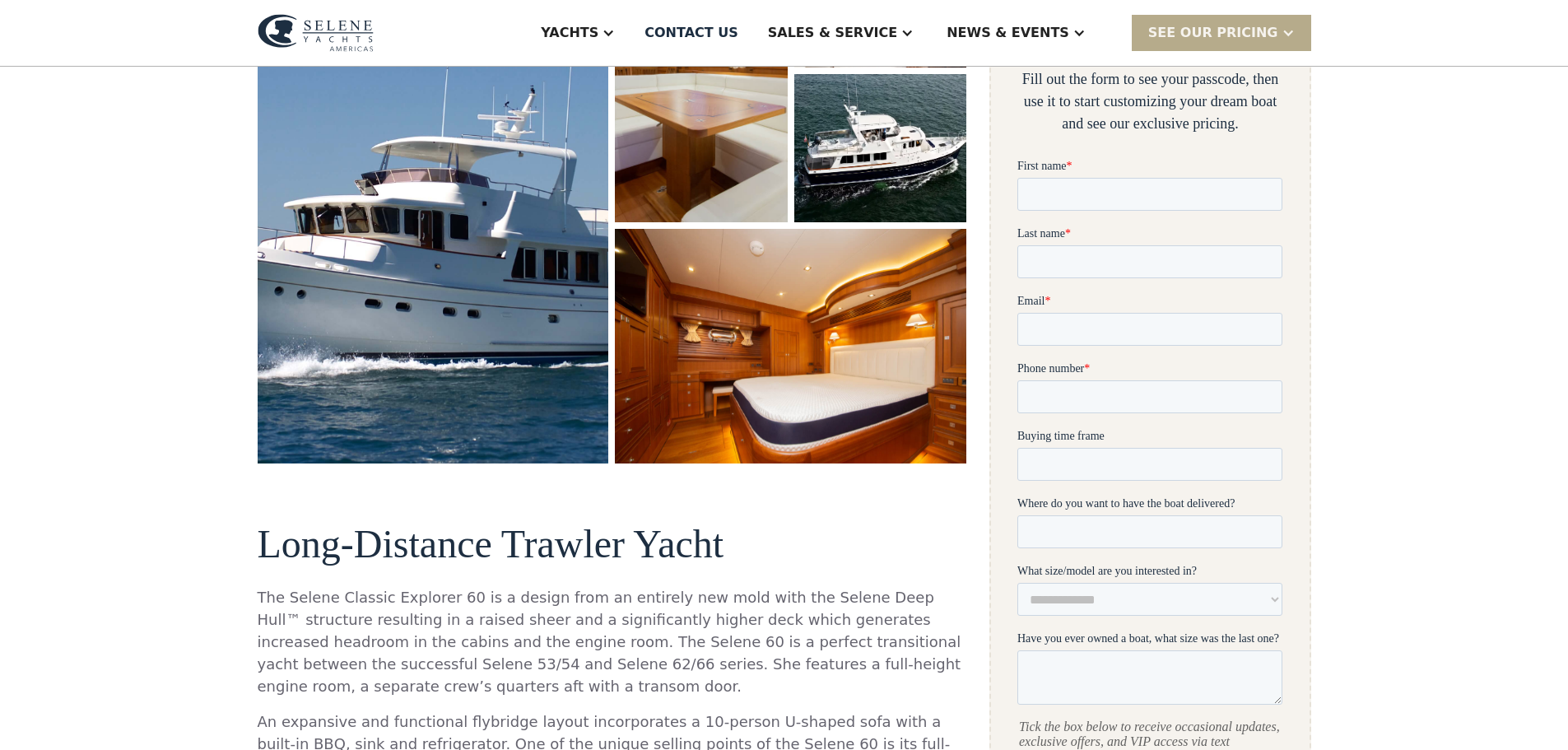
click at [643, 419] on img "open lightbox" at bounding box center [791, 346] width 359 height 238
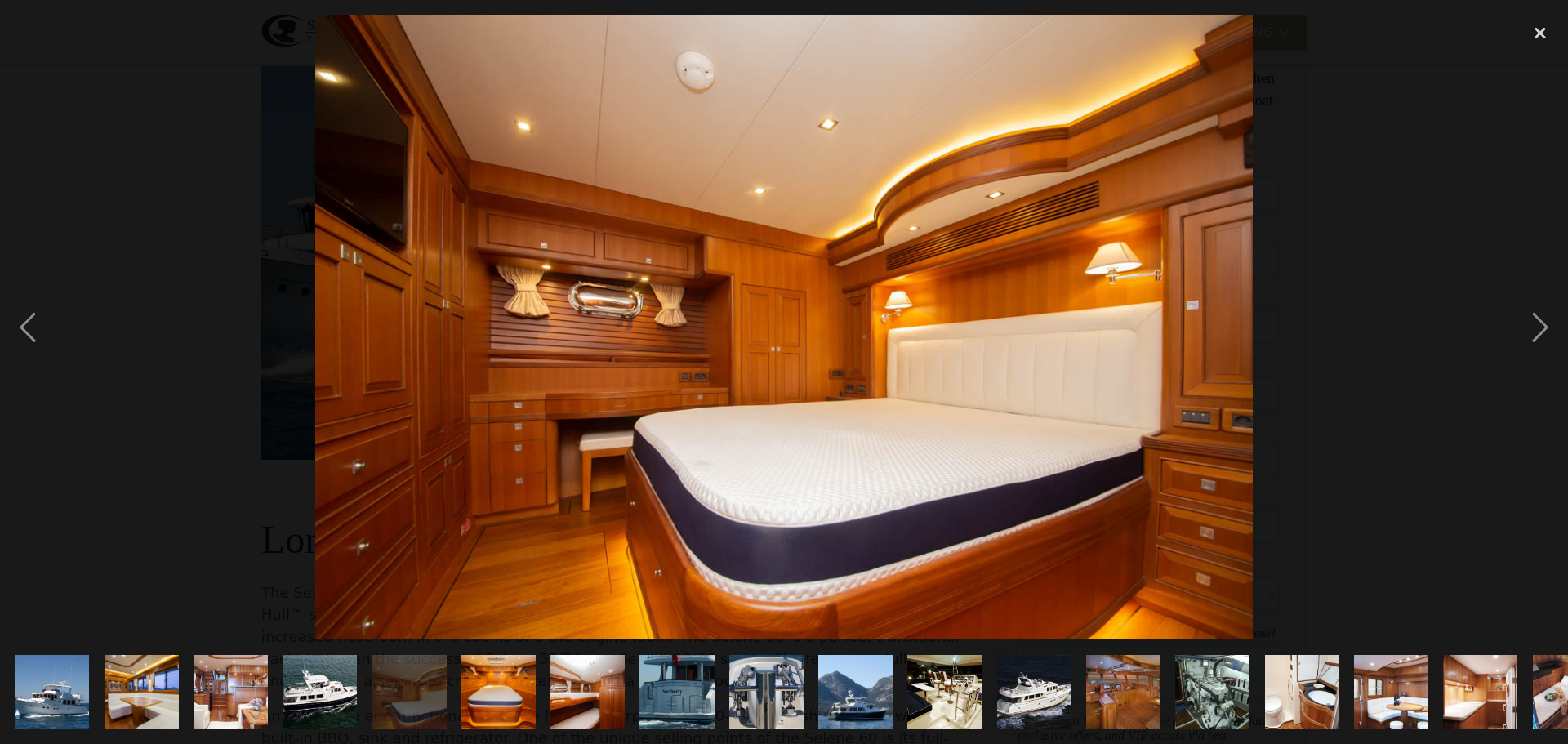
click at [663, 686] on img "show item 8 of 19" at bounding box center [676, 693] width 111 height 74
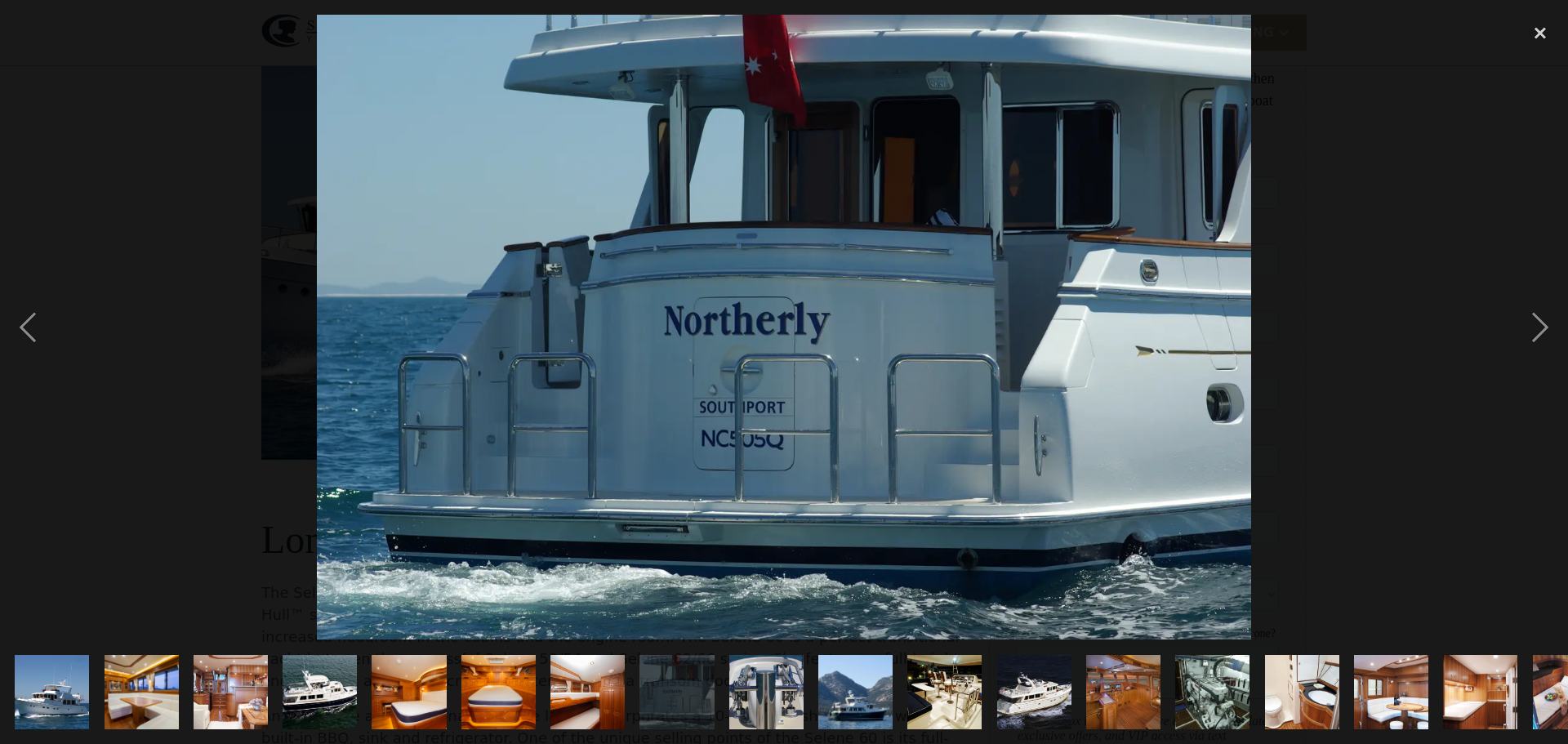
click at [842, 700] on img "show item 10 of 19" at bounding box center [856, 693] width 112 height 74
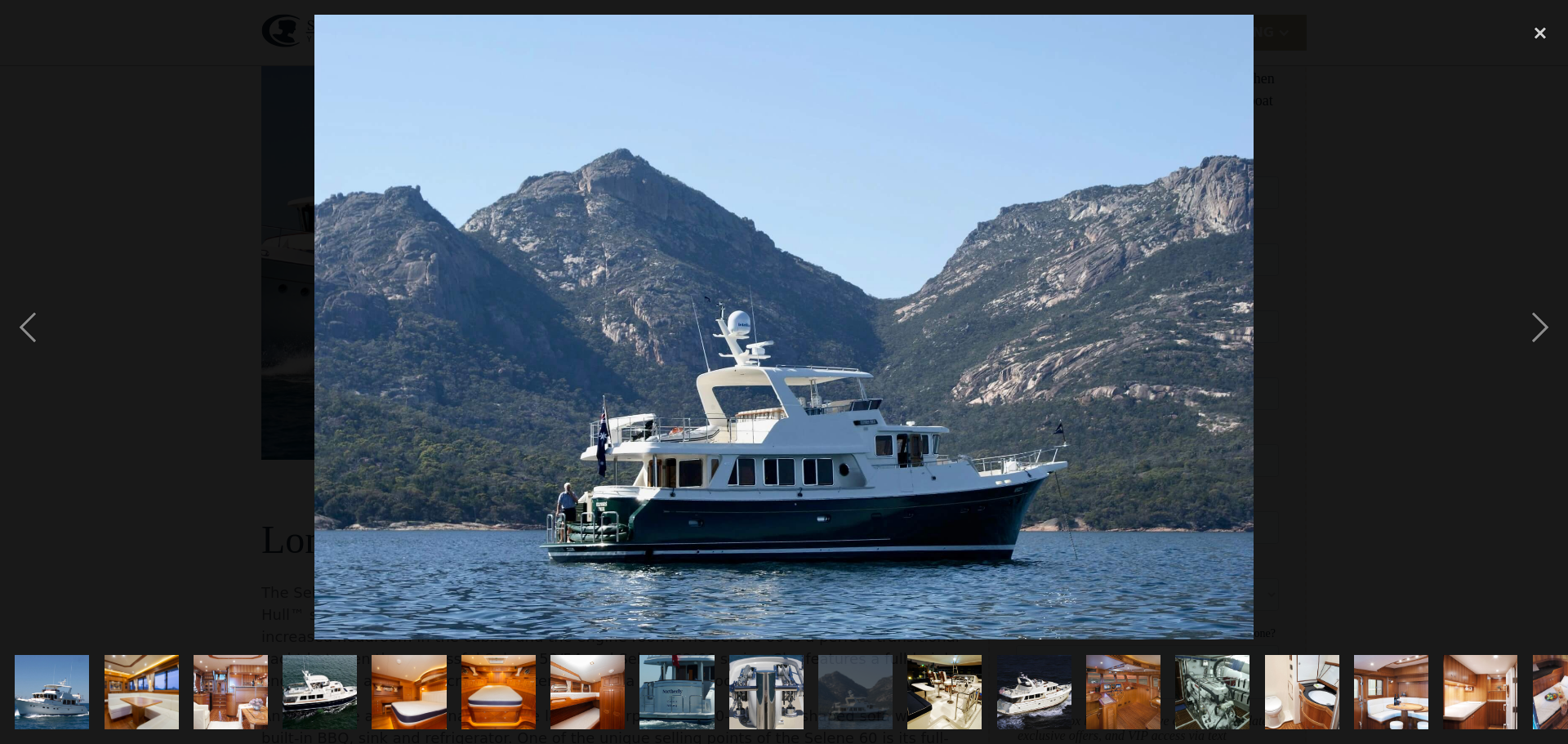
click at [1060, 692] on img "show item 12 of 19" at bounding box center [1034, 693] width 107 height 74
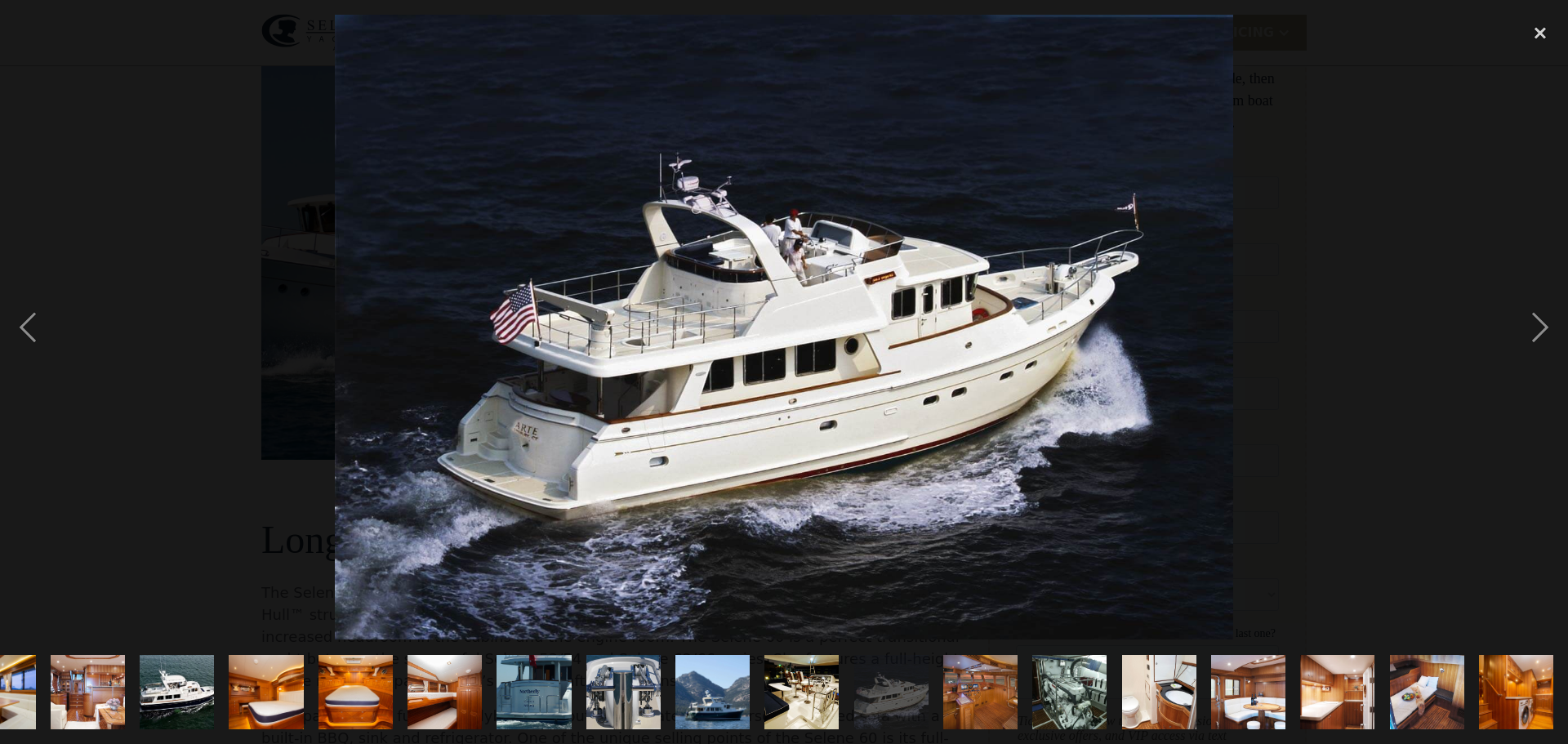
scroll to position [0, 0]
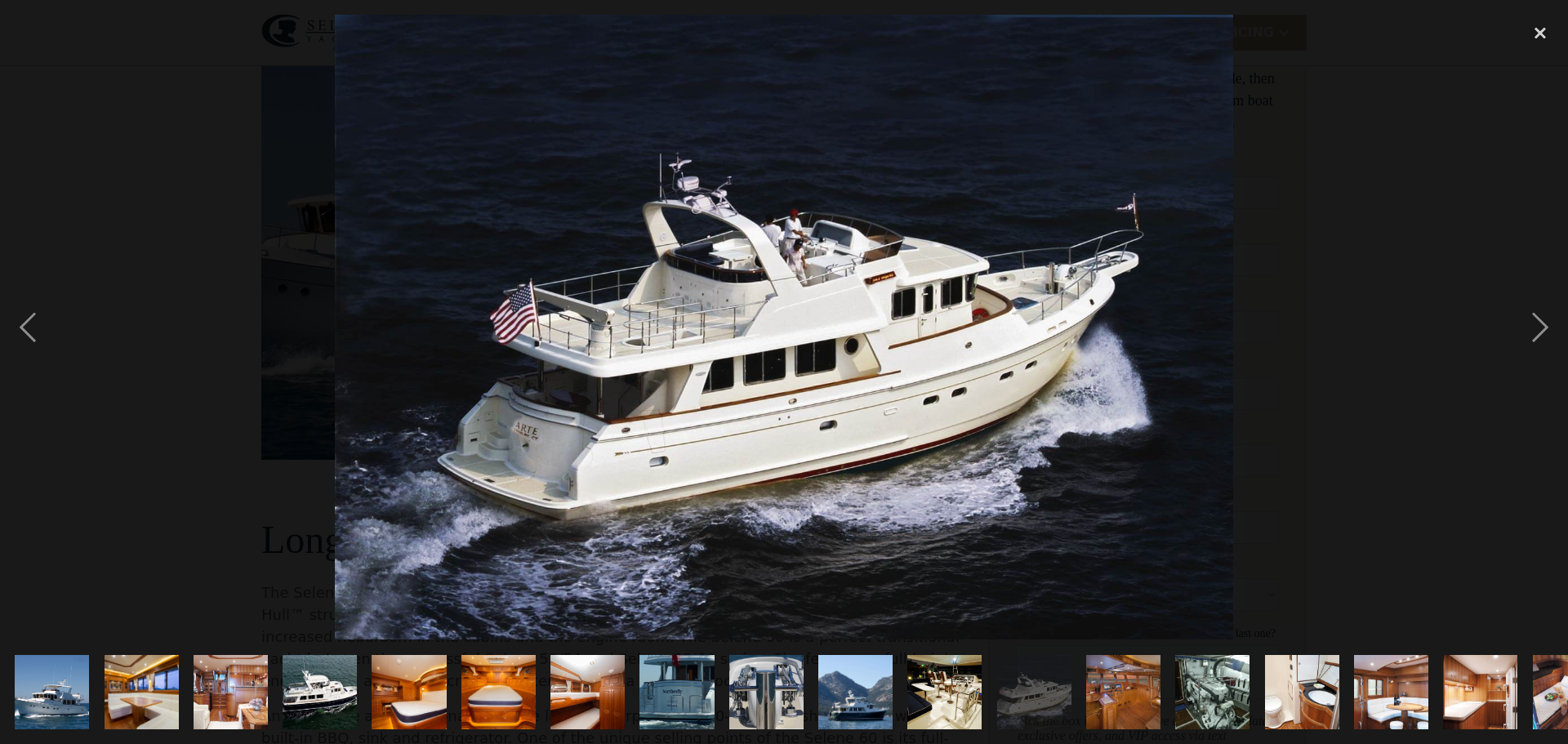
click at [942, 696] on img "show item 11 of 19" at bounding box center [944, 693] width 112 height 74
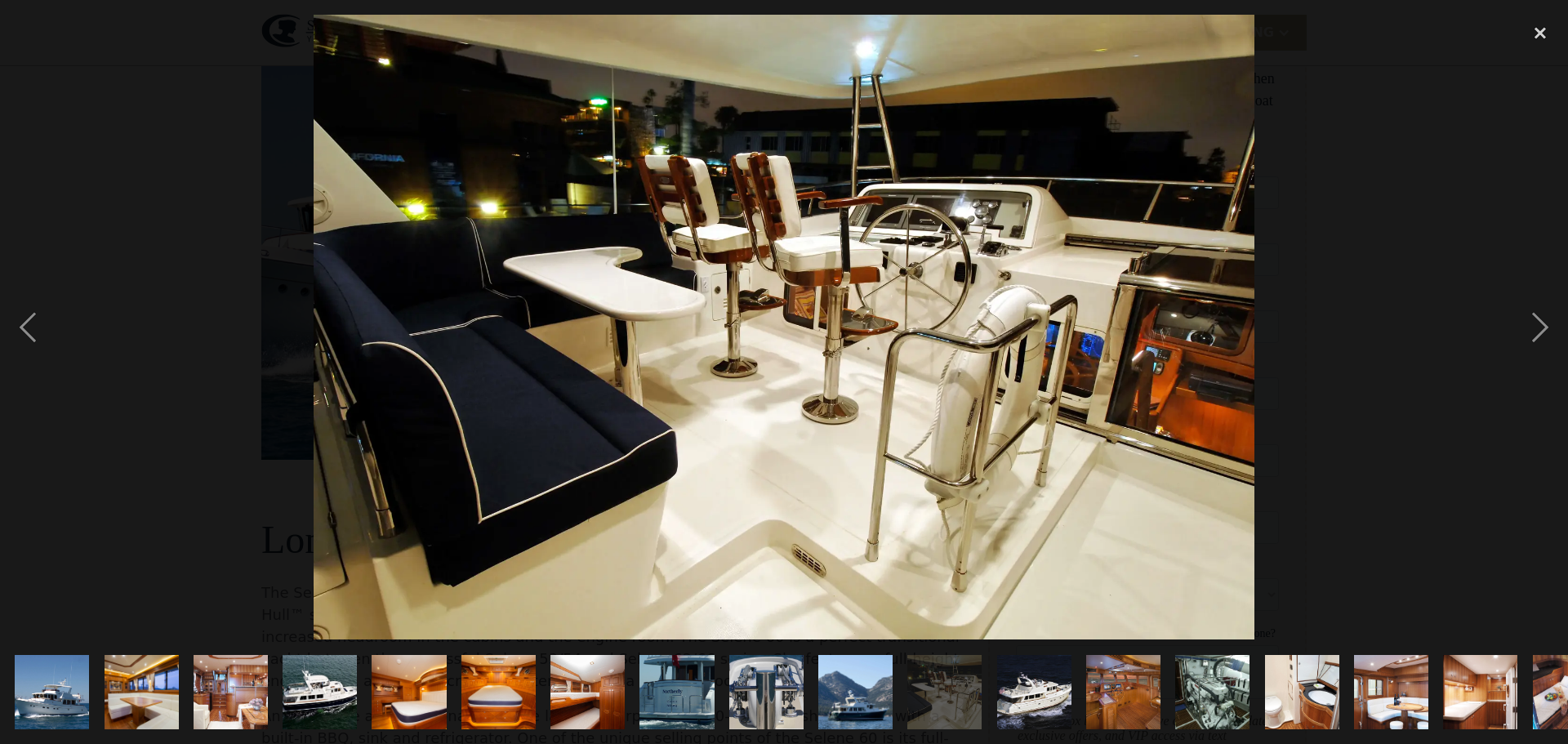
click at [792, 686] on img "show item 9 of 19" at bounding box center [766, 693] width 112 height 74
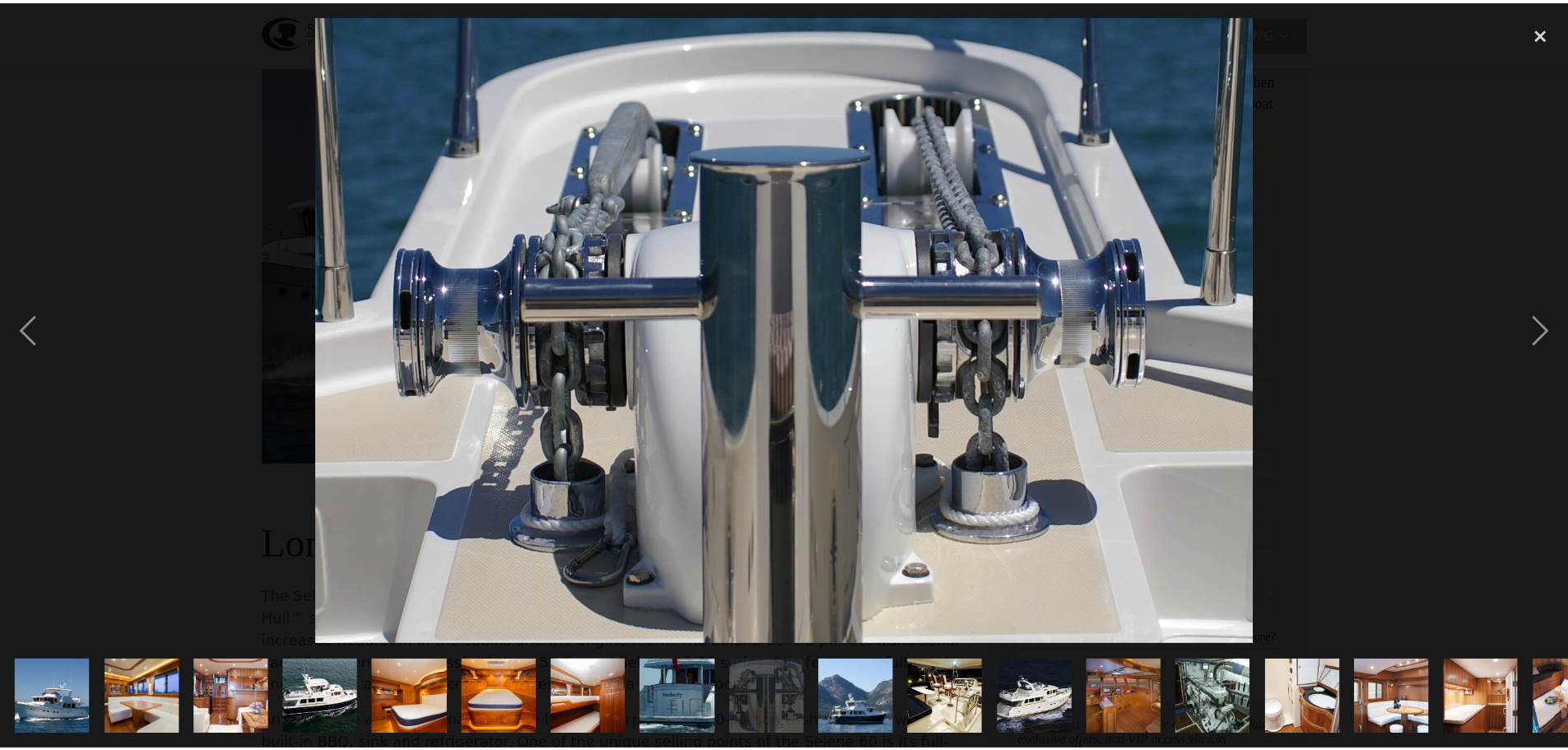
scroll to position [0, 144]
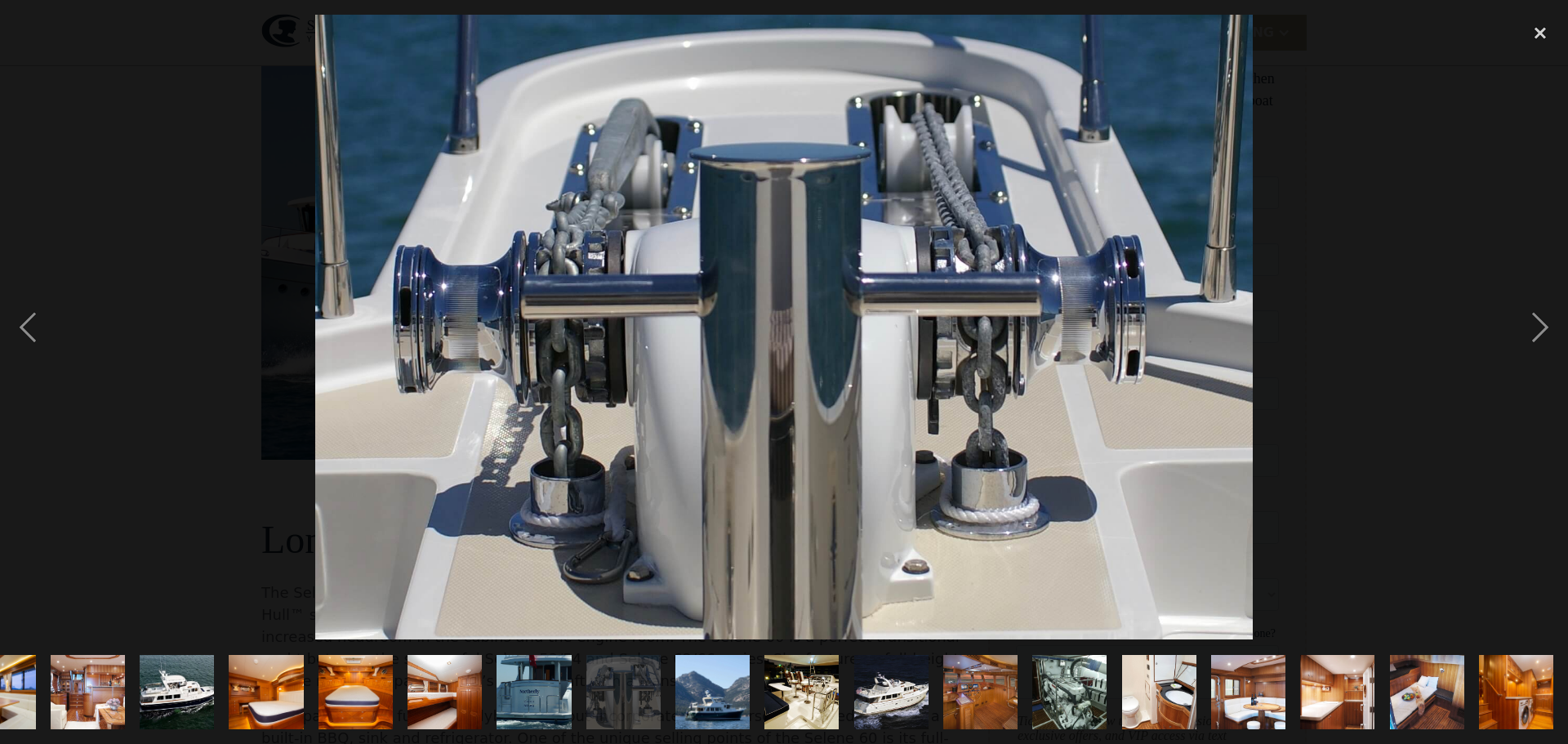
click at [1495, 698] on img "show item 19 of 19" at bounding box center [1516, 693] width 112 height 74
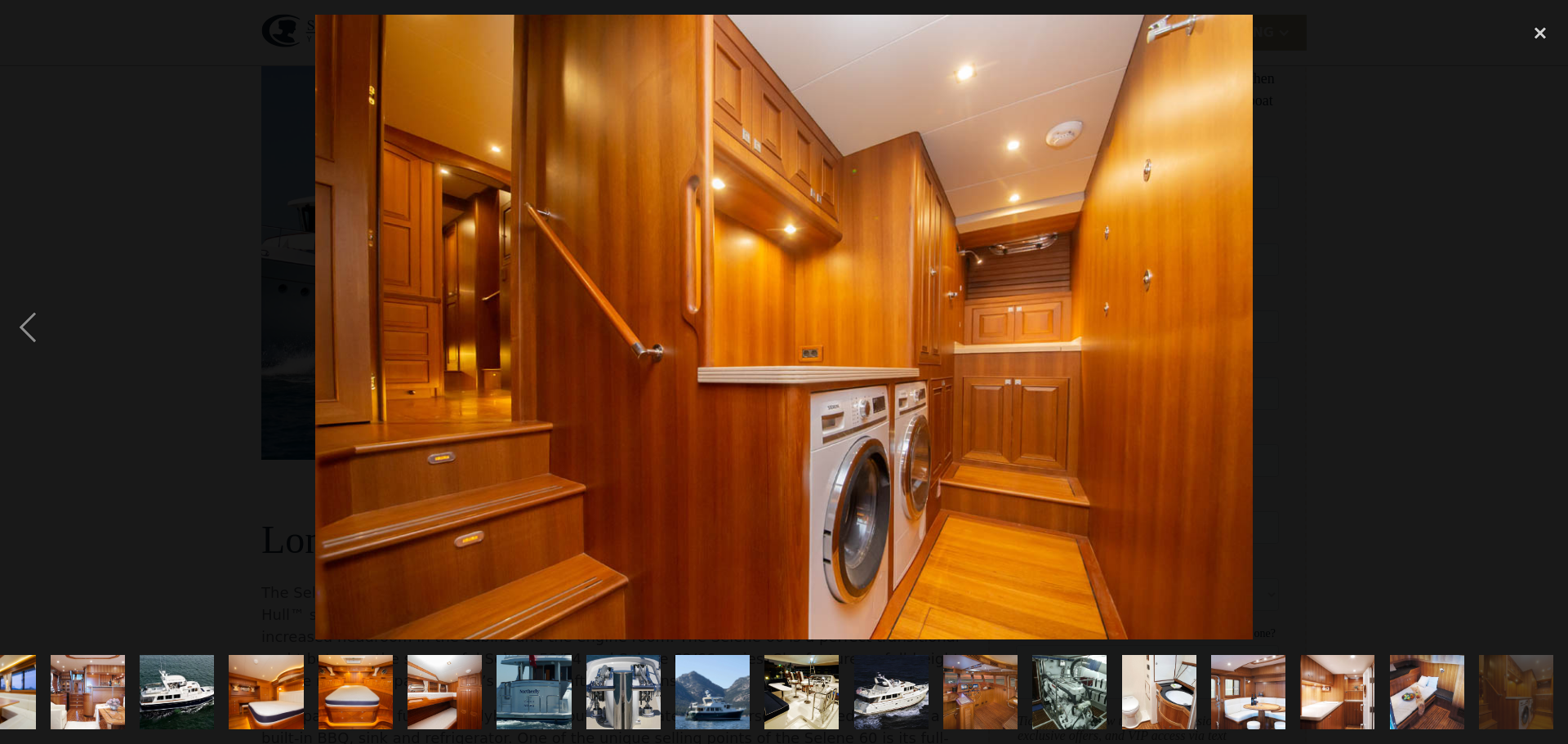
click at [1438, 693] on img "show item 18 of 19" at bounding box center [1427, 693] width 112 height 74
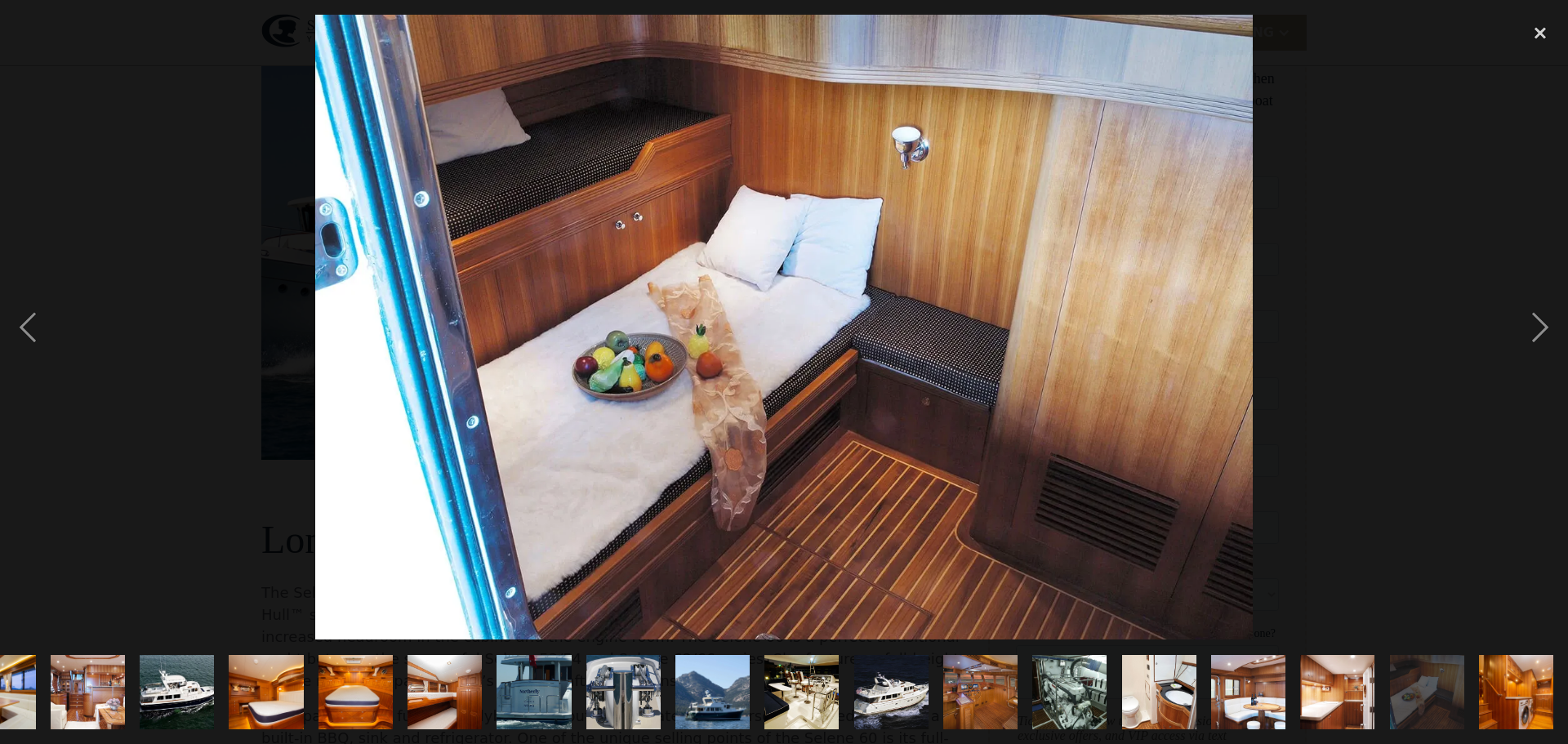
click at [287, 684] on img "show item 5 of 19" at bounding box center [266, 693] width 112 height 74
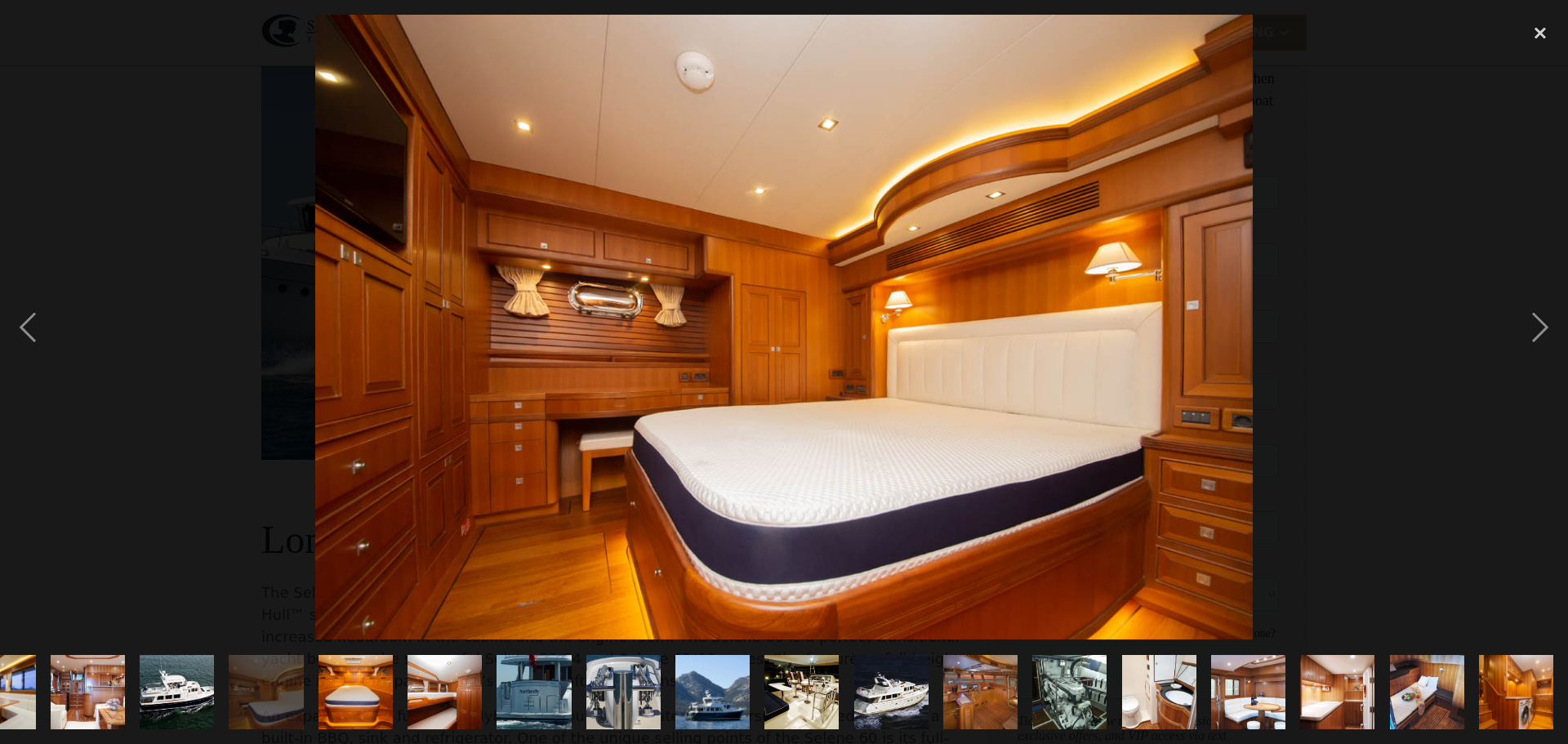
click at [347, 692] on img "show item 6 of 19" at bounding box center [356, 693] width 112 height 74
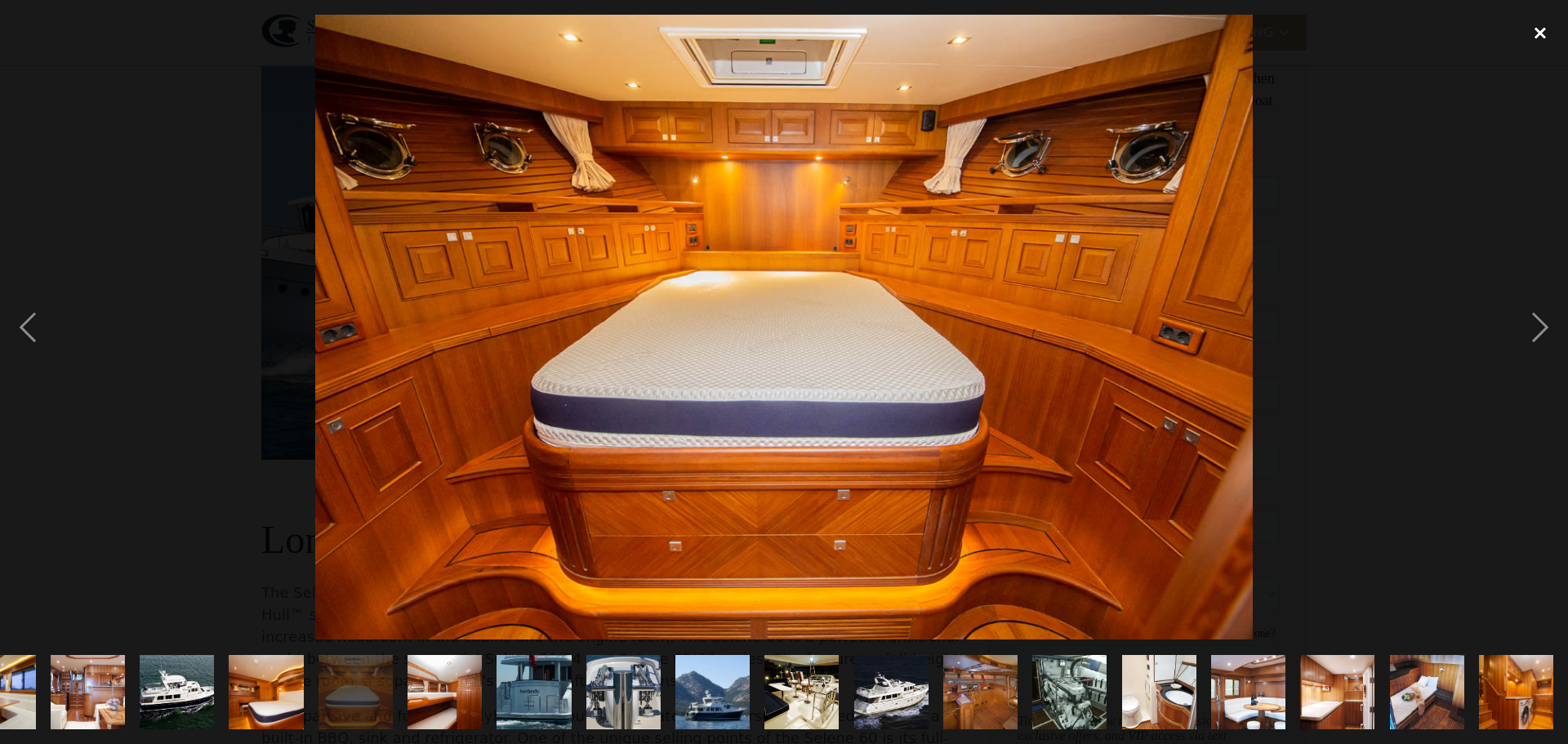
click at [1537, 33] on div "close lightbox" at bounding box center [1540, 33] width 56 height 36
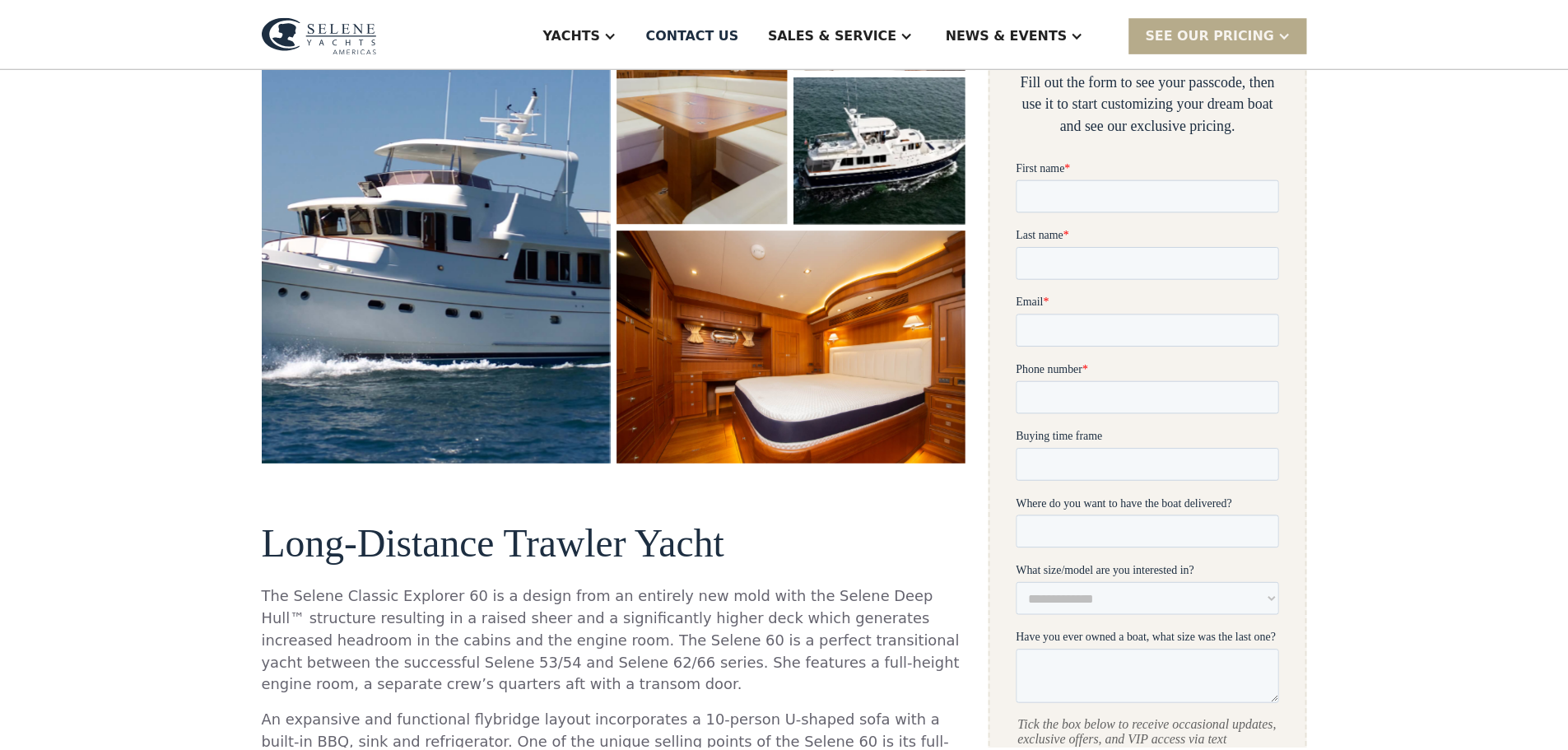
scroll to position [0, 0]
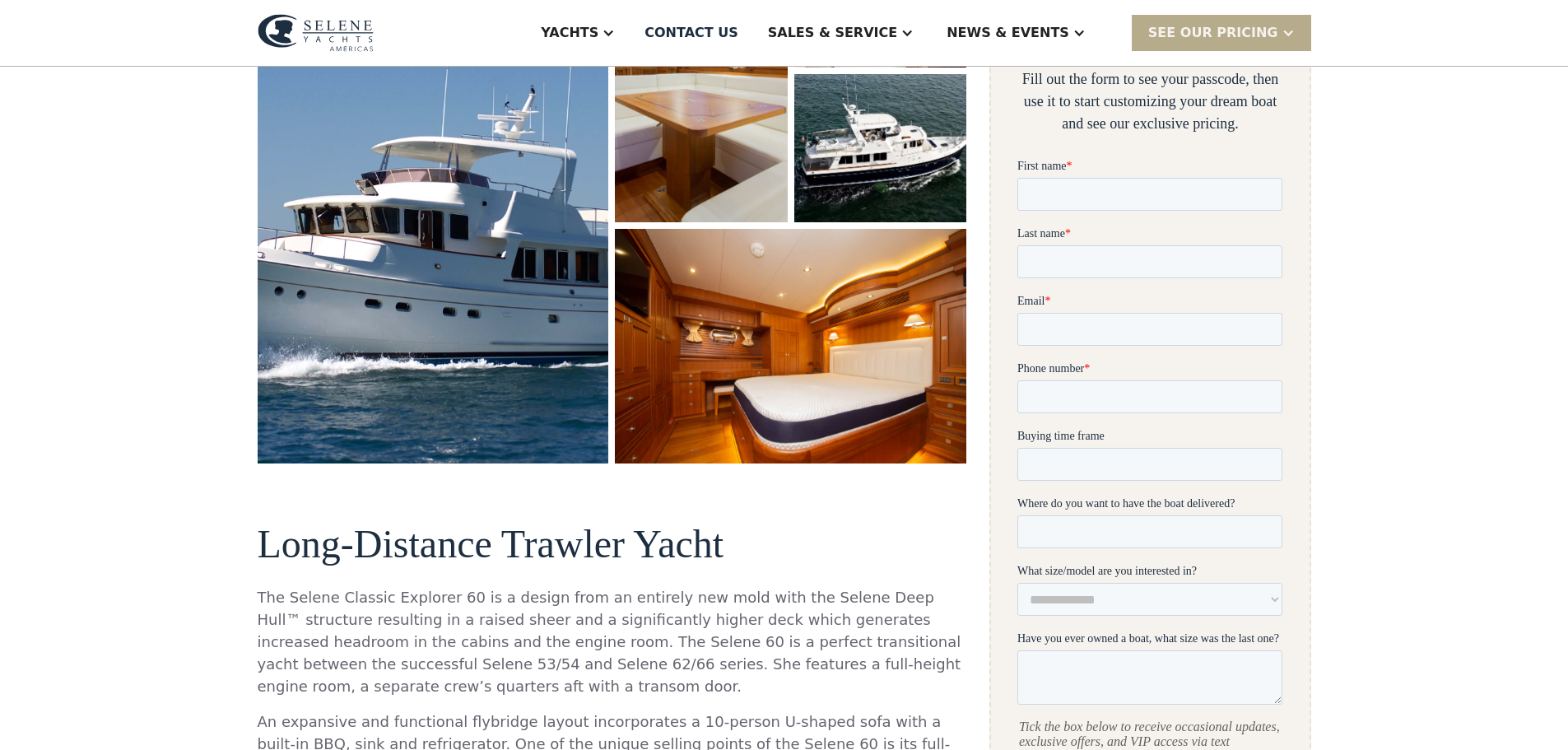
click at [831, 175] on img "open lightbox" at bounding box center [880, 148] width 177 height 153
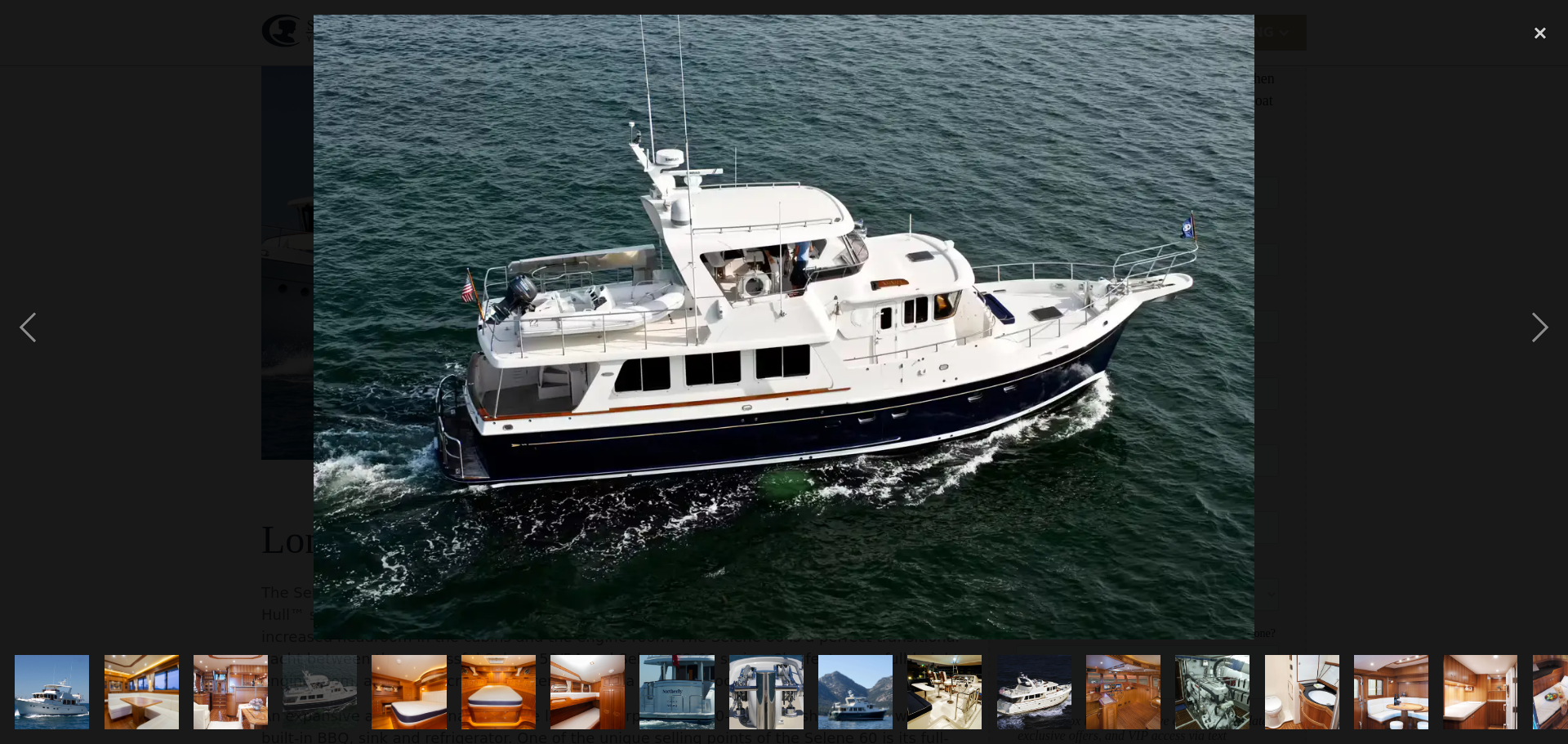
click at [1048, 684] on img "show item 12 of 19" at bounding box center [1034, 693] width 107 height 74
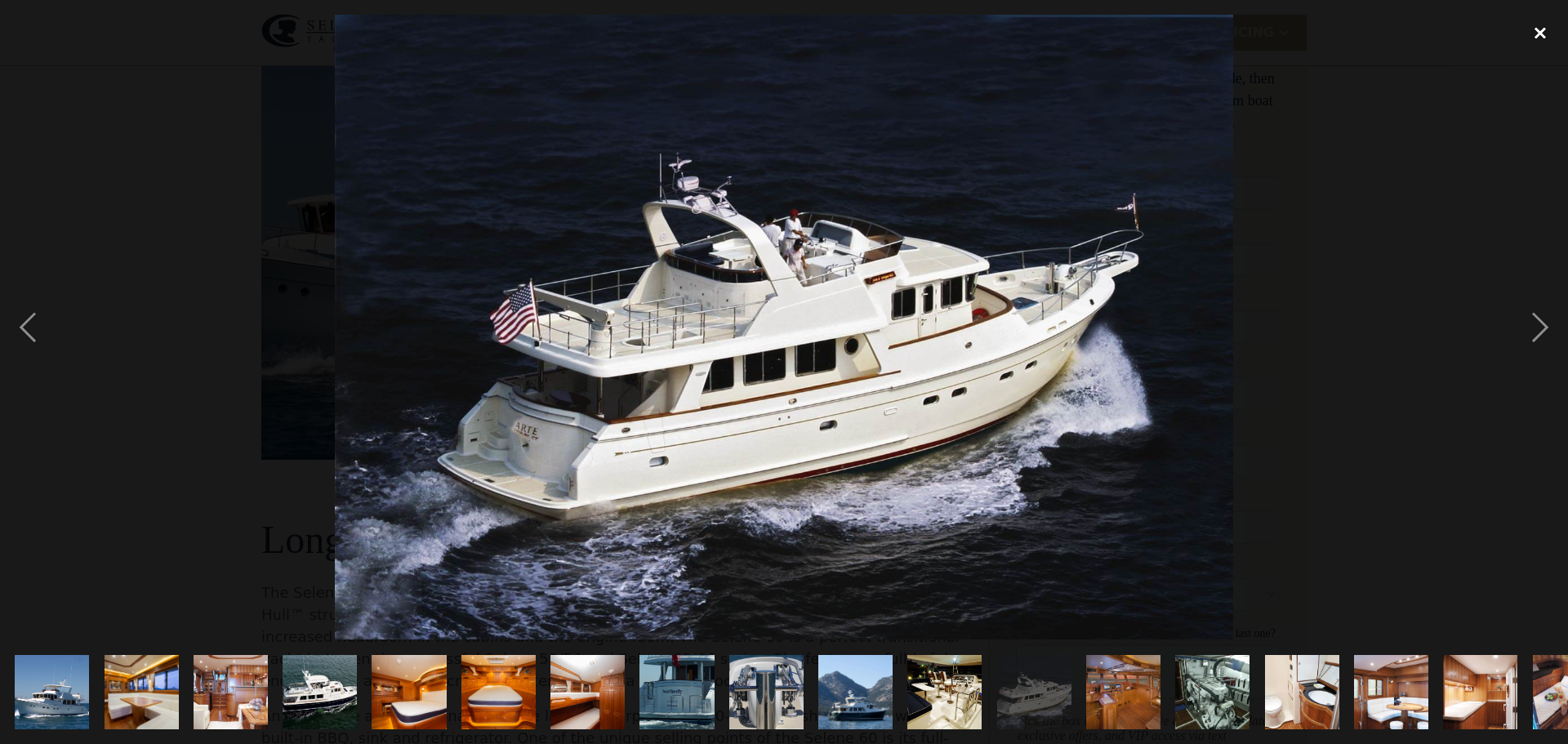
click at [1535, 38] on div "close lightbox" at bounding box center [1540, 33] width 56 height 36
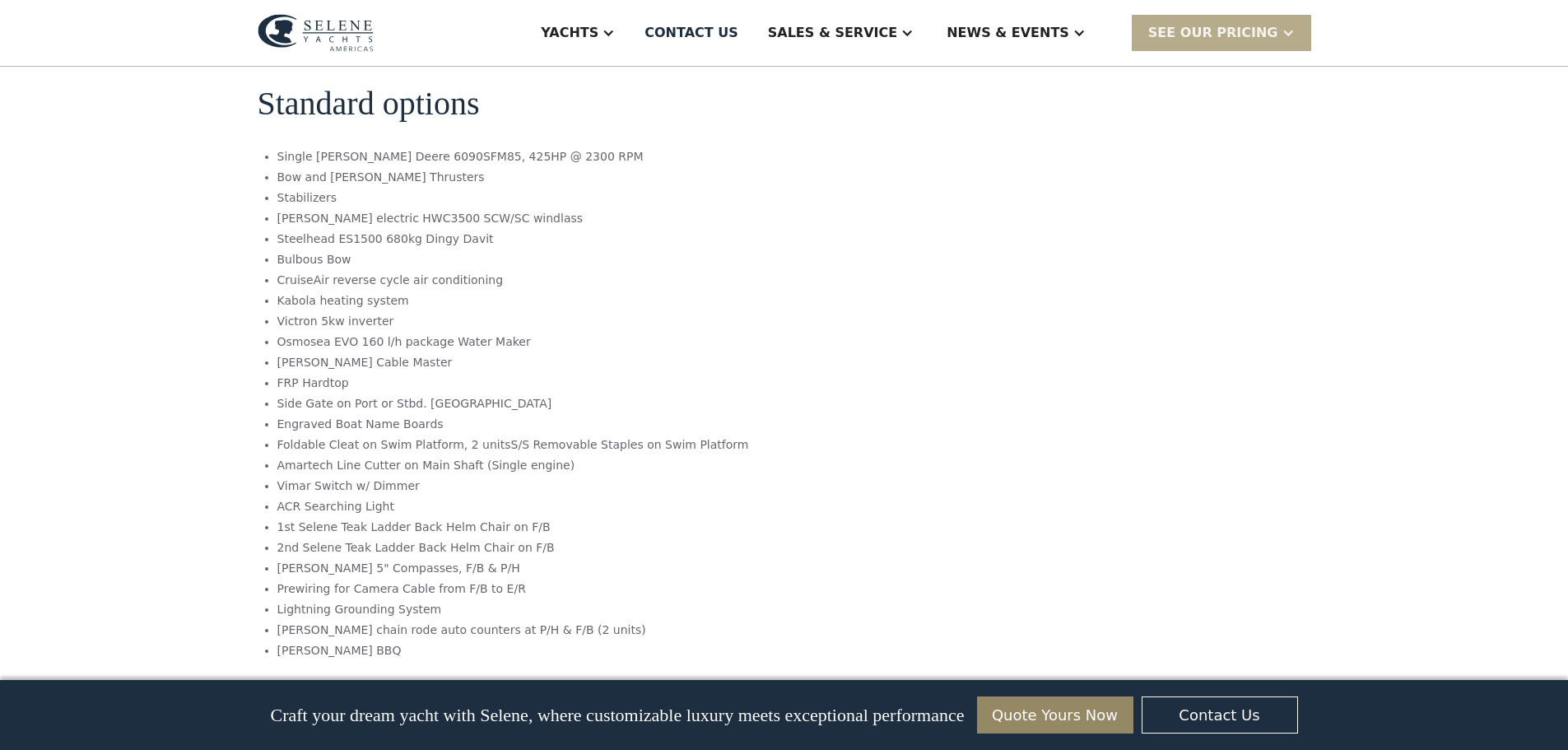
scroll to position [2882, 0]
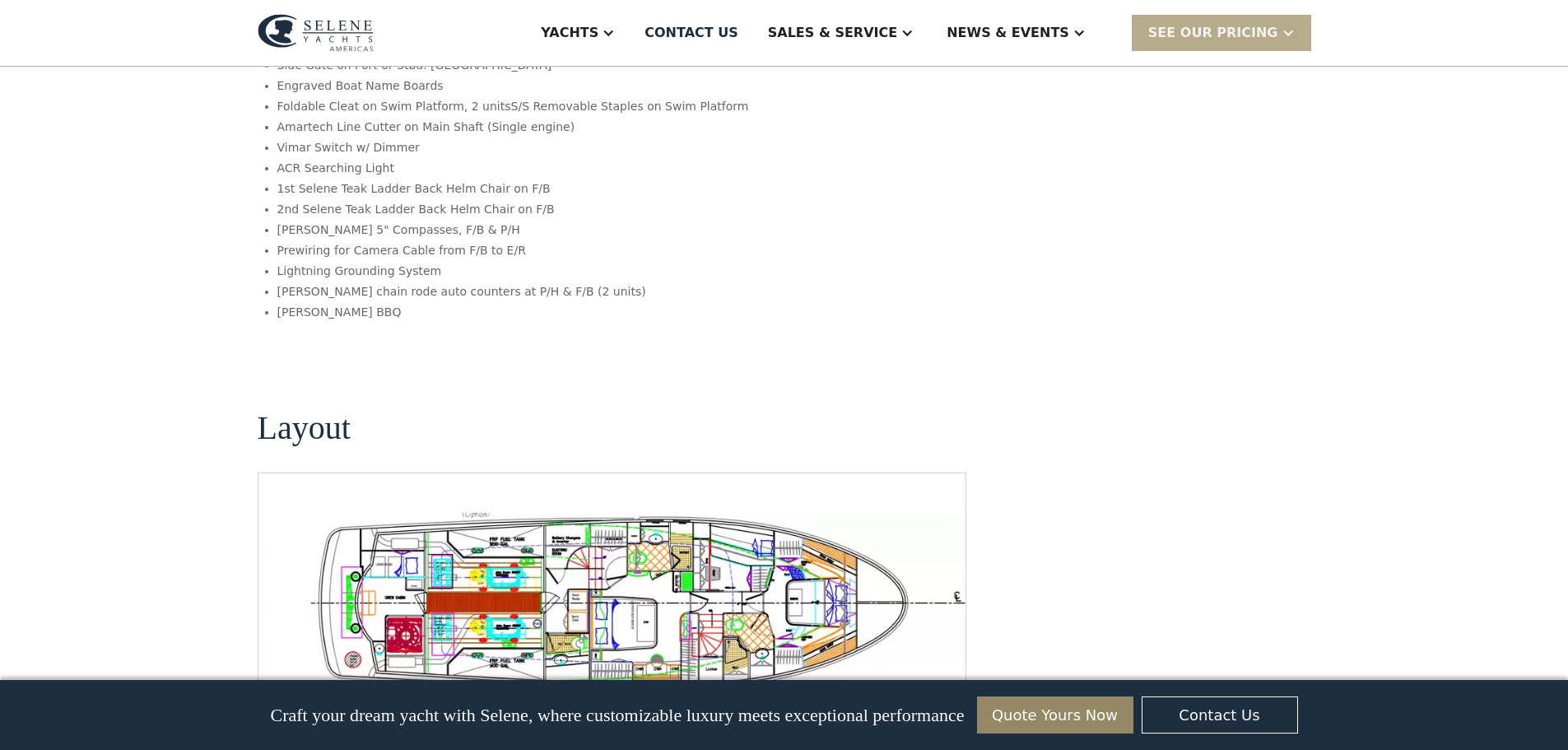
click at [936, 692] on img "Next slide" at bounding box center [938, 711] width 39 height 39
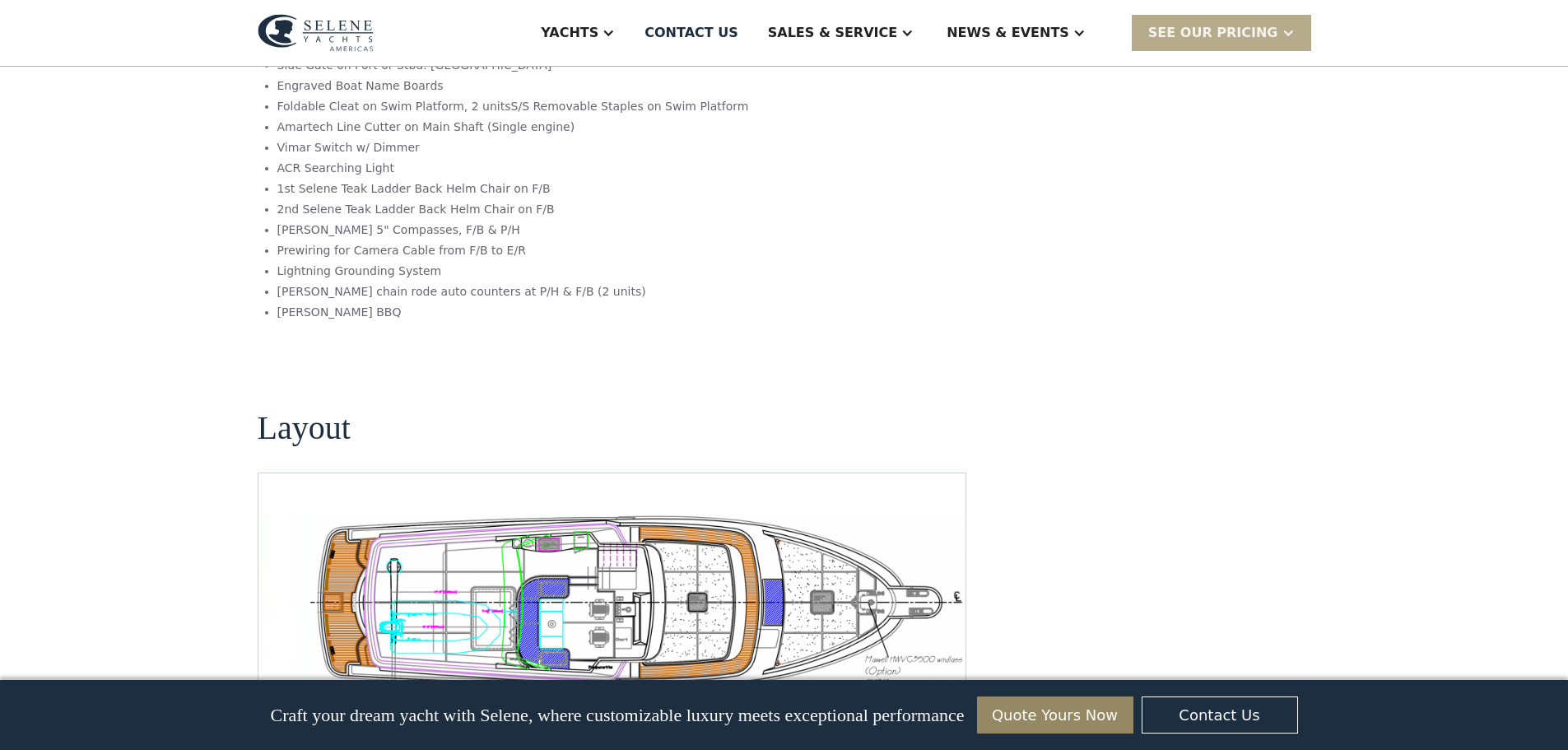
click at [936, 692] on img "Next slide" at bounding box center [938, 711] width 39 height 39
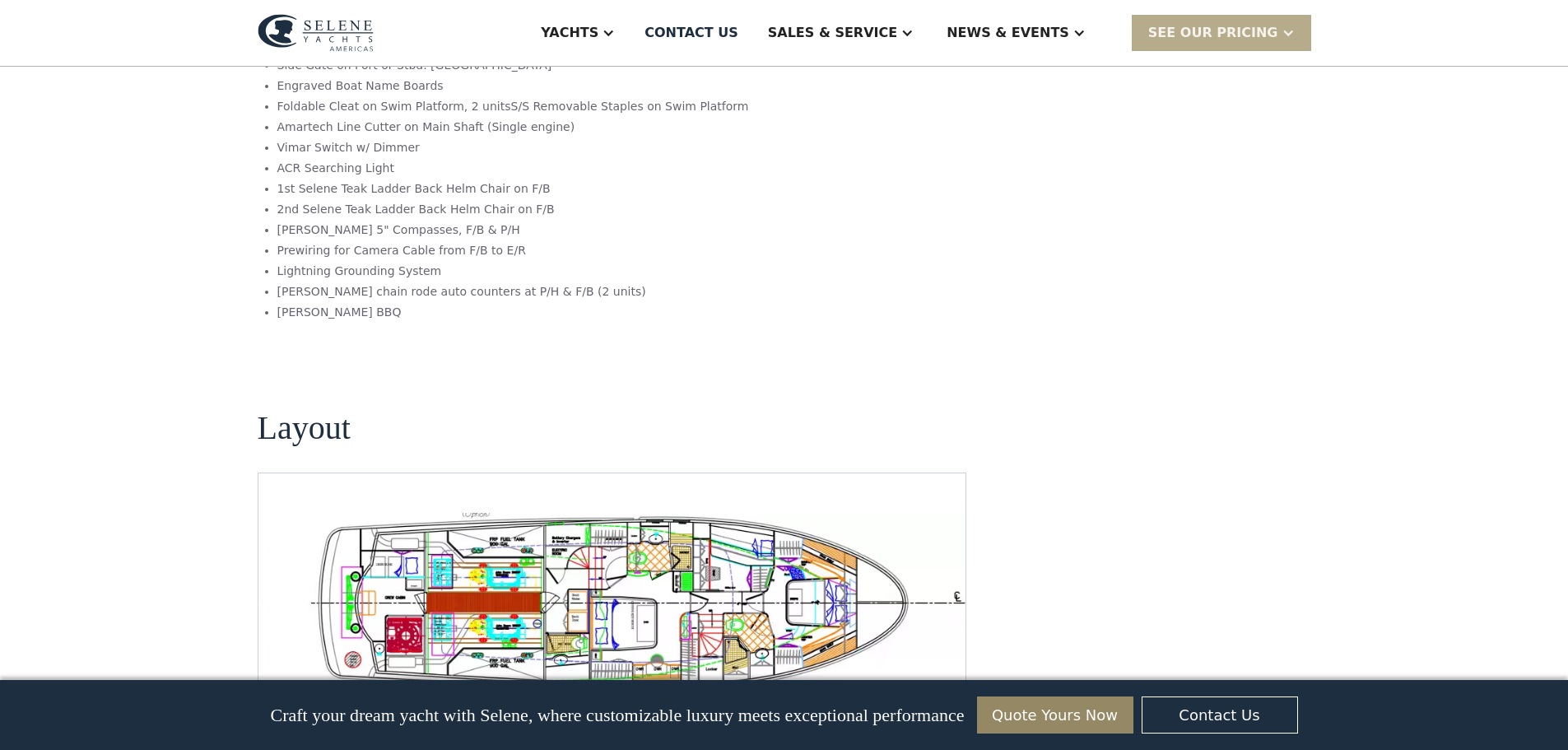
click at [944, 692] on img "Next slide" at bounding box center [938, 711] width 39 height 39
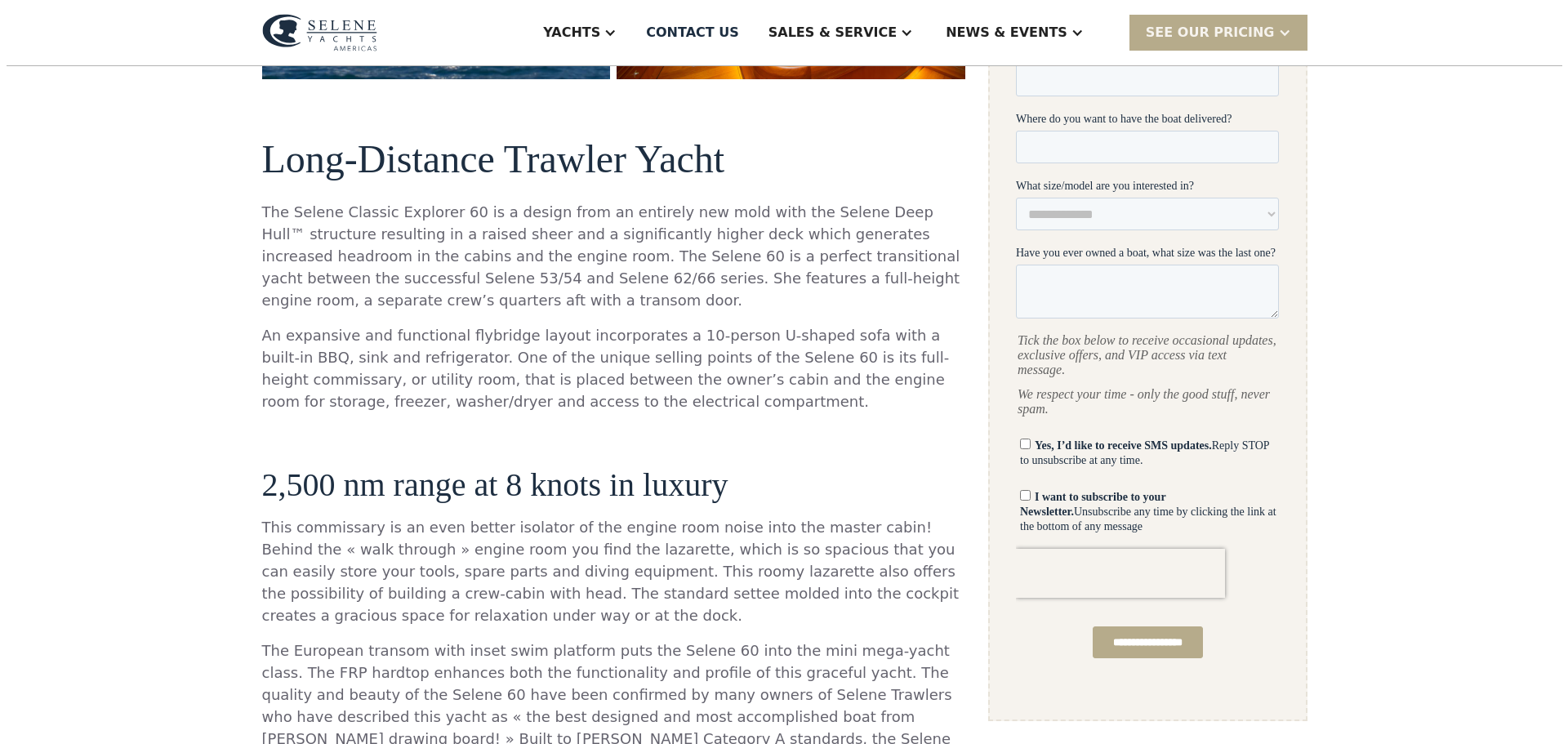
scroll to position [381, 0]
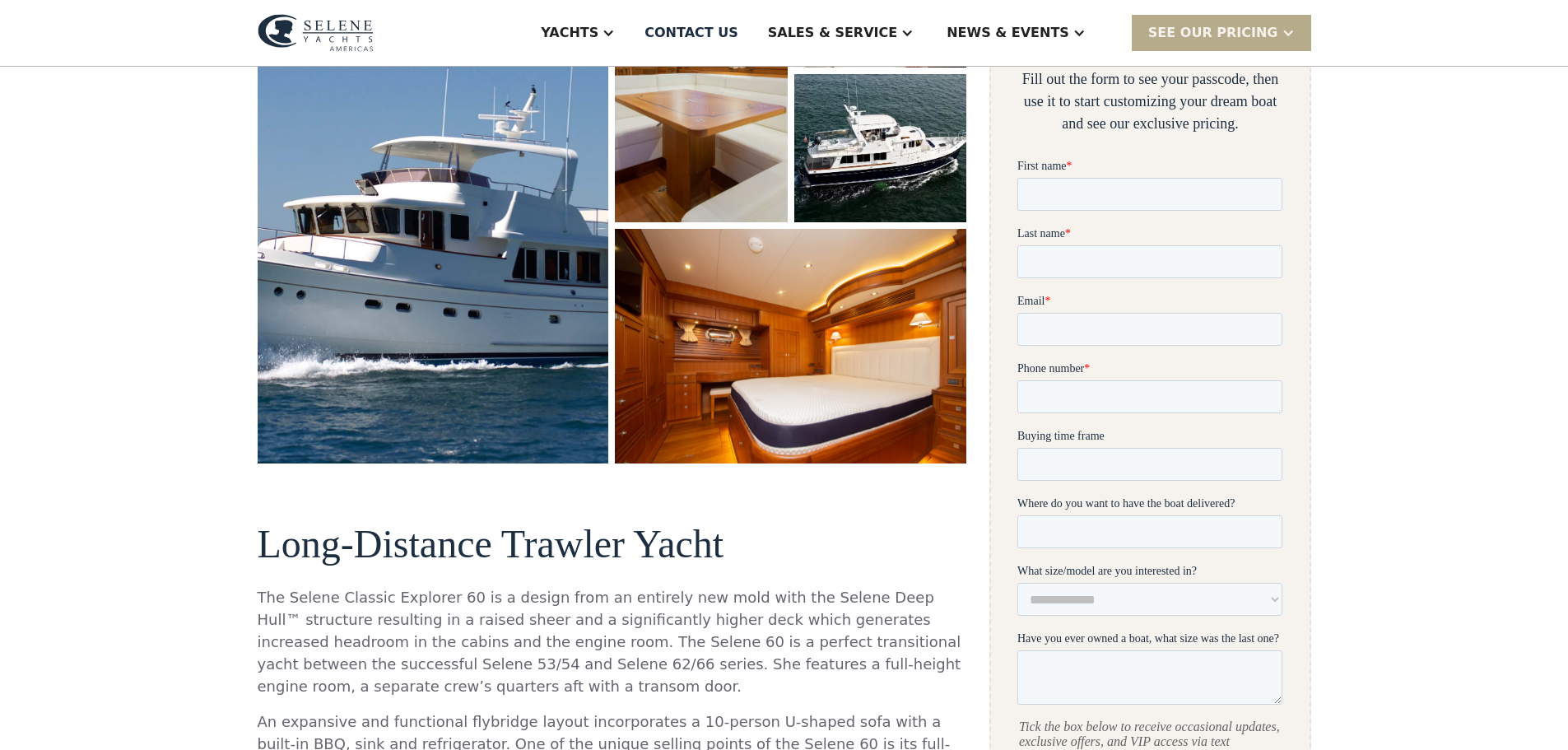
click at [700, 353] on img "open lightbox" at bounding box center [791, 345] width 370 height 247
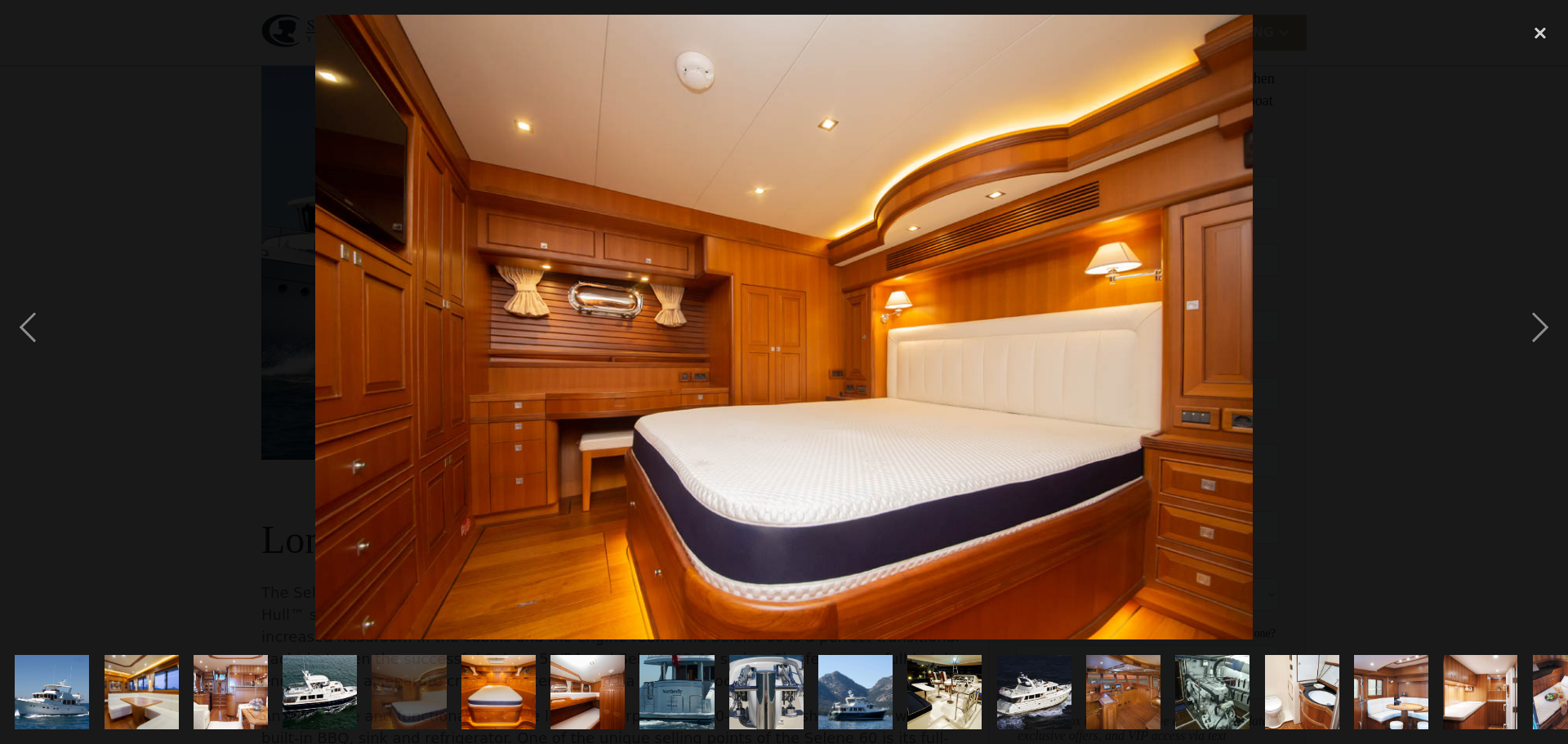
click at [225, 684] on img "show item 3 of 19" at bounding box center [231, 693] width 112 height 74
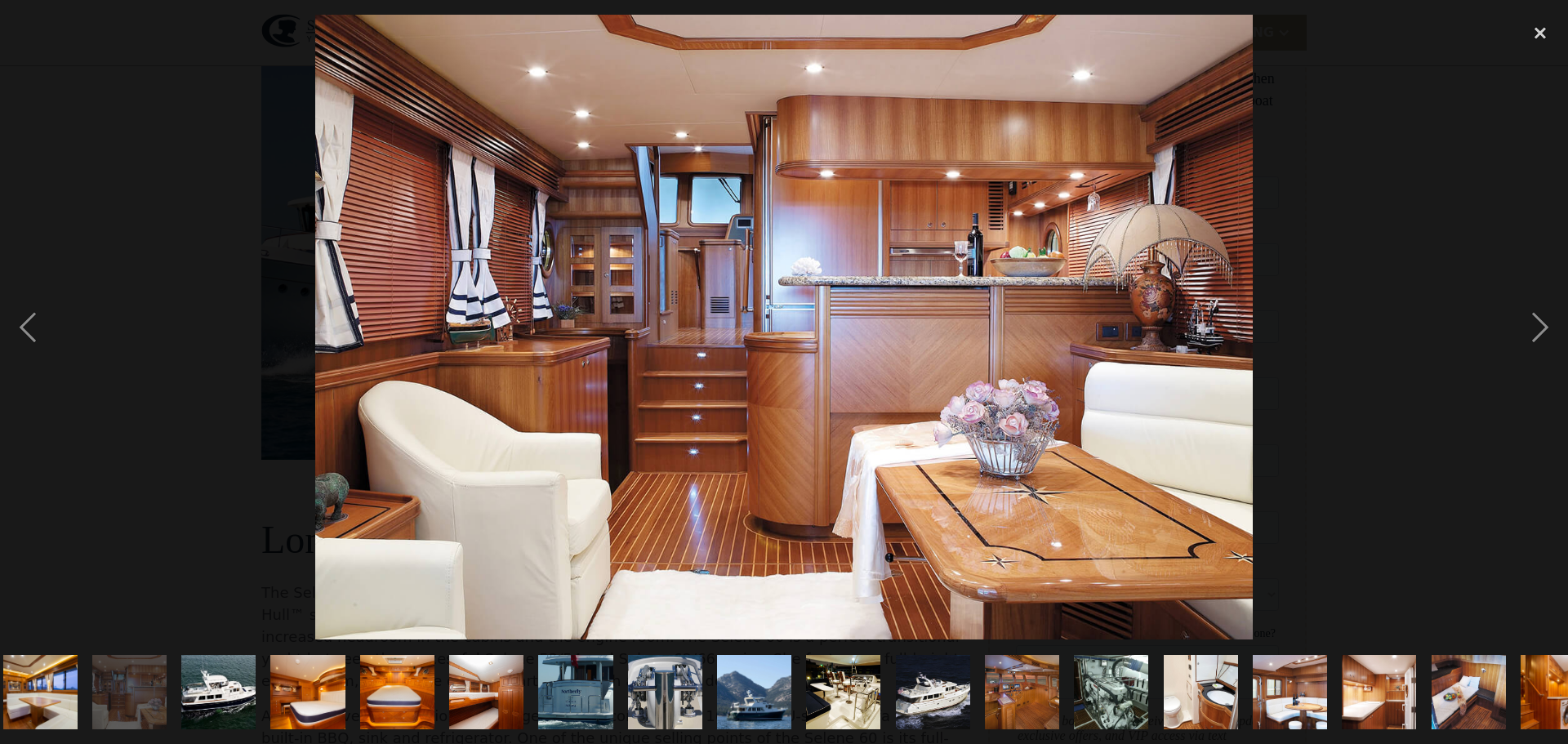
scroll to position [0, 143]
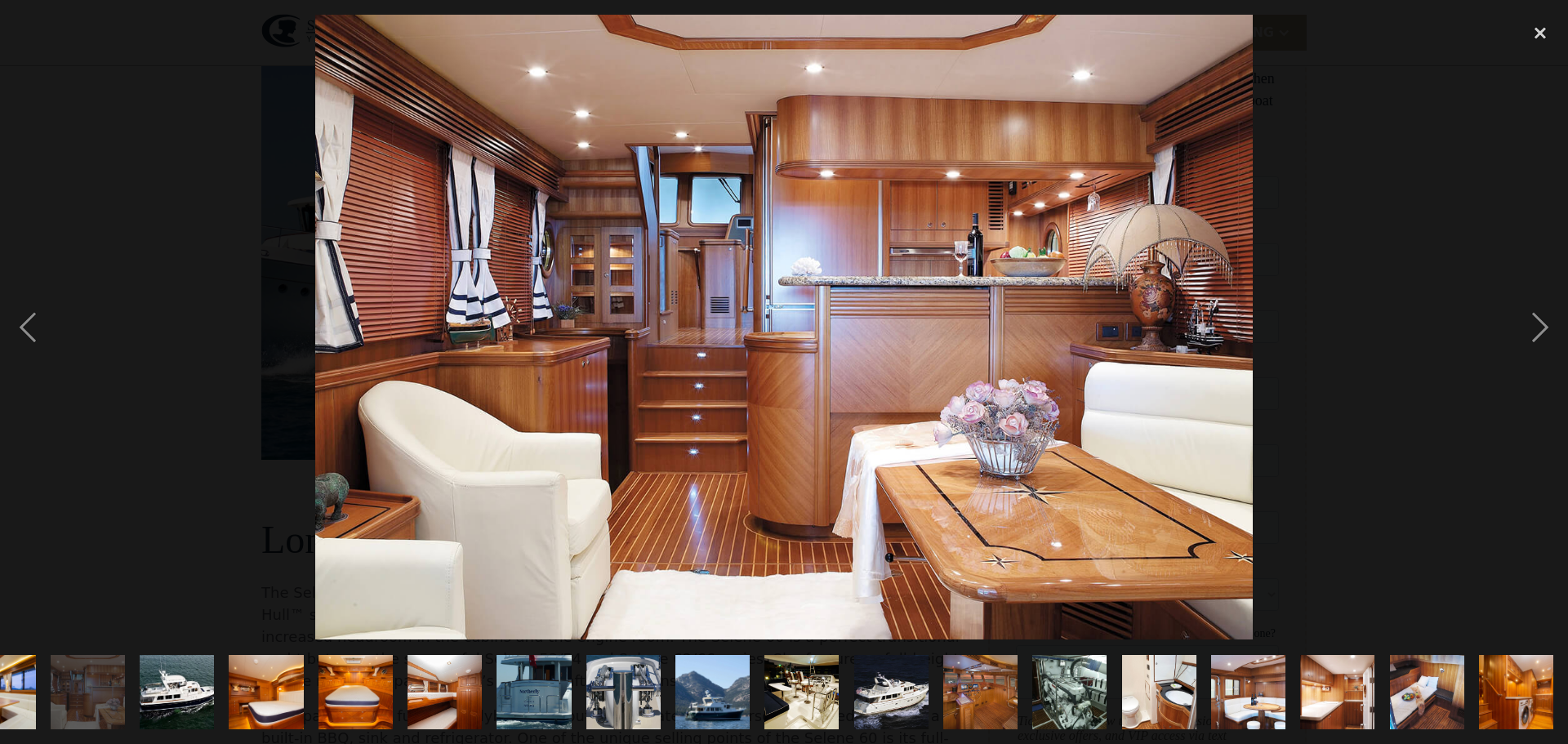
click at [1512, 674] on img "show item 19 of 19" at bounding box center [1516, 693] width 112 height 74
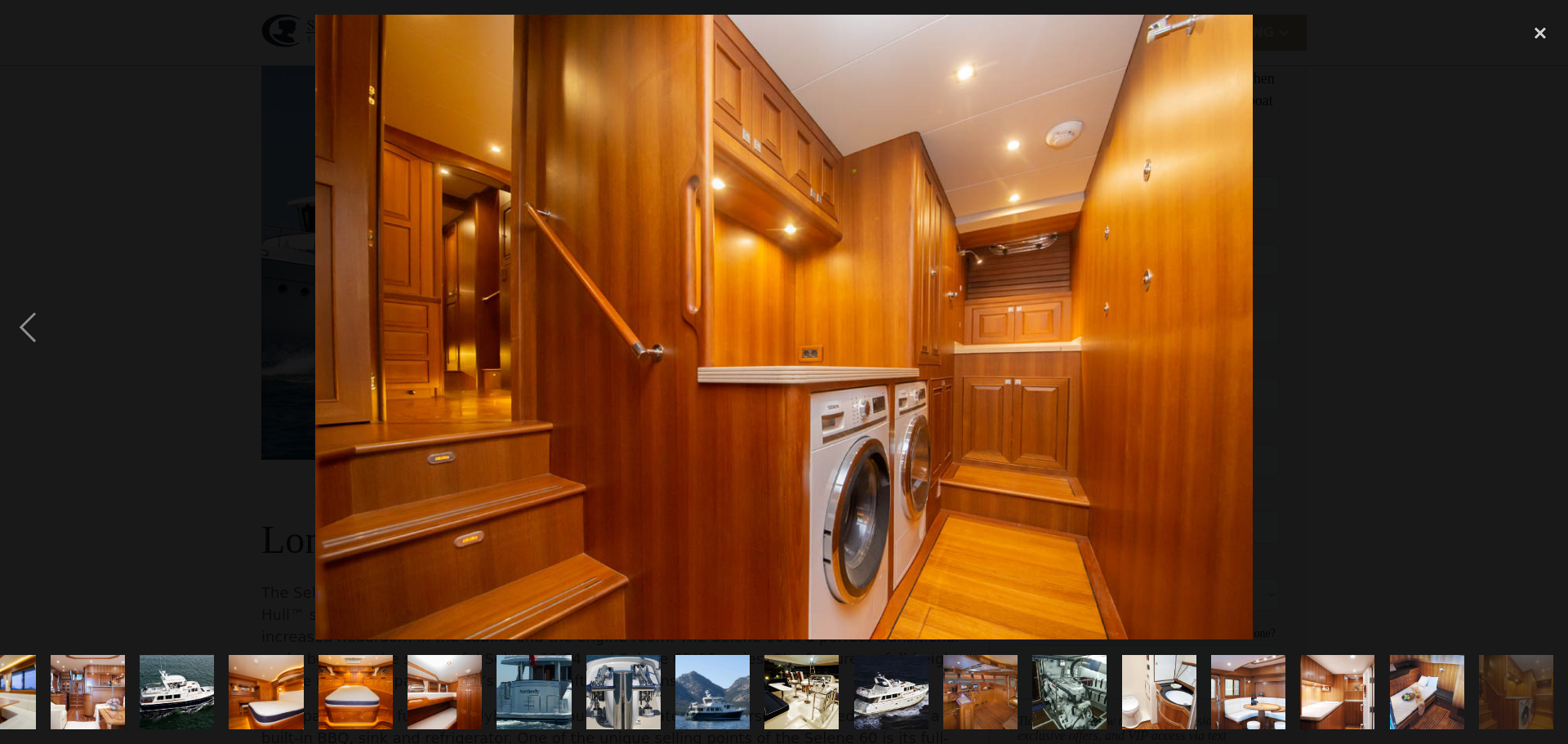
click at [988, 686] on img "show item 13 of 19" at bounding box center [980, 693] width 112 height 74
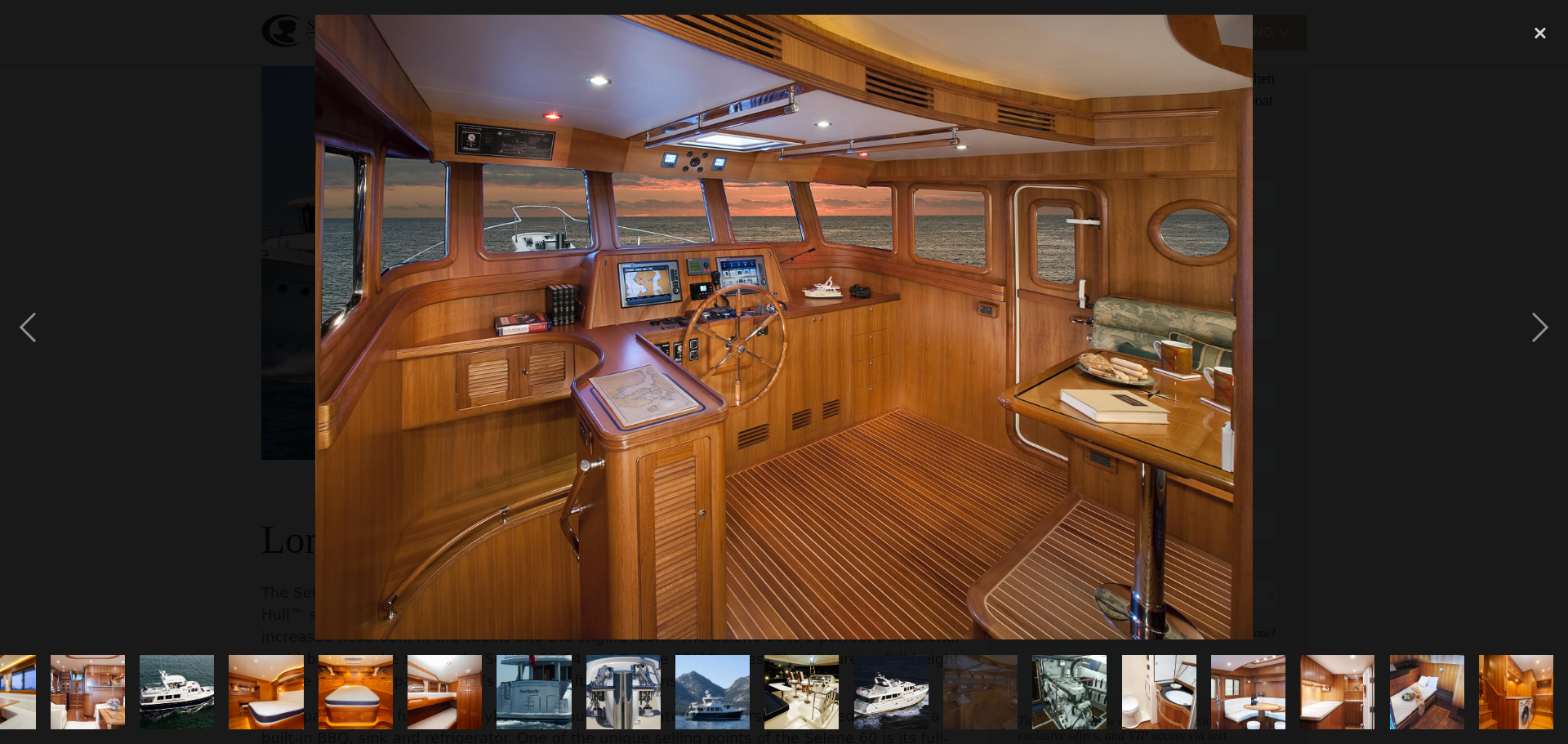
click at [1492, 679] on img "show item 19 of 19" at bounding box center [1516, 693] width 112 height 74
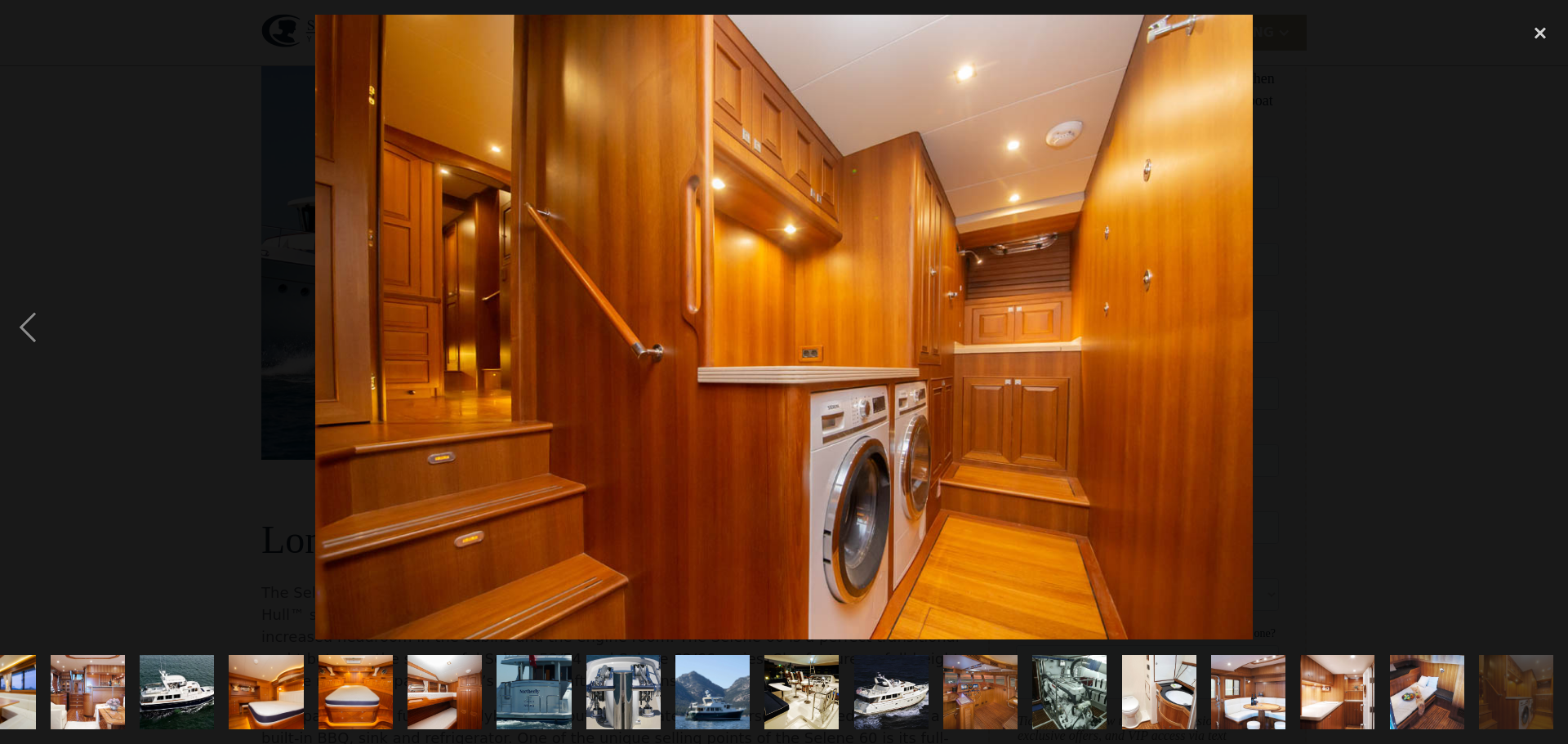
click at [988, 674] on img "show item 13 of 19" at bounding box center [980, 693] width 112 height 74
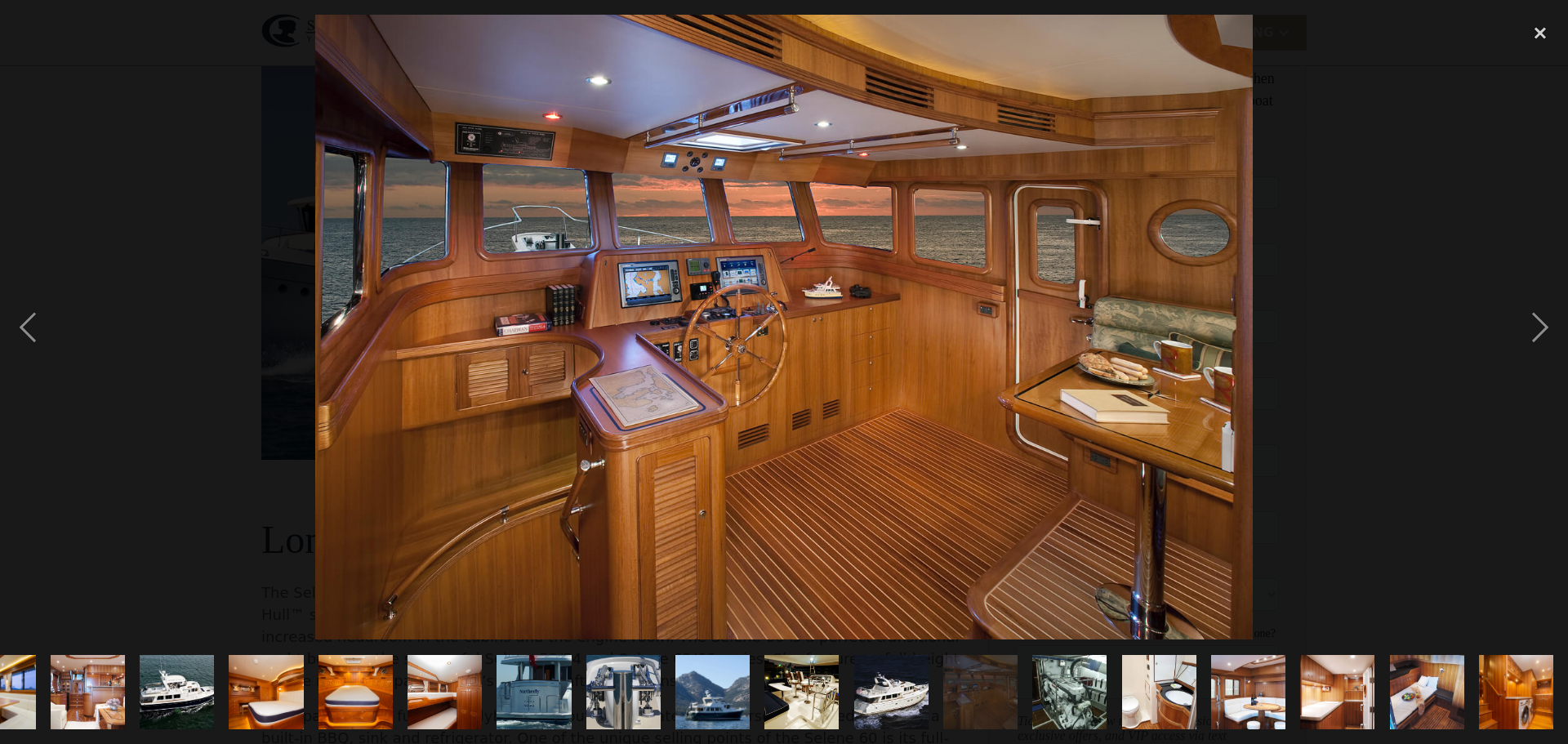
click at [1261, 691] on img "show item 16 of 19" at bounding box center [1248, 693] width 112 height 74
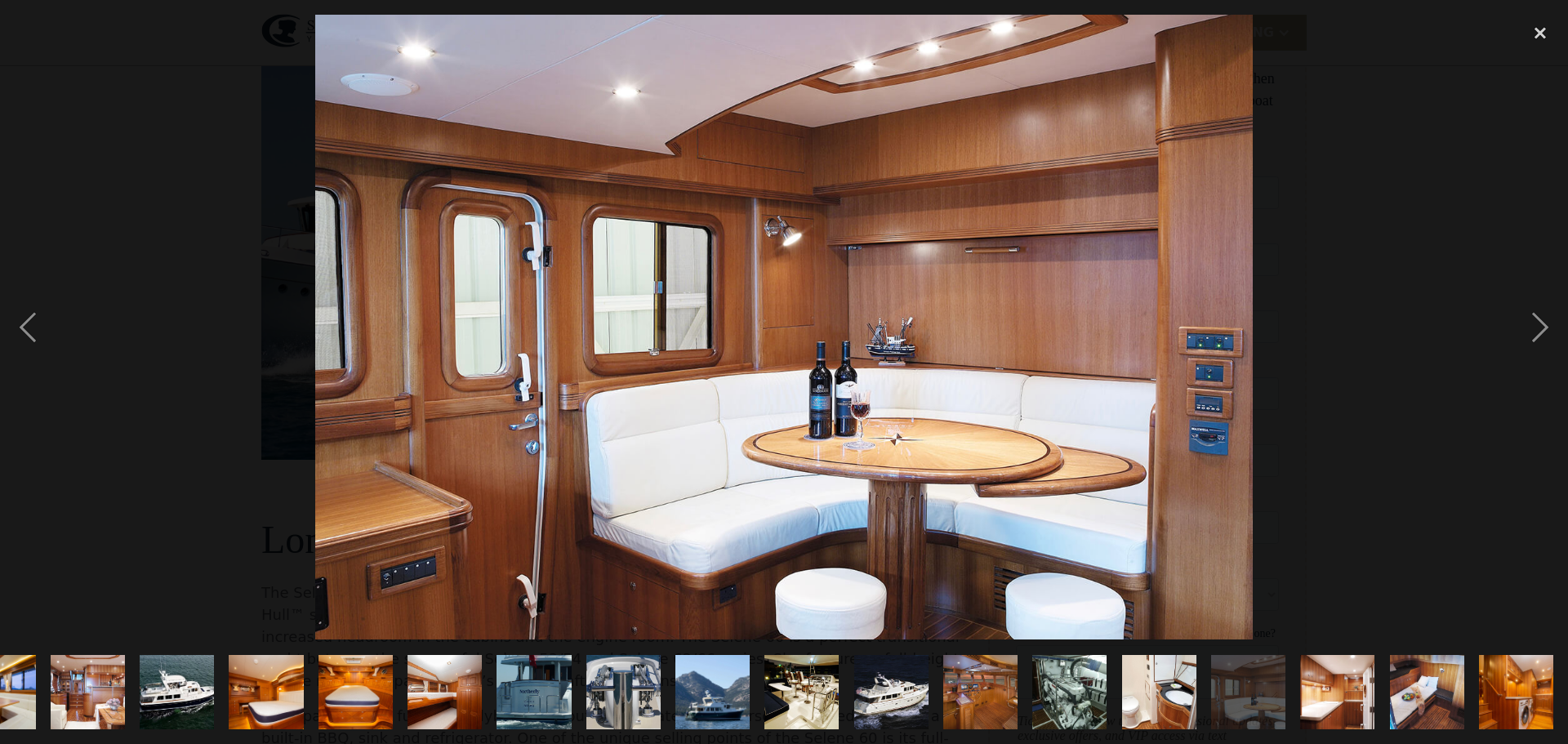
click at [1347, 679] on img "show item 17 of 19" at bounding box center [1337, 693] width 112 height 74
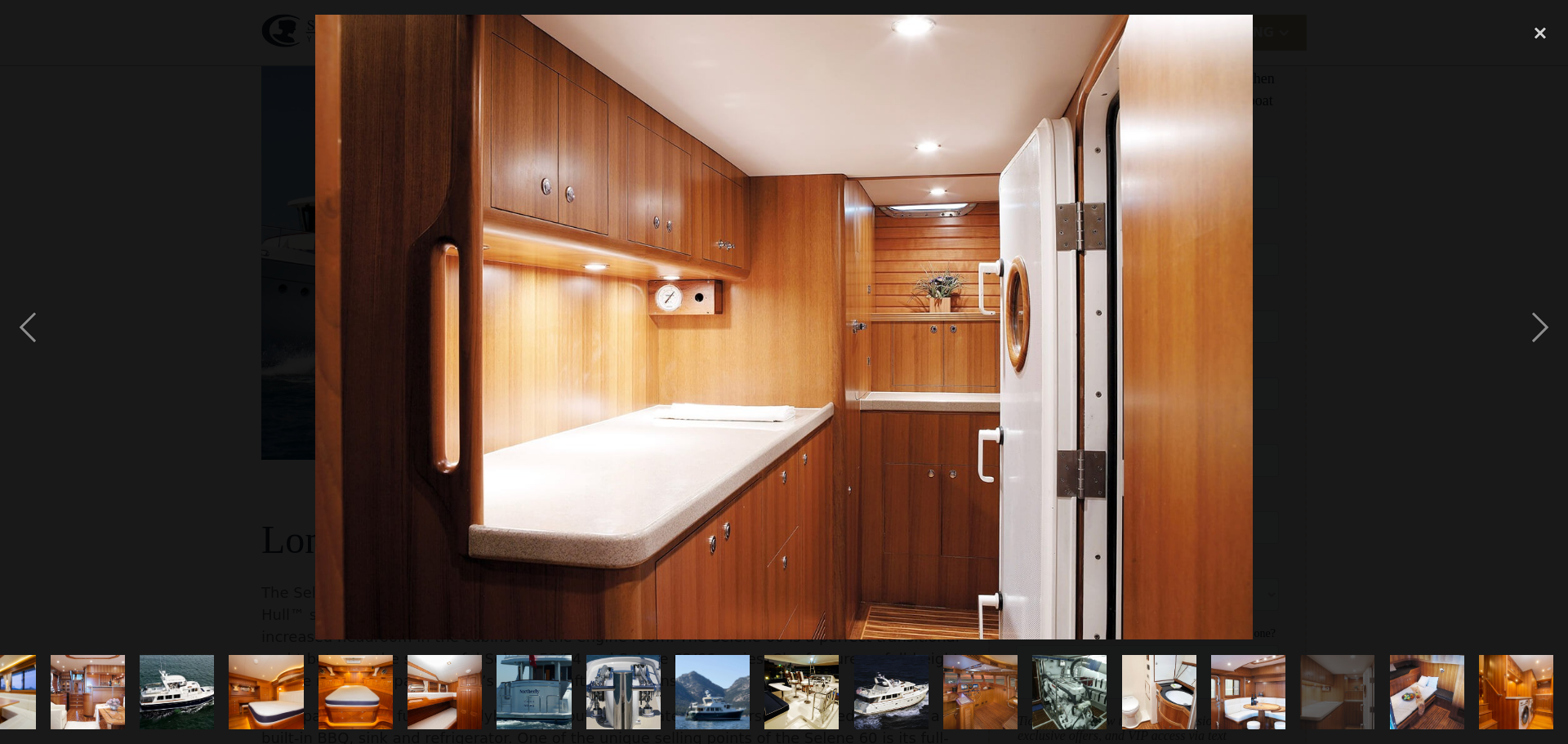
click at [1424, 675] on img "show item 18 of 19" at bounding box center [1427, 693] width 112 height 74
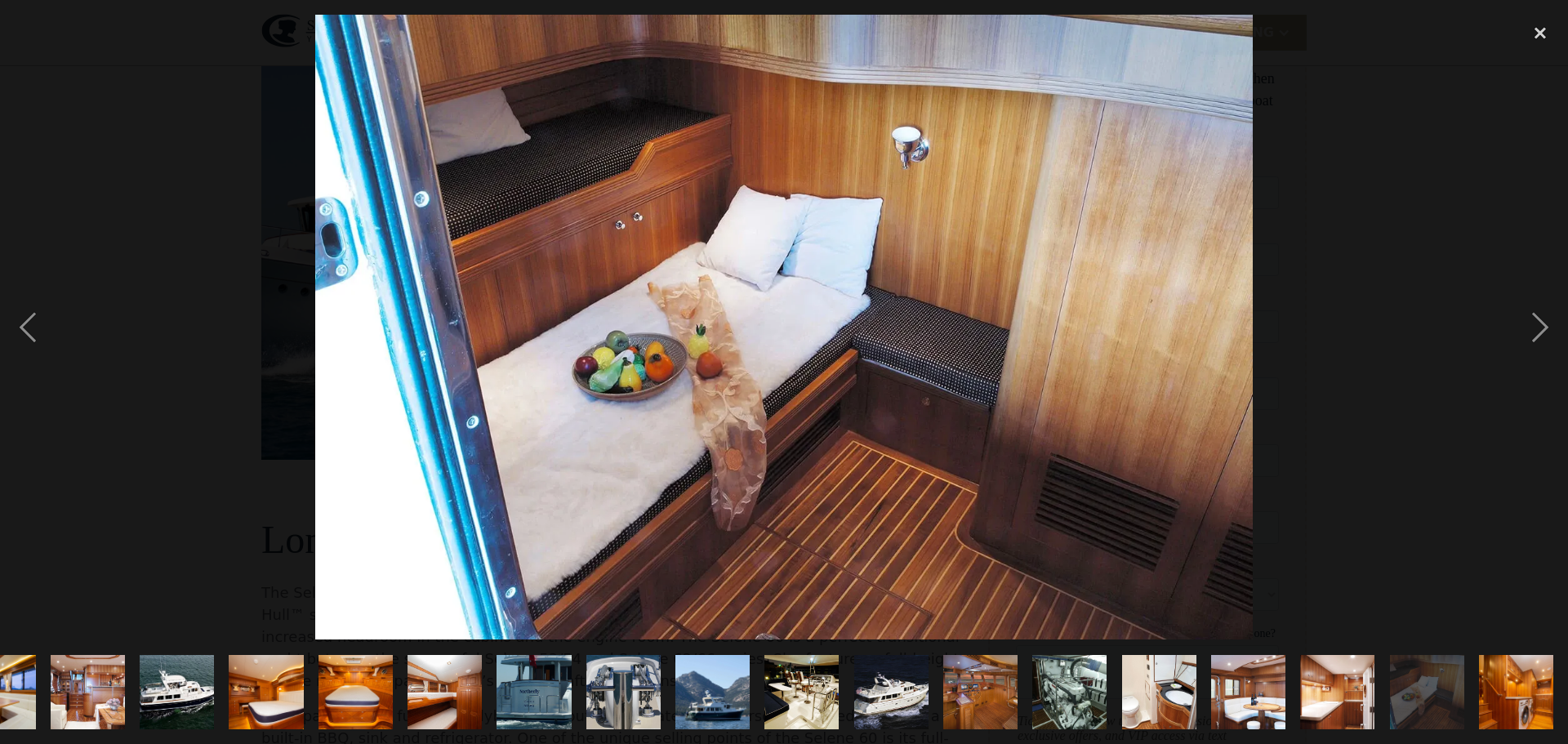
click at [1500, 680] on img "show item 19 of 19" at bounding box center [1516, 693] width 112 height 74
